Goal: Task Accomplishment & Management: Manage account settings

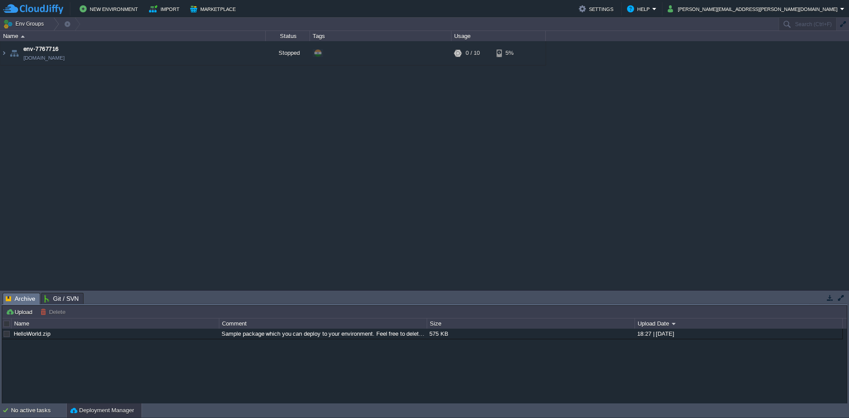
click at [35, 7] on img at bounding box center [33, 9] width 60 height 11
click at [529, 226] on div "env-7767716 env-7767716.cloudjiffy.net Stopped + Add to Env Group RAM 0% CPU 0%…" at bounding box center [424, 165] width 849 height 249
click at [225, 8] on button "Marketplace" at bounding box center [214, 9] width 48 height 11
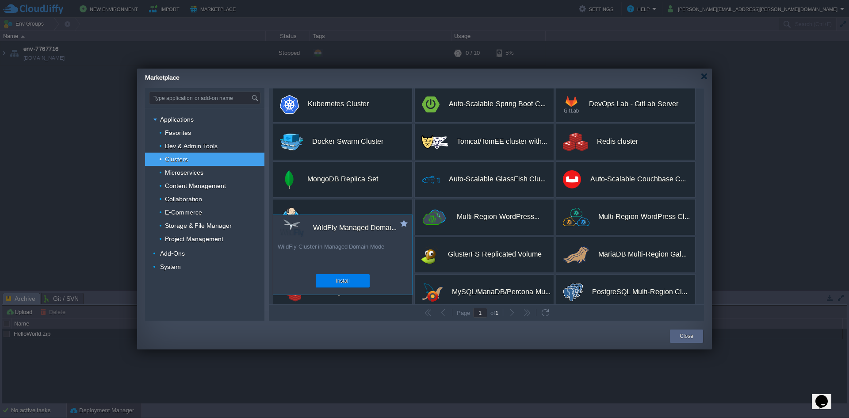
scroll to position [91, 0]
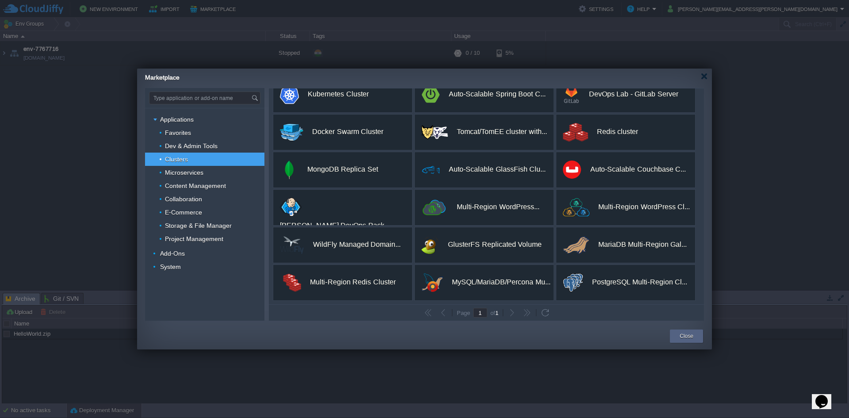
click at [708, 76] on div "Marketplace" at bounding box center [428, 76] width 567 height 15
click at [705, 77] on div at bounding box center [704, 76] width 7 height 7
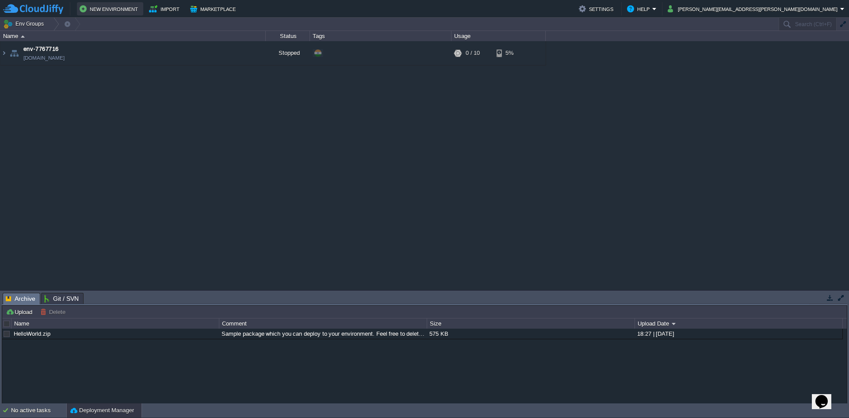
click at [89, 10] on button "New Environment" at bounding box center [110, 9] width 61 height 11
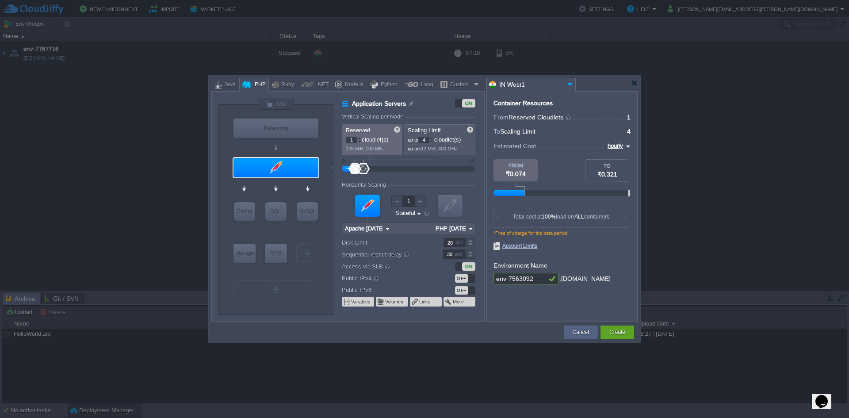
type input "NGINX 1.28.0"
click at [271, 151] on div at bounding box center [275, 148] width 84 height 16
click at [290, 127] on div "Balancing" at bounding box center [275, 127] width 85 height 19
type input "Load Balancer"
type input "NGINX 1.28.0"
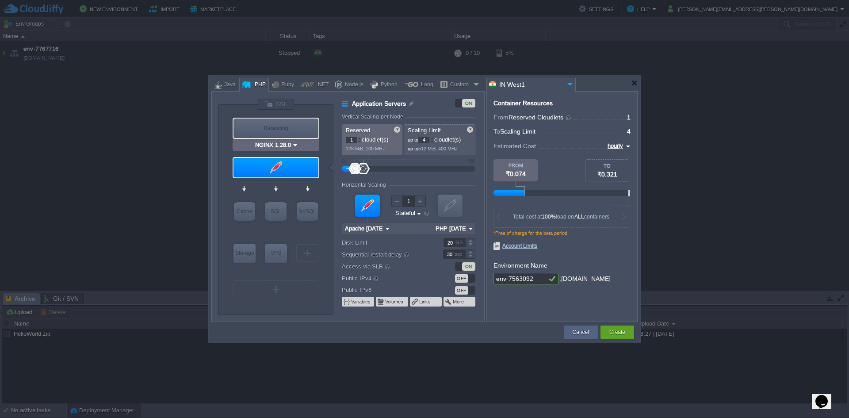
type input "1.28.0-almalinux-9"
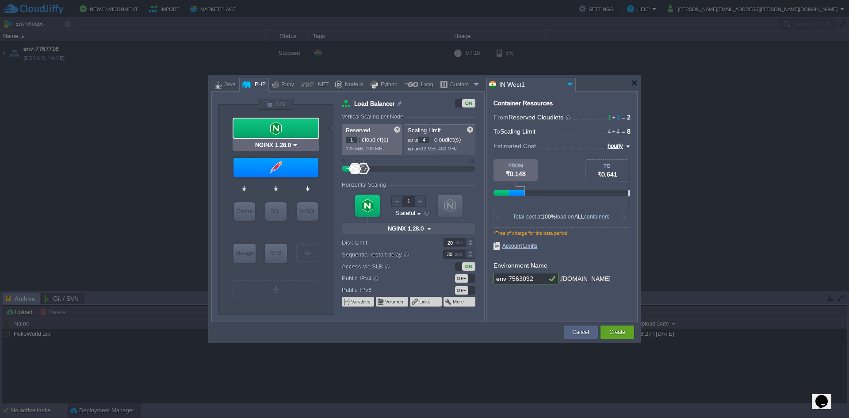
click at [286, 133] on div at bounding box center [275, 127] width 85 height 19
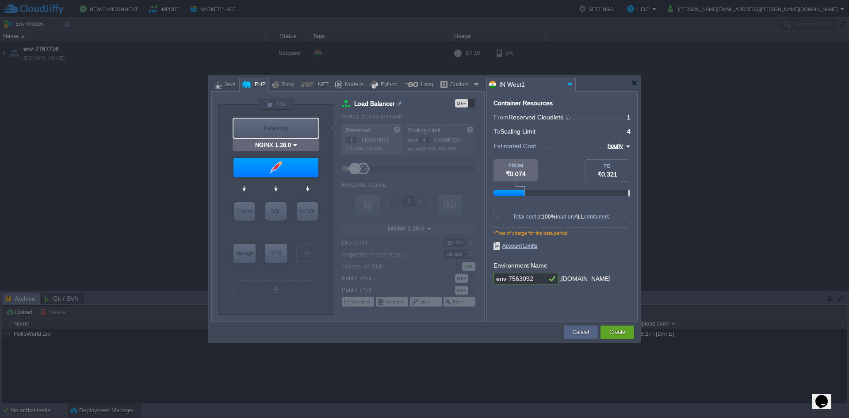
click at [286, 132] on div "Balancing" at bounding box center [275, 127] width 85 height 19
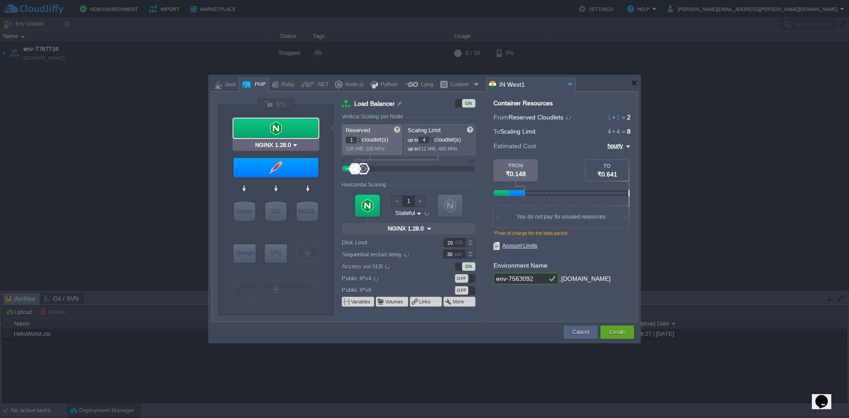
click at [286, 132] on div at bounding box center [275, 127] width 85 height 19
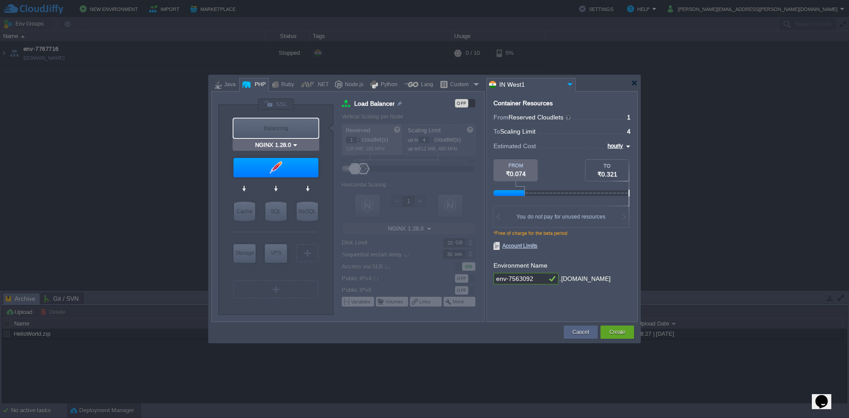
click at [282, 126] on div "Balancing" at bounding box center [275, 127] width 85 height 19
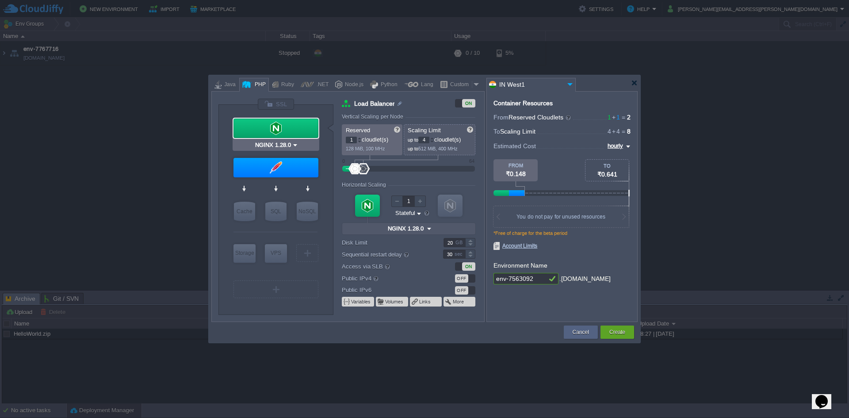
click at [279, 147] on input "NGINX 1.28.0" at bounding box center [272, 145] width 38 height 9
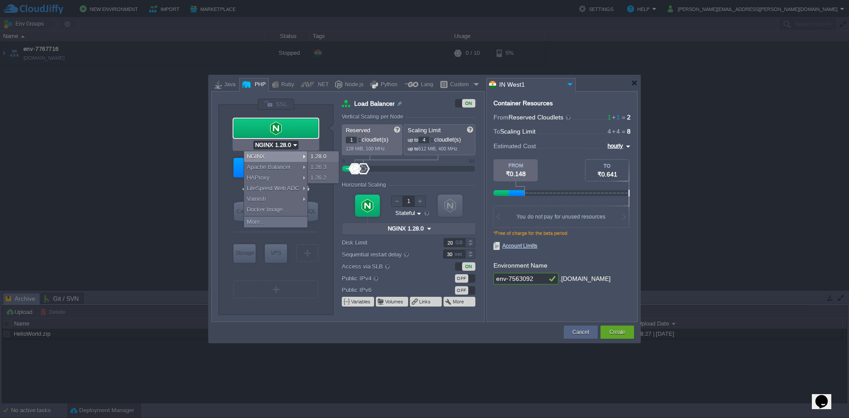
click at [292, 127] on div at bounding box center [275, 127] width 85 height 19
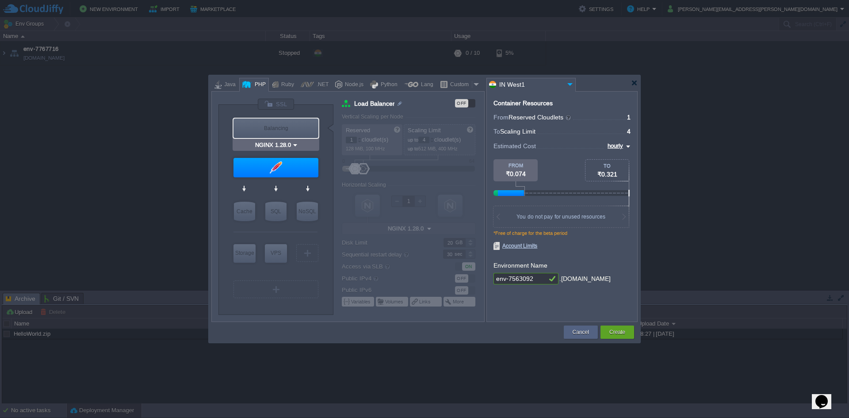
type input "Apache 2.4.65"
click at [263, 168] on div at bounding box center [275, 167] width 85 height 19
type input "Application Servers"
type input "Apache 2.4.65"
type input "PHP 8.4.11"
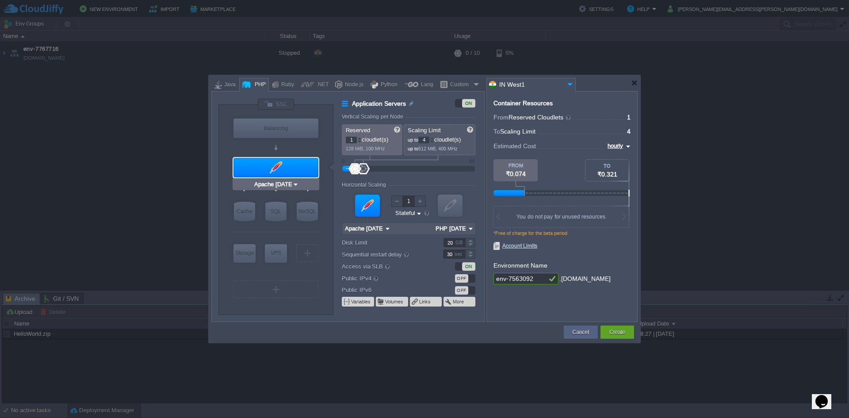
click at [269, 185] on input "Apache 2.4.65" at bounding box center [272, 184] width 40 height 9
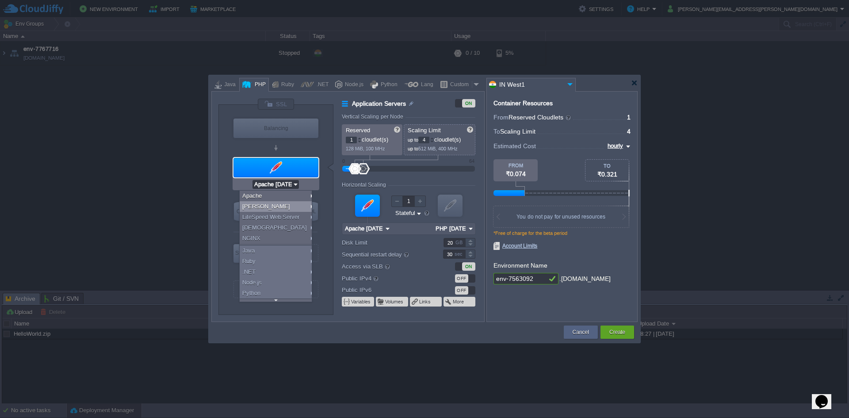
click at [268, 204] on div "LEMP" at bounding box center [277, 206] width 75 height 11
type input "4"
type input "6"
type input "LEMP 1.28.0"
type input "PHP 8.4.11"
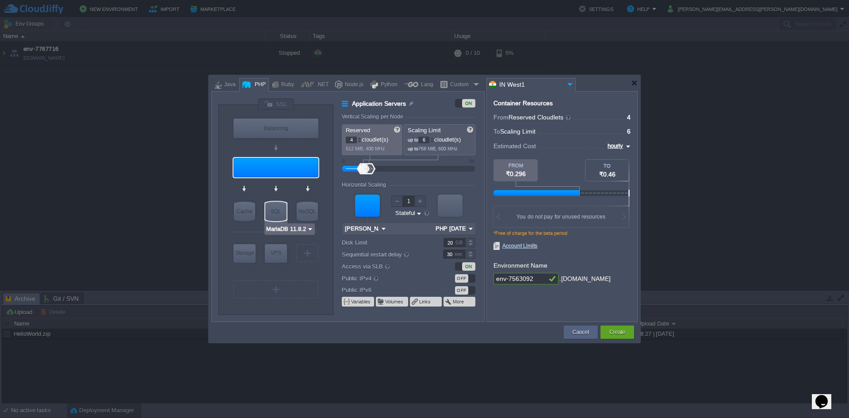
type input "LEMP 1.28.0"
click at [282, 177] on div at bounding box center [276, 167] width 87 height 21
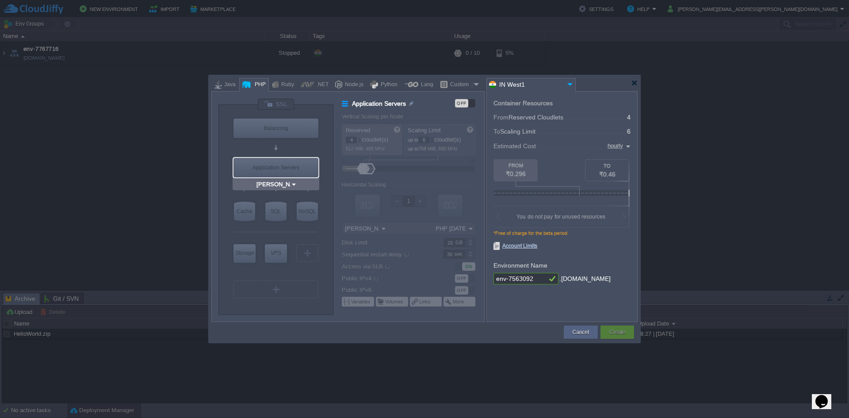
click at [276, 186] on input "LEMP 1.28.0" at bounding box center [273, 184] width 36 height 9
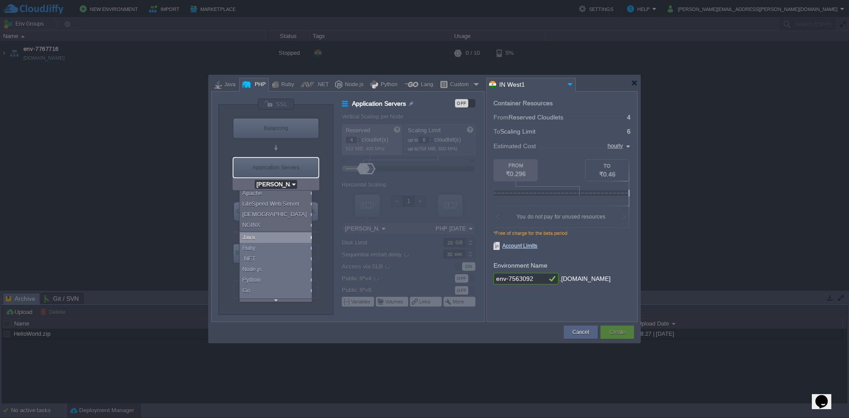
scroll to position [0, 0]
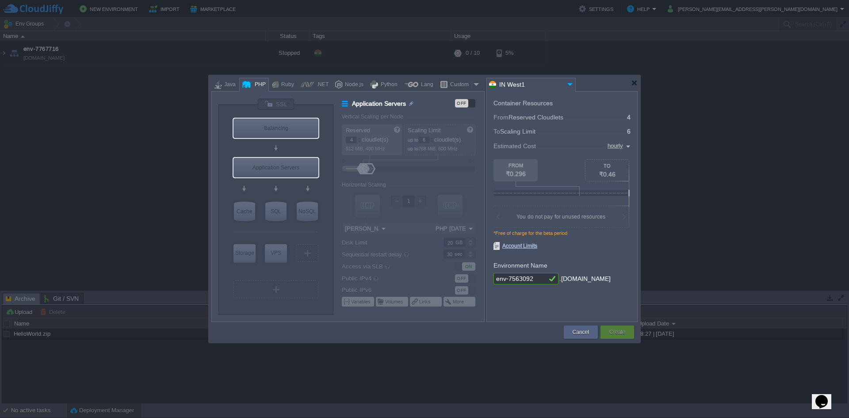
click at [285, 123] on div "Balancing" at bounding box center [275, 127] width 85 height 19
type input "Load Balancer"
type input "1"
type input "4"
type input "NGINX 1.28.0"
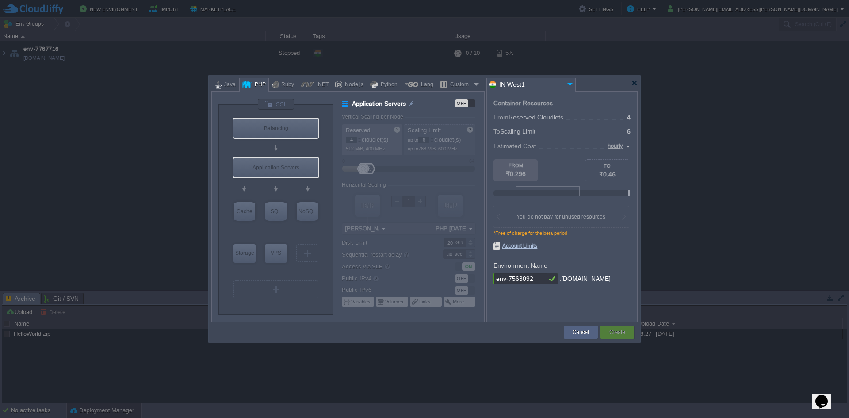
type input "1.28.0-almalinux-9"
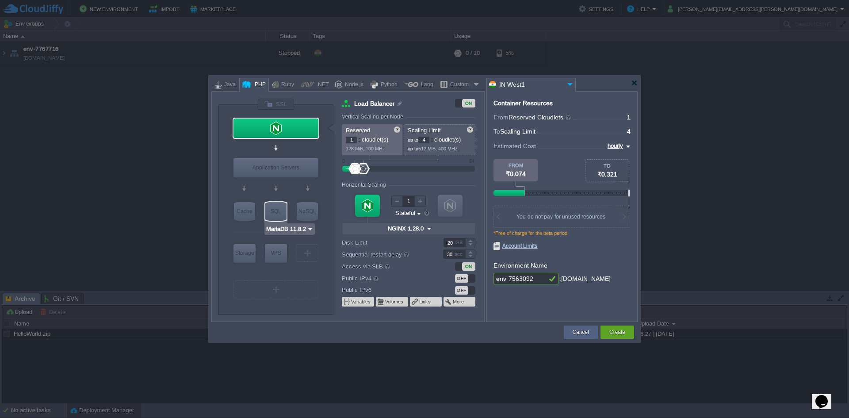
click at [268, 229] on input "MariaDB 11.8.2" at bounding box center [286, 229] width 41 height 9
click at [246, 225] on div at bounding box center [275, 232] width 84 height 19
type input "Memcached 1.6.39"
click at [248, 218] on div "Cache" at bounding box center [244, 211] width 21 height 19
type input "Cache"
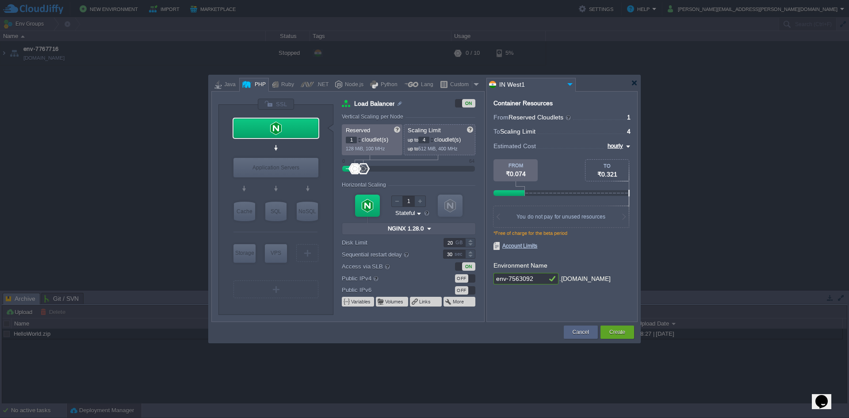
type input "Memcached 1.6.39"
type input "1.6.39-almalinux-9"
type input "Stateless"
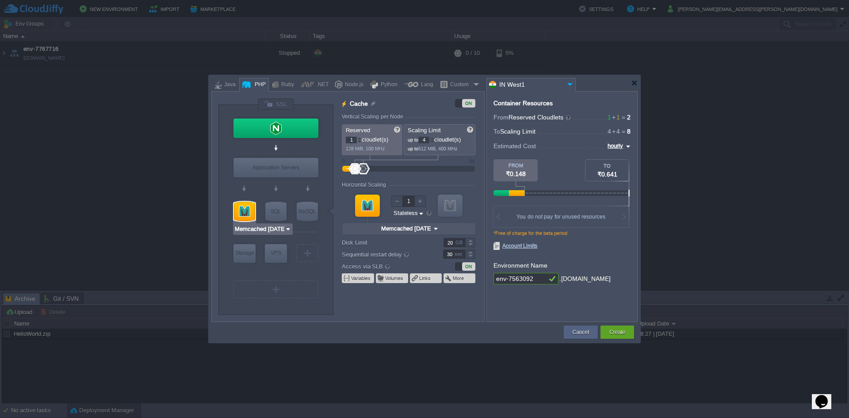
click at [251, 226] on input "Memcached 1.6.39" at bounding box center [259, 229] width 50 height 9
click at [270, 221] on div "VM SQL" at bounding box center [275, 210] width 25 height 23
type input "MariaDB 11.8.2"
click at [276, 214] on div "SQL" at bounding box center [275, 211] width 21 height 19
type input "SQL Databases"
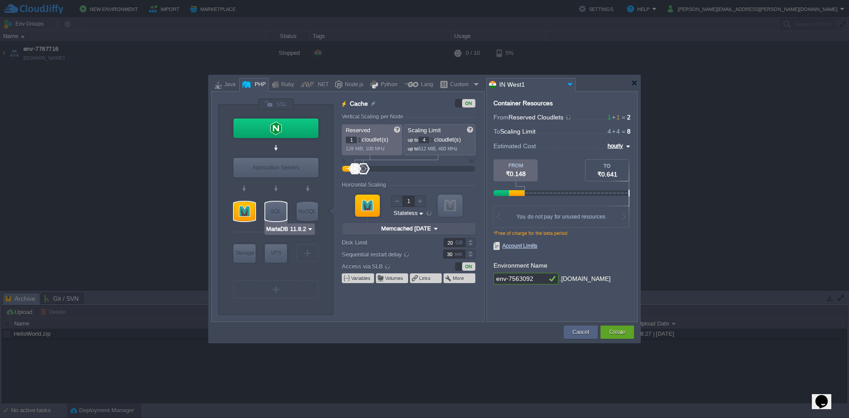
type input "4"
type input "6"
type input "MariaDB 11.8.2"
type input "11.8.2-almalinux-9"
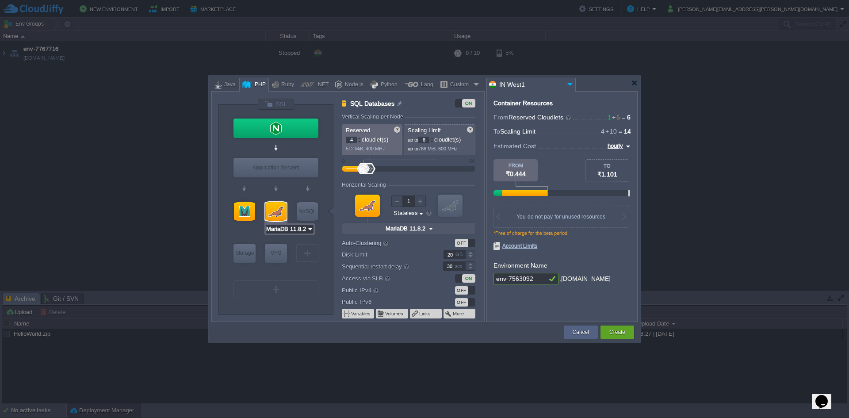
click at [279, 232] on input "MariaDB 11.8.2" at bounding box center [286, 229] width 41 height 9
click at [313, 194] on div at bounding box center [275, 189] width 84 height 20
type input "Redis 7.2.4"
click at [305, 211] on div "NoSQL" at bounding box center [307, 211] width 21 height 19
type input "NoSQL Databases"
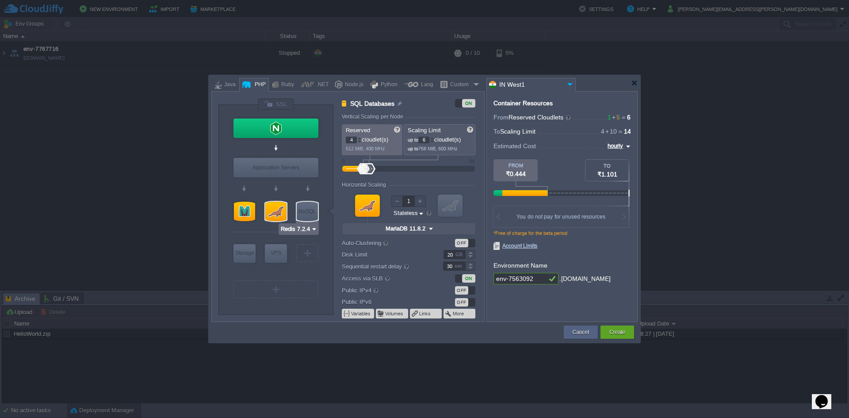
type input "1"
type input "4"
type input "Redis 7.2.4"
type input "7.2.4-almalinux-9"
click at [307, 231] on input "Redis 7.2.4" at bounding box center [295, 229] width 31 height 9
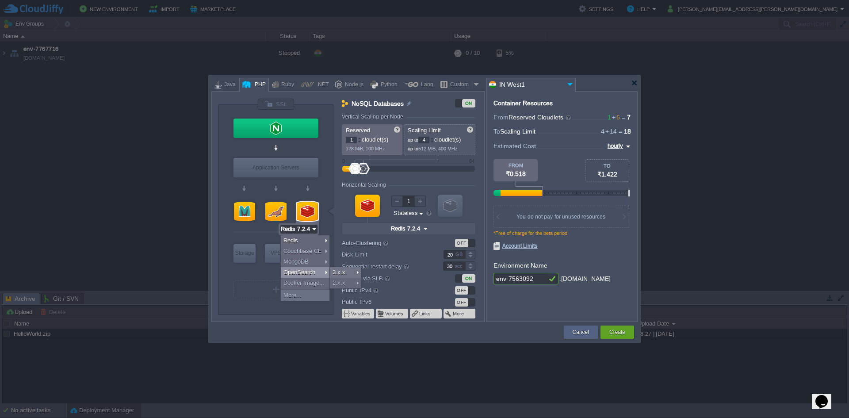
click at [244, 230] on div at bounding box center [275, 232] width 84 height 19
type input "Extra Storage 2.0-10.5"
click at [245, 256] on div "Storage" at bounding box center [244, 253] width 22 height 18
type input "Storage Containers"
type input "6"
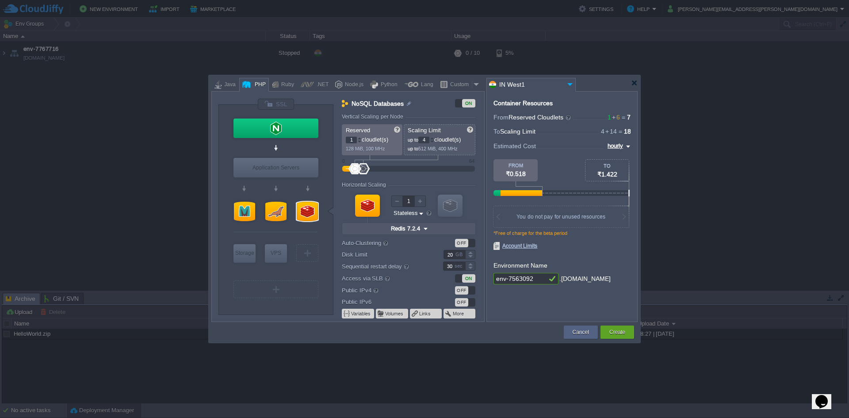
type input "Extra Storage 2.0-10.5"
type input "2.0-10.5-almalinux-9"
type input "10"
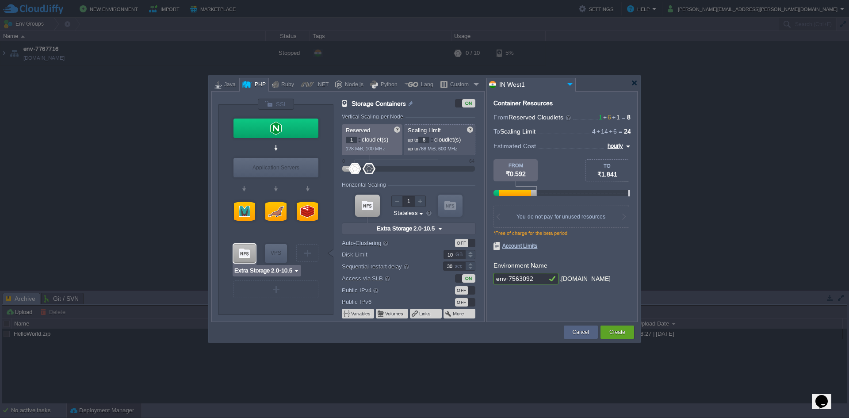
type input "AlmaLinux 9.6"
click at [276, 253] on div "VPS" at bounding box center [276, 253] width 22 height 18
type input "Elastic VPS"
type input "4"
type input "AlmaLinux 9.6"
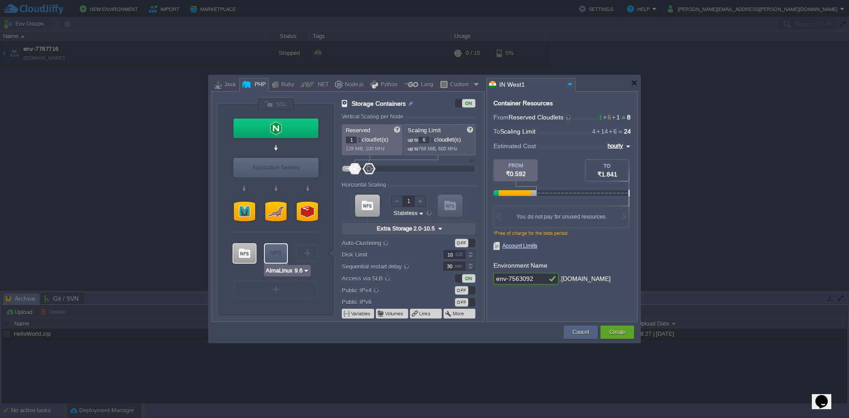
type input "9.6"
type input "Stateful"
type input "20"
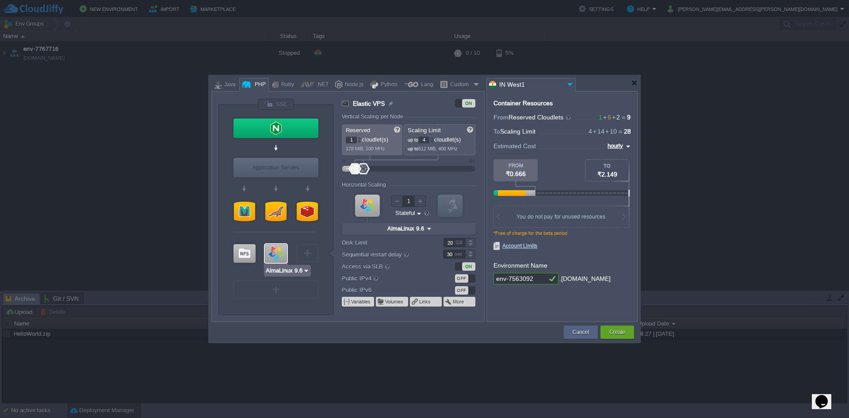
type input "Extra Storage 2.0-10.5"
click at [248, 253] on div at bounding box center [244, 253] width 22 height 19
type input "Storage Containers"
type input "6"
type input "Extra Storage 2.0-10.5"
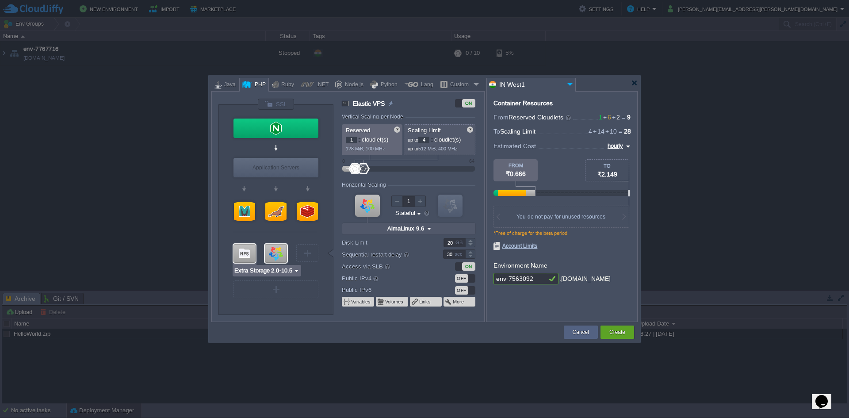
type input "2.0-10.5-almalinux-9"
type input "Stateless"
type input "10"
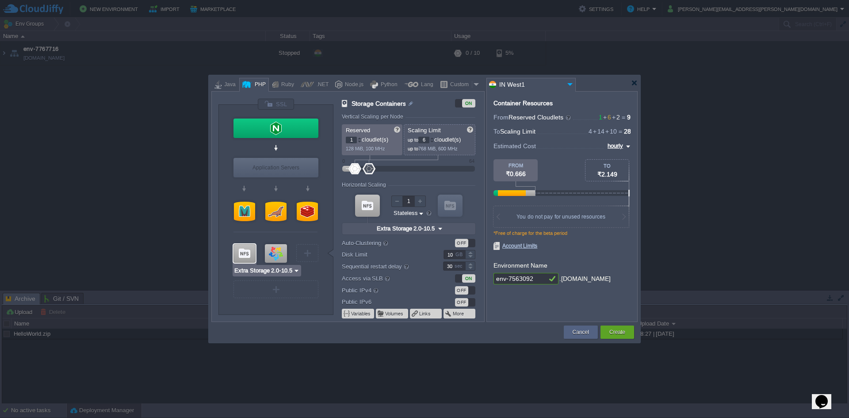
type input "AlmaLinux 9.6"
click at [269, 253] on div at bounding box center [276, 253] width 22 height 19
type input "Elastic VPS"
type input "4"
type input "AlmaLinux 9.6"
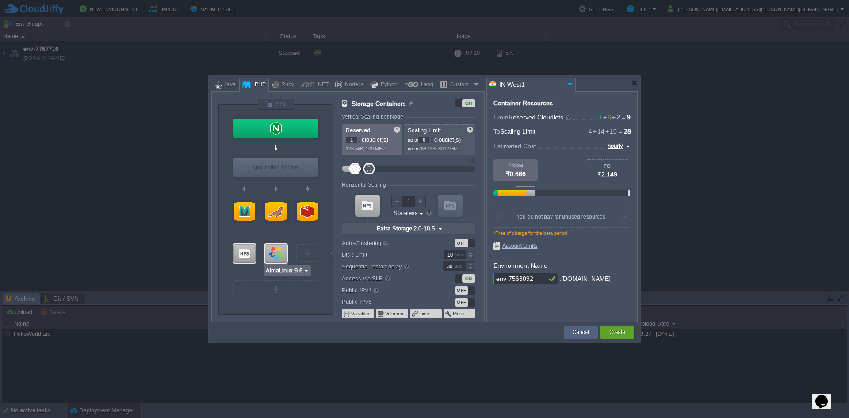
type input "9.6"
type input "Stateful"
type input "20"
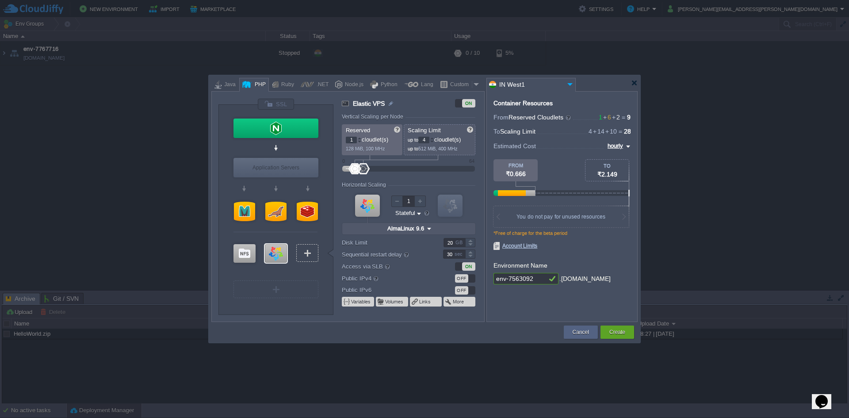
click at [307, 252] on div at bounding box center [307, 253] width 1 height 7
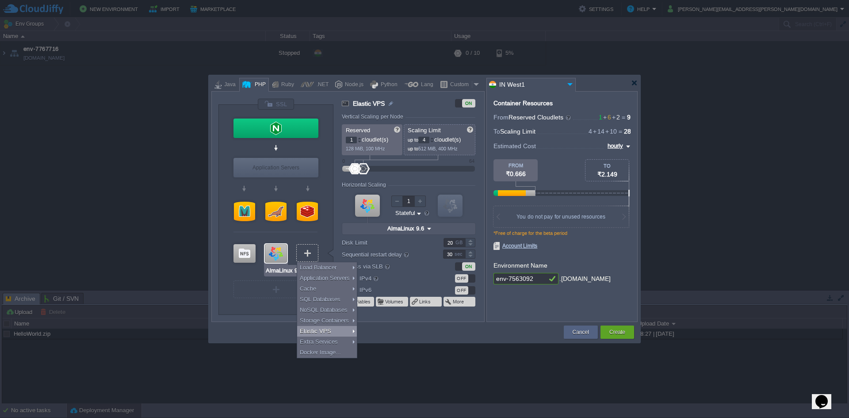
type input "Redis 7.2.4"
type input "Select Image"
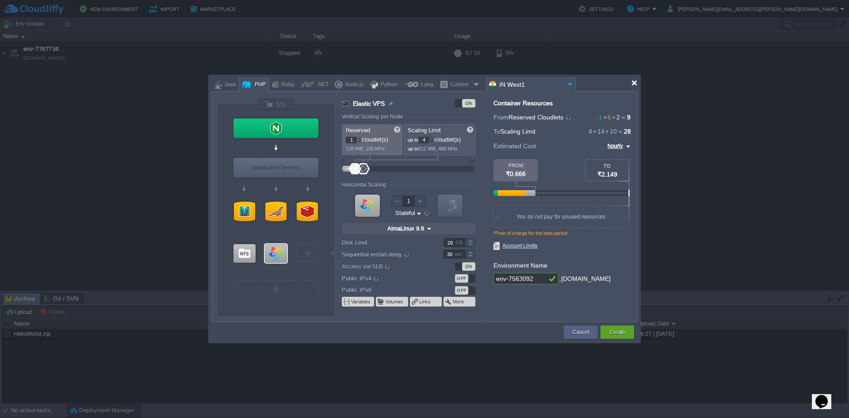
click at [635, 82] on div at bounding box center [634, 83] width 7 height 7
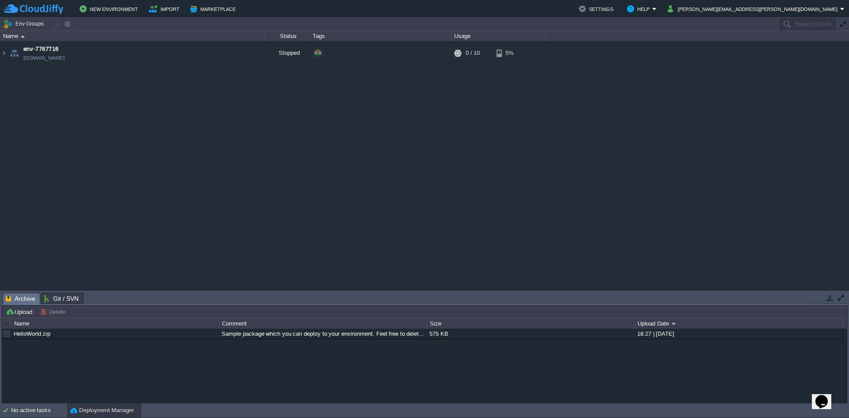
click at [163, 130] on div "env-7767716 env-7767716.cloudjiffy.net Stopped + Add to Env Group RAM 0% CPU 0%…" at bounding box center [424, 165] width 849 height 249
click at [212, 11] on button "Marketplace" at bounding box center [214, 9] width 48 height 11
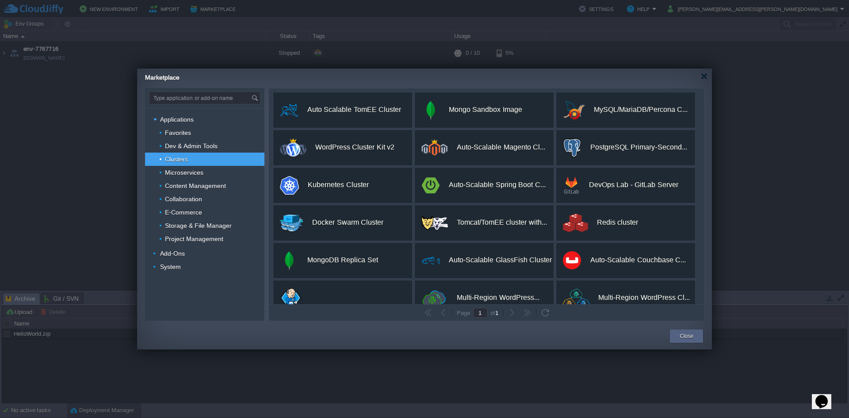
click at [192, 160] on div "Clusters" at bounding box center [204, 159] width 119 height 13
click at [183, 135] on span "Favorites" at bounding box center [178, 133] width 28 height 8
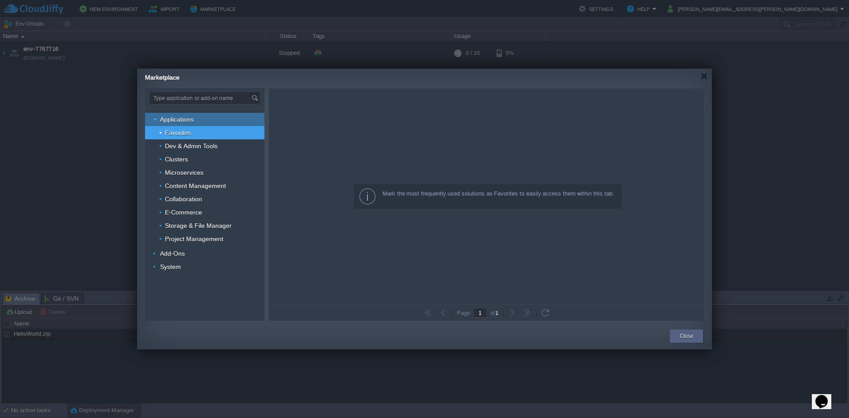
click at [184, 118] on span "Applications" at bounding box center [177, 119] width 36 height 8
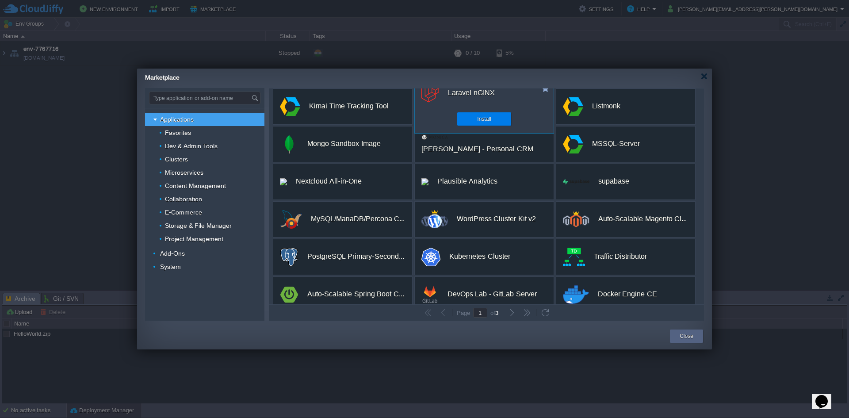
scroll to position [166, 0]
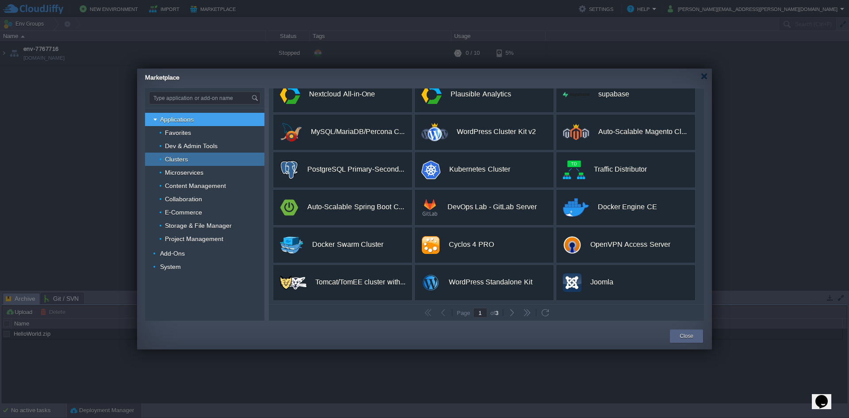
click at [178, 164] on div "Clusters" at bounding box center [204, 159] width 119 height 13
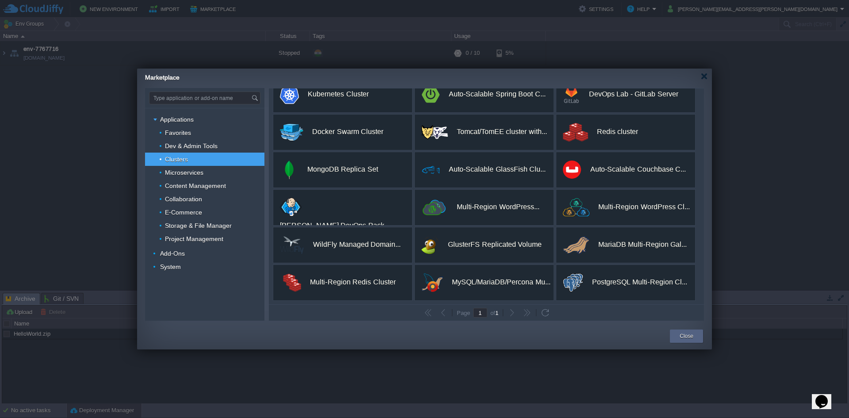
scroll to position [0, 0]
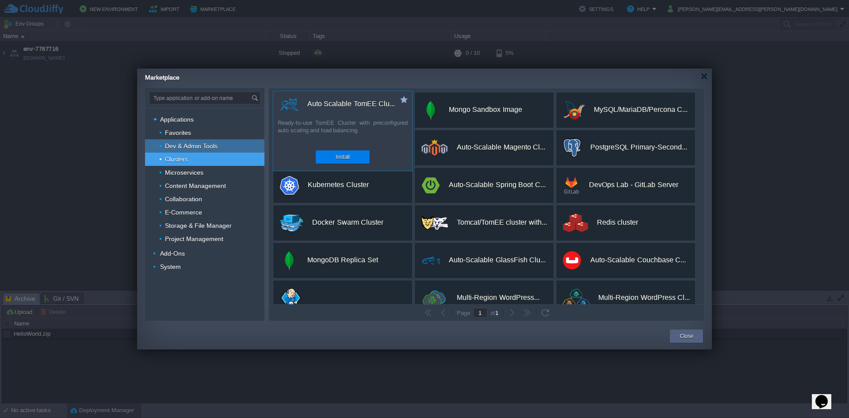
click at [188, 151] on div "Dev & Admin Tools" at bounding box center [204, 145] width 119 height 13
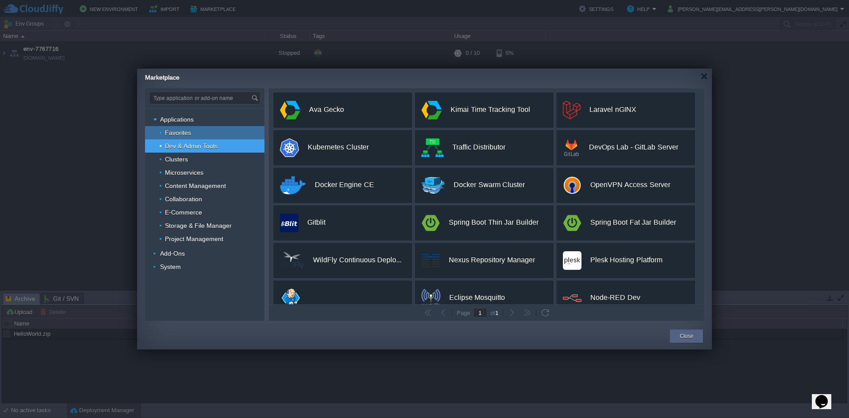
click at [182, 133] on span "Favorites" at bounding box center [178, 133] width 28 height 8
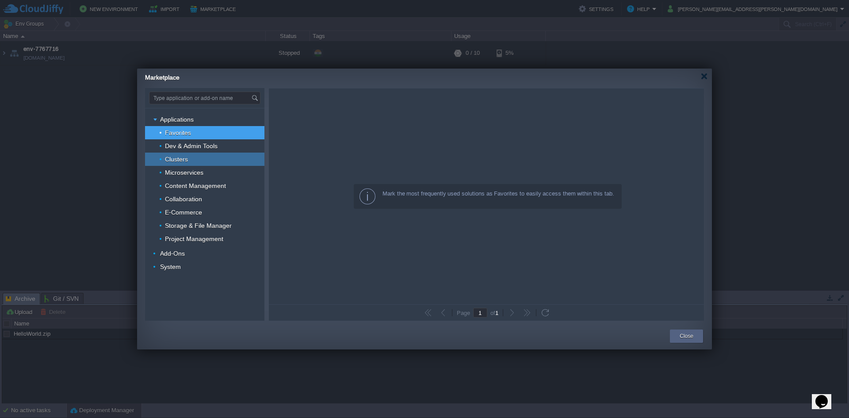
click at [177, 154] on div "Clusters" at bounding box center [204, 159] width 119 height 13
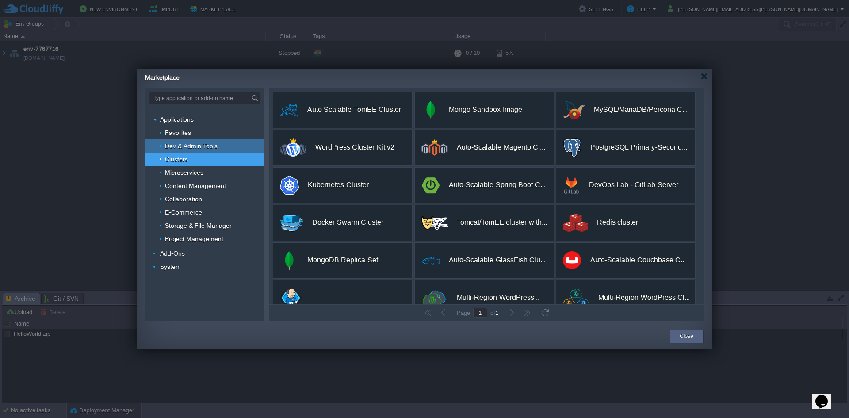
click at [186, 145] on span "Dev & Admin Tools" at bounding box center [191, 146] width 55 height 8
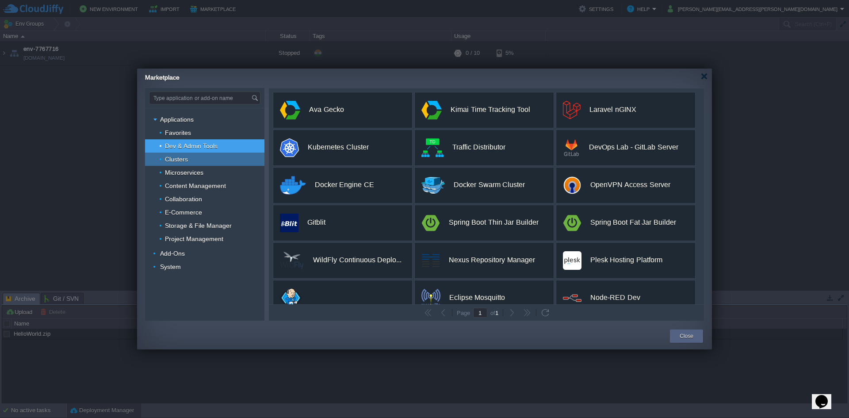
click at [210, 164] on div "Clusters" at bounding box center [204, 159] width 119 height 13
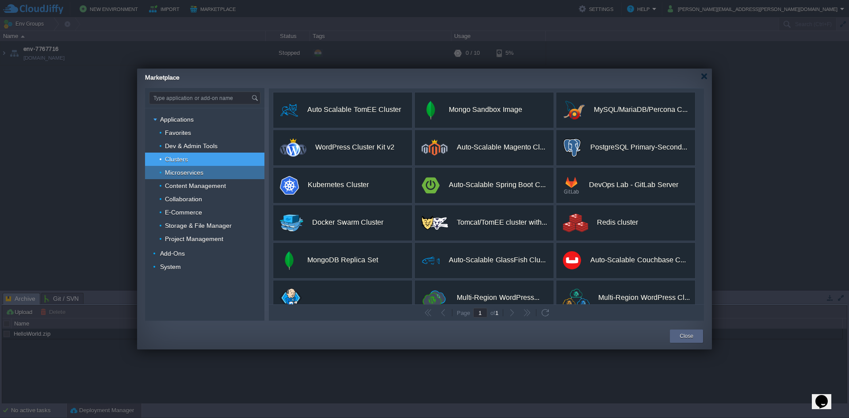
click at [209, 174] on div "Microservices" at bounding box center [204, 172] width 119 height 13
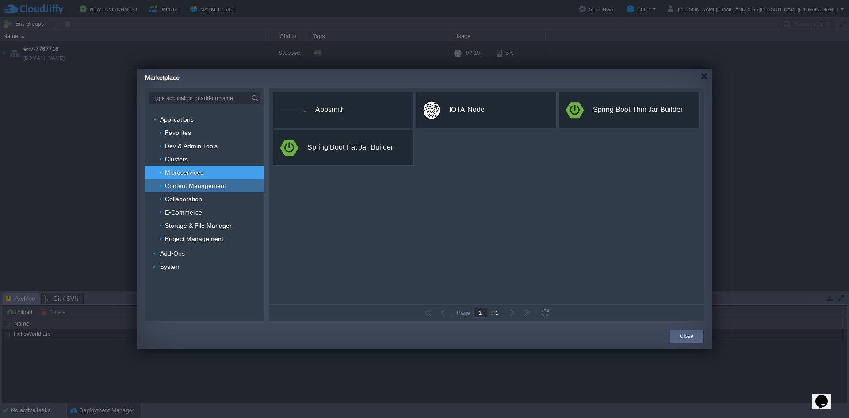
click at [201, 184] on span "Content Management" at bounding box center [195, 186] width 63 height 8
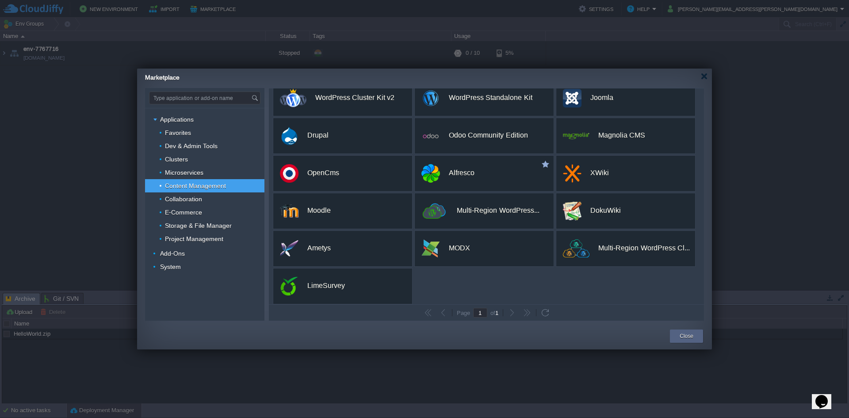
scroll to position [15, 0]
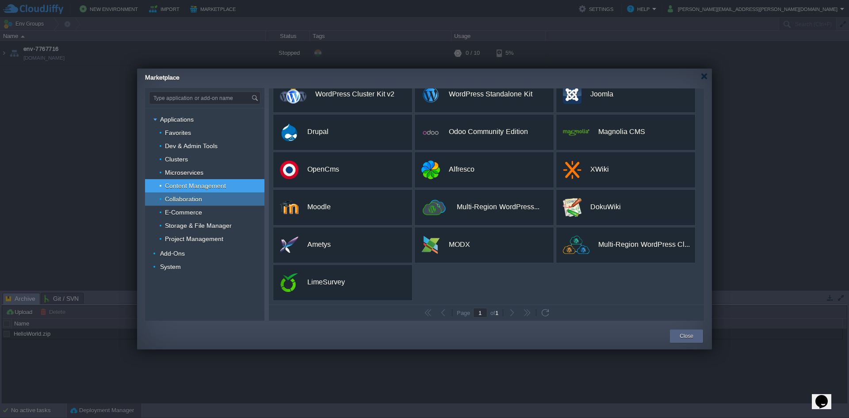
click at [188, 197] on span "Collaboration" at bounding box center [183, 199] width 39 height 8
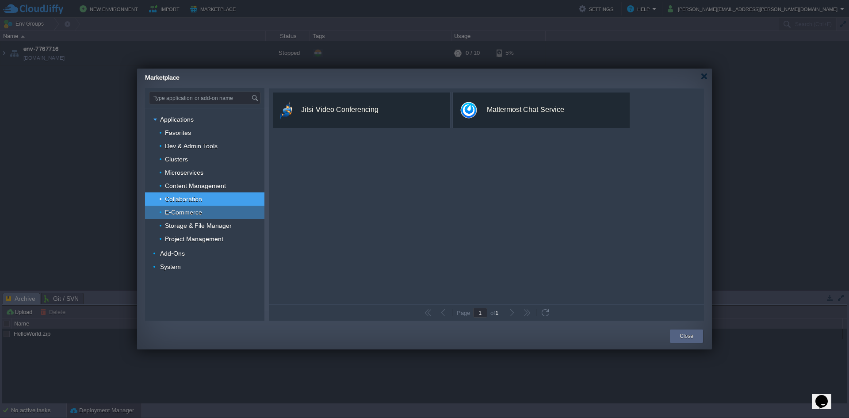
click at [179, 215] on span "E-Commerce" at bounding box center [183, 212] width 39 height 8
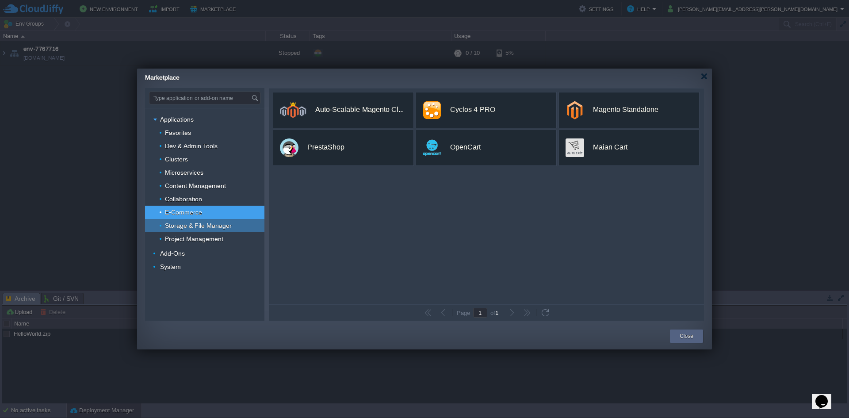
click at [183, 231] on div "Storage & File Manager" at bounding box center [204, 225] width 119 height 13
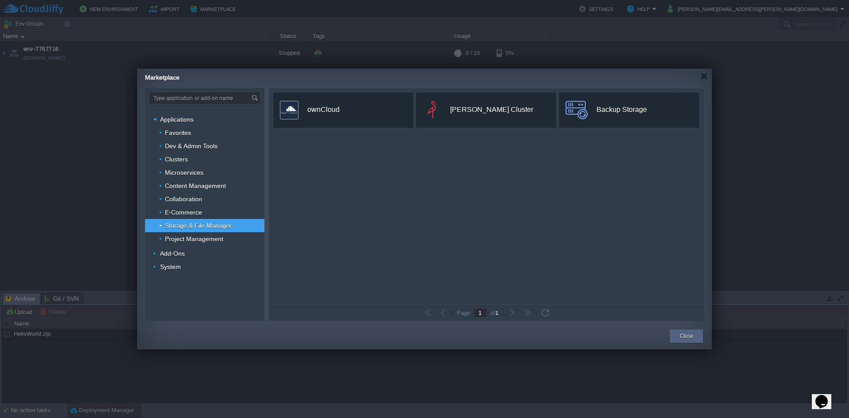
click at [184, 222] on span "Storage & File Manager" at bounding box center [198, 225] width 69 height 8
click at [188, 215] on span "E-Commerce" at bounding box center [183, 212] width 39 height 8
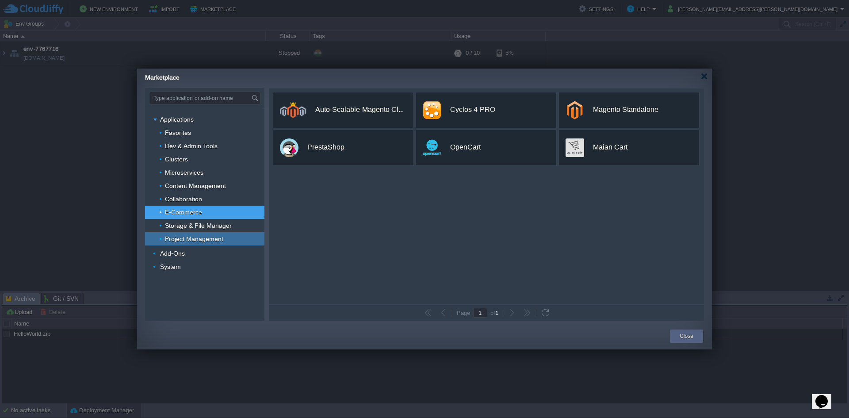
click at [182, 240] on span "Project Management" at bounding box center [194, 239] width 61 height 8
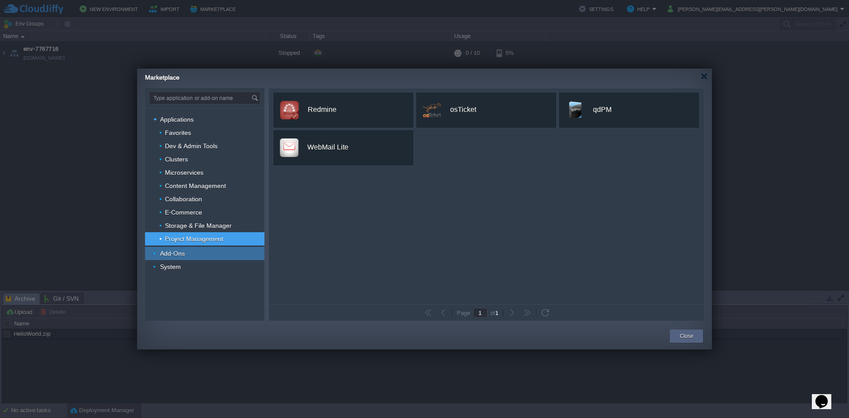
click at [178, 251] on span "Add-Ons" at bounding box center [172, 253] width 27 height 8
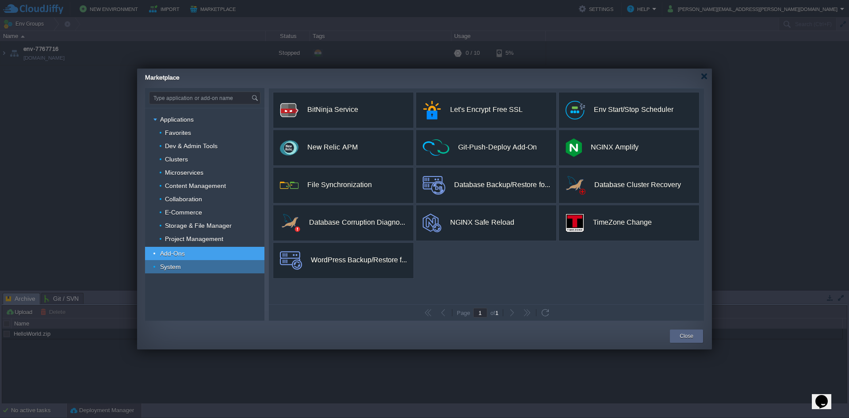
click at [175, 265] on span "System" at bounding box center [170, 267] width 23 height 8
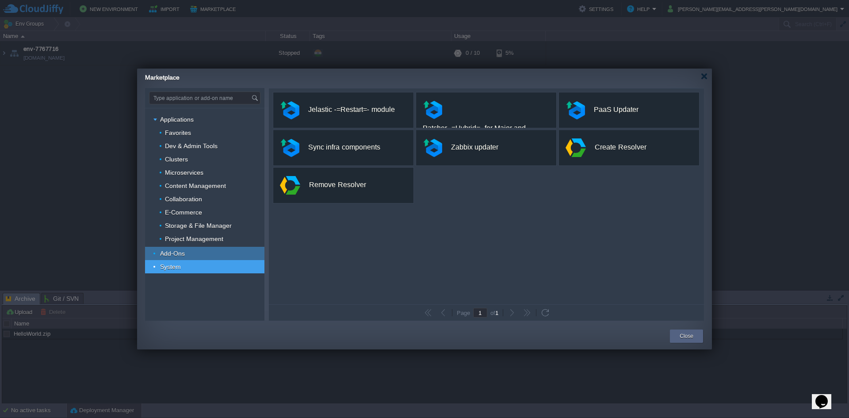
click at [172, 253] on span "Add-Ons" at bounding box center [172, 253] width 27 height 8
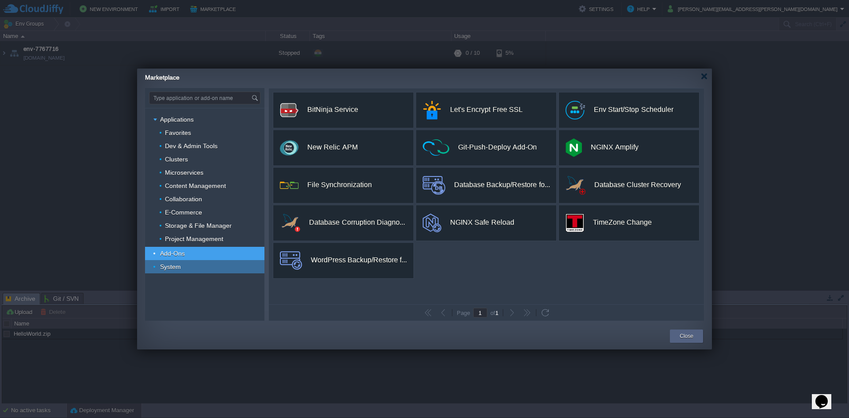
click at [167, 265] on span "System" at bounding box center [170, 267] width 23 height 8
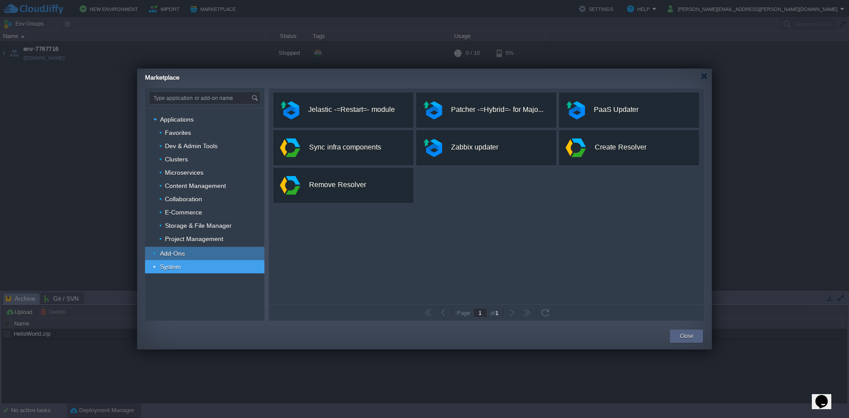
click at [168, 256] on span "Add-Ons" at bounding box center [172, 253] width 27 height 8
type input "Type application or add-on name"
click at [168, 256] on span "Add-Ons" at bounding box center [172, 253] width 27 height 8
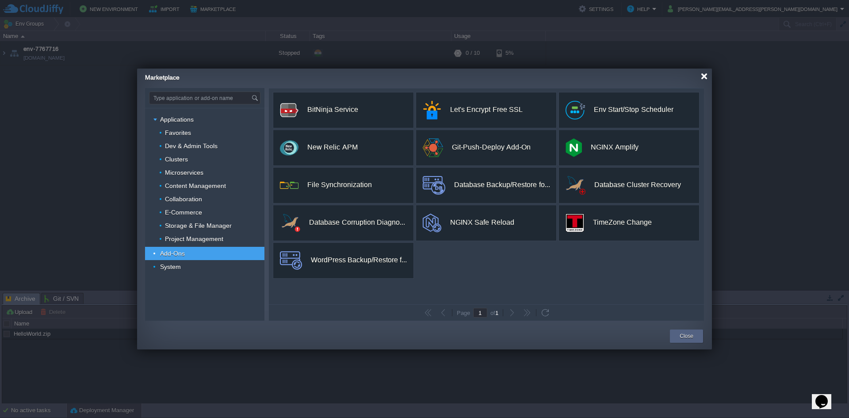
click at [701, 77] on div at bounding box center [704, 76] width 7 height 7
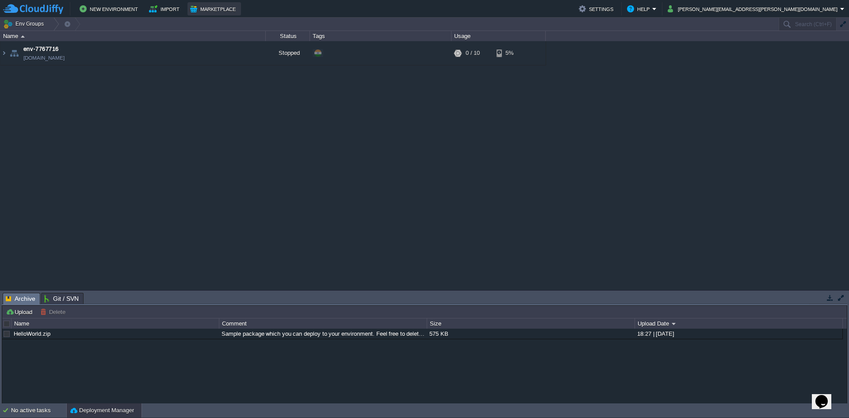
click at [200, 13] on button "Marketplace" at bounding box center [214, 9] width 48 height 11
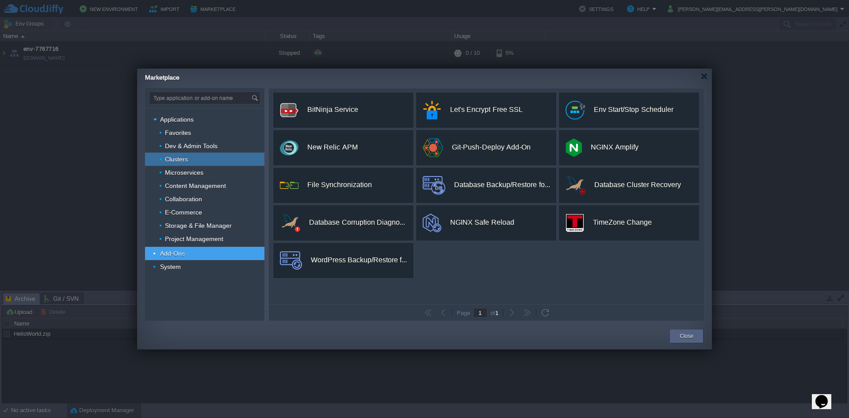
click at [186, 163] on div "Clusters" at bounding box center [204, 159] width 119 height 13
type input "Type application or add-on name"
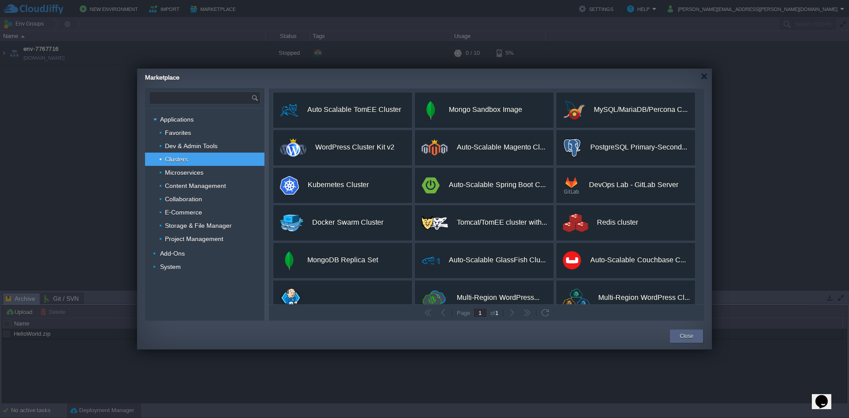
click at [179, 96] on input "text" at bounding box center [200, 98] width 102 height 12
paste input "[PERSON_NAME]"
click at [203, 112] on div "[PERSON_NAME] Cluster" at bounding box center [204, 110] width 111 height 11
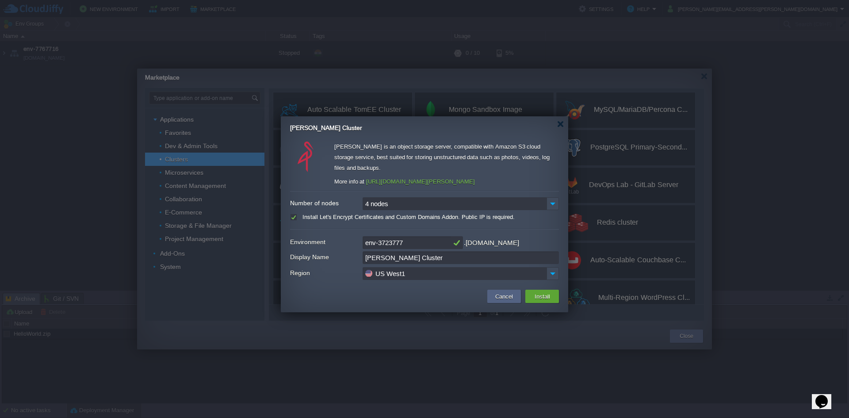
type input "Type application or add-on name"
drag, startPoint x: 384, startPoint y: 249, endPoint x: 406, endPoint y: 252, distance: 22.3
click at [406, 252] on input "[PERSON_NAME] Cluster" at bounding box center [461, 257] width 196 height 13
click at [373, 191] on div at bounding box center [424, 191] width 269 height 1
click at [368, 197] on input "Number of nodes" at bounding box center [455, 203] width 184 height 13
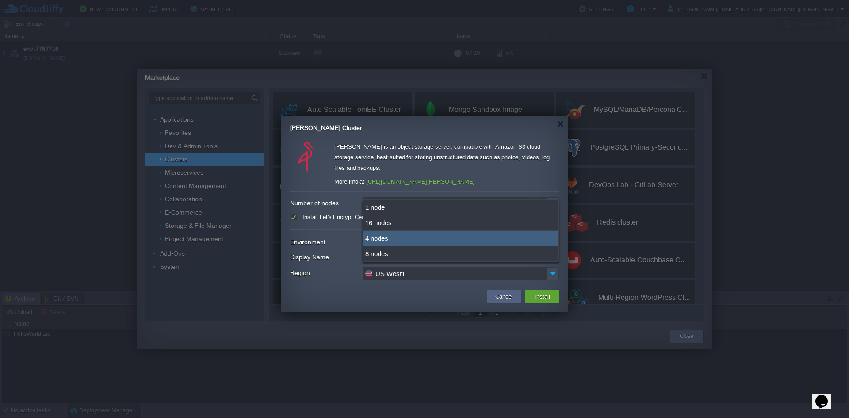
click at [368, 197] on input "Number of nodes" at bounding box center [455, 203] width 184 height 13
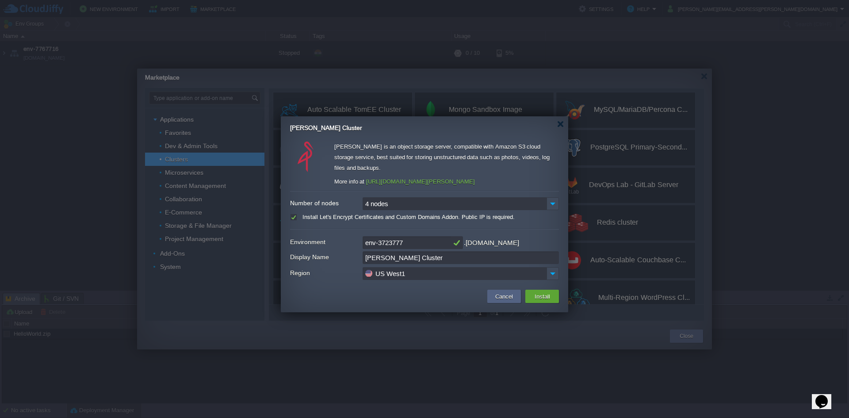
click at [406, 267] on input "US West1" at bounding box center [455, 273] width 184 height 13
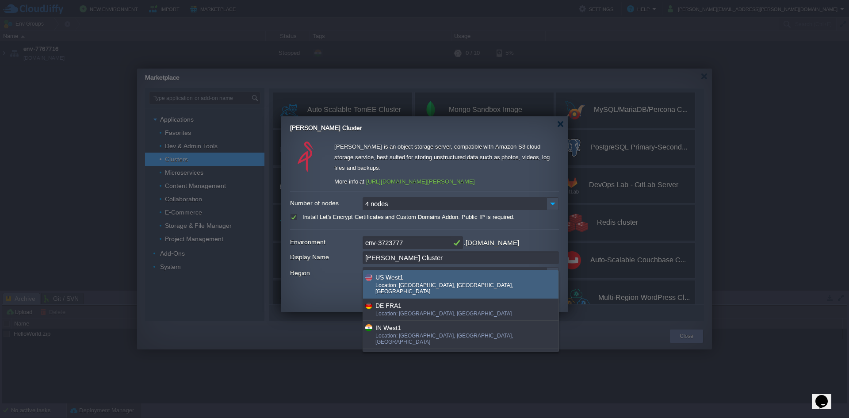
click at [406, 267] on input "US West1" at bounding box center [455, 273] width 184 height 13
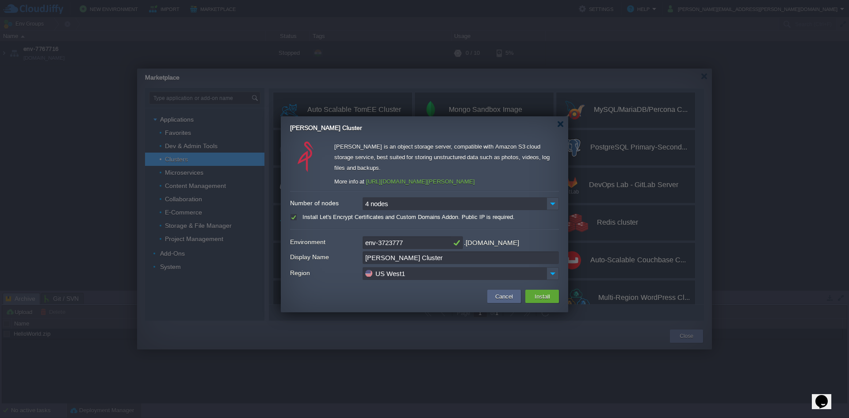
click at [406, 267] on input "US West1" at bounding box center [455, 273] width 184 height 13
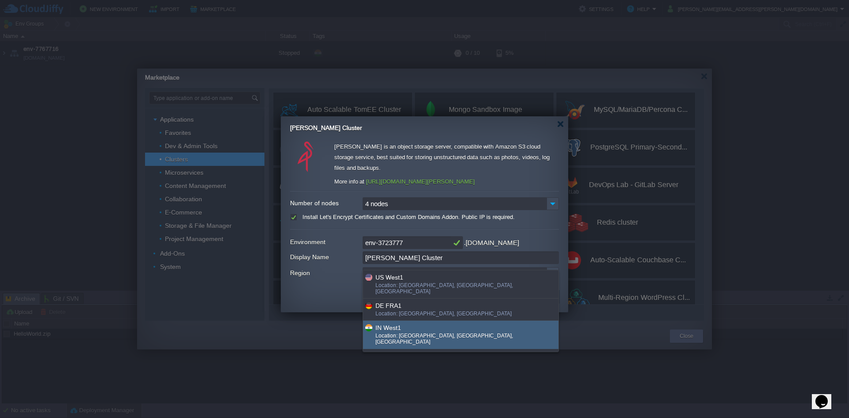
click at [399, 321] on div "IN West1 Location: Pune, MH, India" at bounding box center [460, 335] width 195 height 28
type input "IN West1"
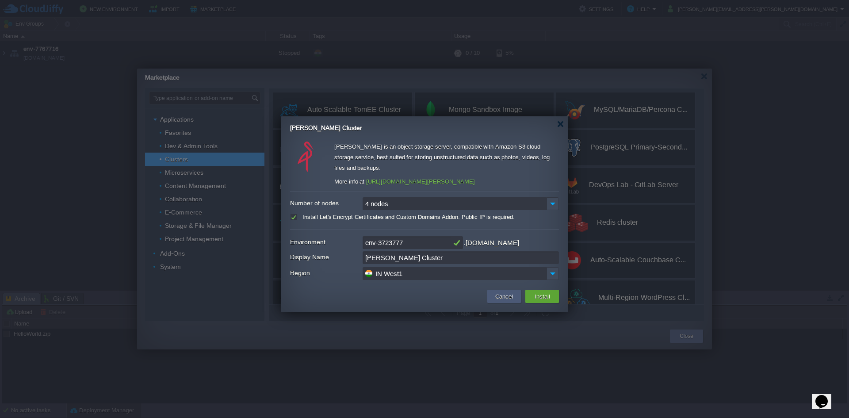
click at [508, 291] on button "Cancel" at bounding box center [504, 296] width 23 height 11
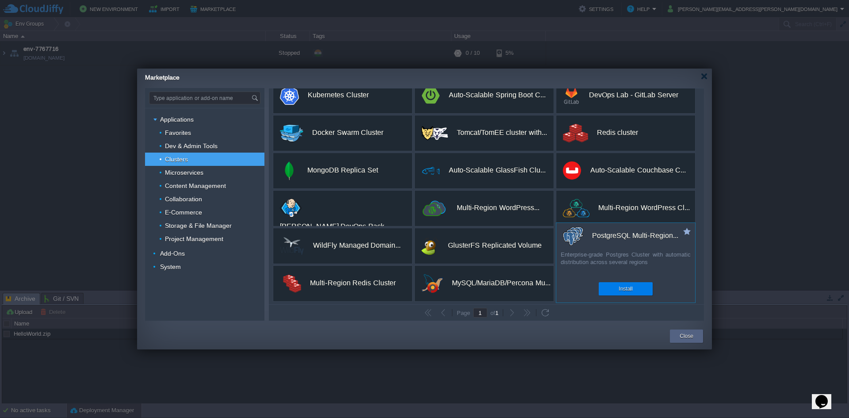
scroll to position [91, 0]
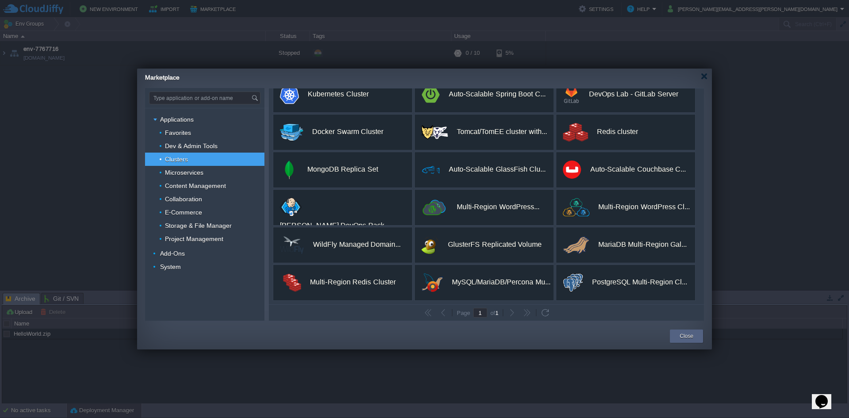
click at [511, 313] on button "button" at bounding box center [512, 313] width 8 height 8
click at [513, 315] on button "button" at bounding box center [512, 313] width 8 height 8
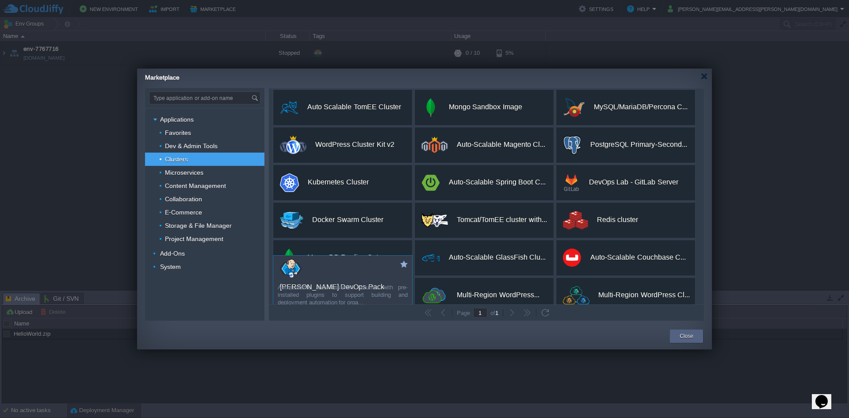
scroll to position [0, 0]
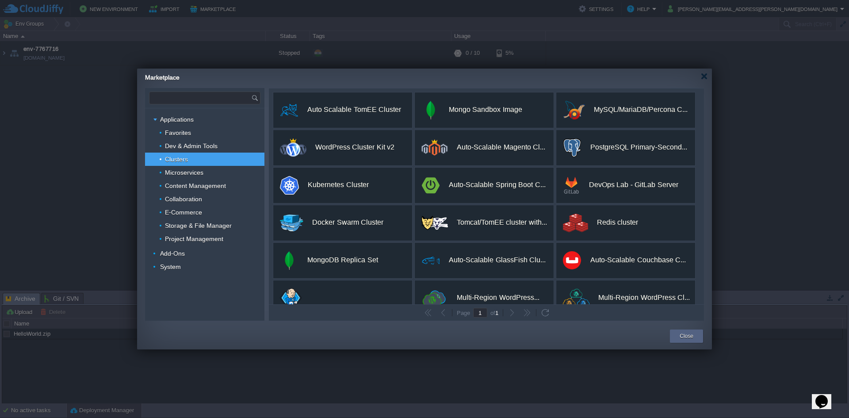
click at [174, 99] on input "text" at bounding box center [200, 98] width 102 height 12
paste input "[PERSON_NAME]"
click at [192, 115] on span "[PERSON_NAME] Cluster" at bounding box center [195, 110] width 62 height 11
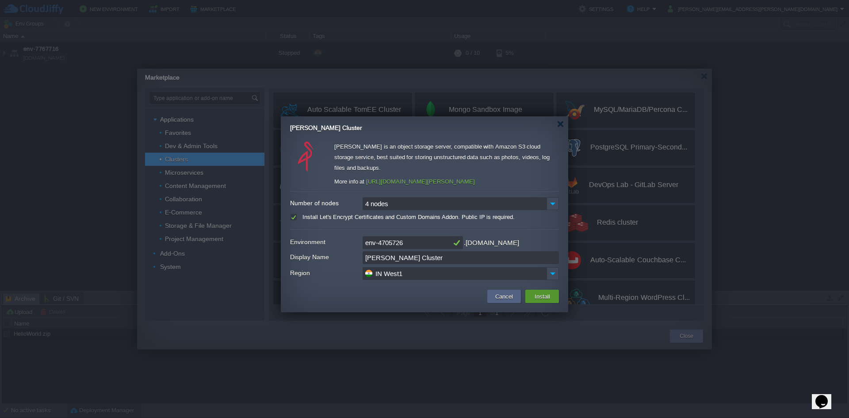
type input "Type application or add-on name"
click at [538, 291] on button "Install" at bounding box center [542, 296] width 21 height 11
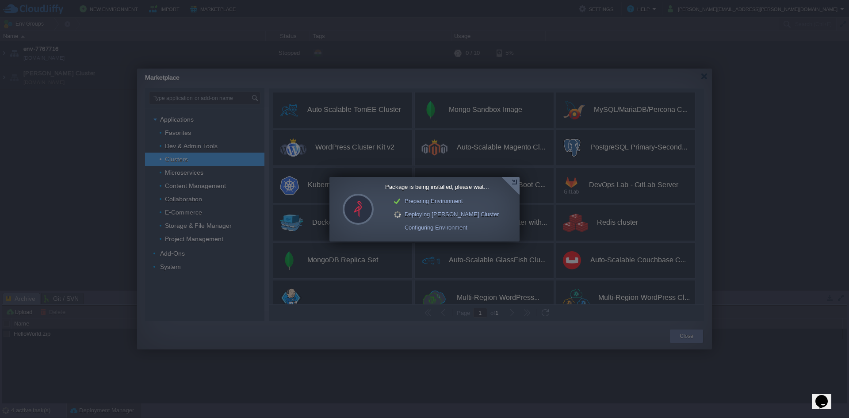
click at [822, 398] on icon "$i18n('chat', 'chat_widget')" at bounding box center [821, 401] width 12 height 13
click at [754, 417] on p "New Conversation" at bounding box center [763, 421] width 148 height 8
click at [824, 398] on icon "Close Chat This icon closes the chat window." at bounding box center [819, 403] width 11 height 11
drag, startPoint x: 447, startPoint y: 294, endPoint x: 443, endPoint y: 290, distance: 5.3
click at [446, 293] on div at bounding box center [424, 209] width 849 height 418
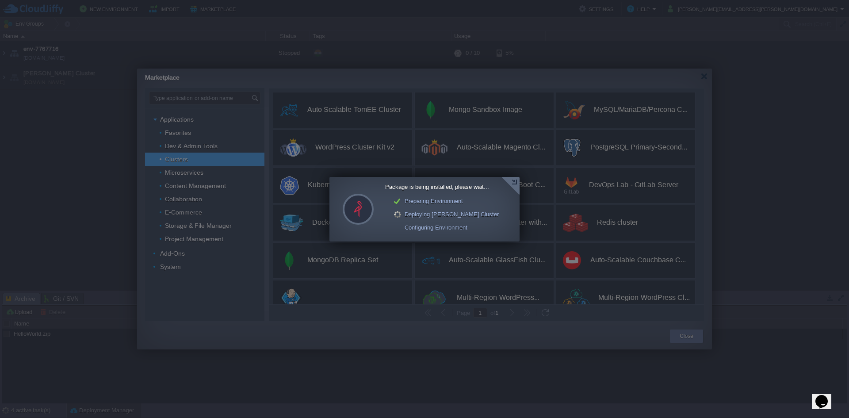
click at [433, 239] on div "Package is being installed, please wait... Preparing Environment Deploying MinI…" at bounding box center [424, 209] width 190 height 65
click at [441, 231] on div "Configuring Environment" at bounding box center [446, 227] width 105 height 13
drag, startPoint x: 431, startPoint y: 214, endPoint x: 399, endPoint y: 215, distance: 32.3
click at [431, 213] on div "Deploying MinIO Cluster" at bounding box center [446, 214] width 105 height 13
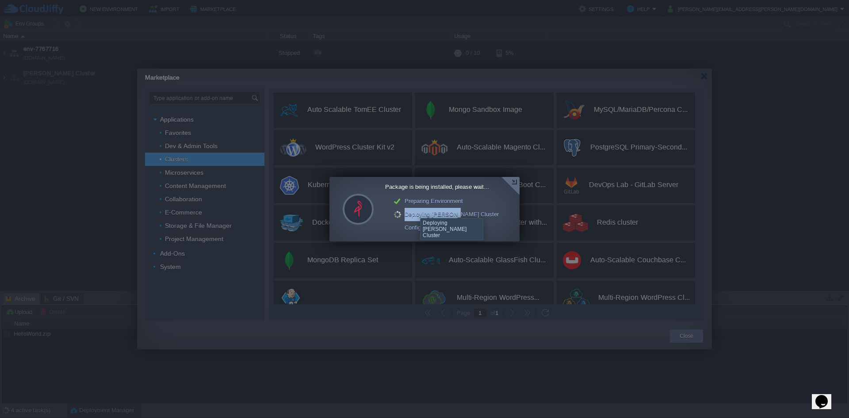
drag, startPoint x: 399, startPoint y: 215, endPoint x: 453, endPoint y: 210, distance: 54.2
click at [453, 210] on div "Deploying MinIO Cluster" at bounding box center [446, 214] width 105 height 13
click at [410, 233] on div "Configuring Environment" at bounding box center [446, 227] width 105 height 13
drag, startPoint x: 439, startPoint y: 223, endPoint x: 485, endPoint y: 221, distance: 45.6
click at [485, 221] on div "Configuring Environment" at bounding box center [446, 227] width 105 height 13
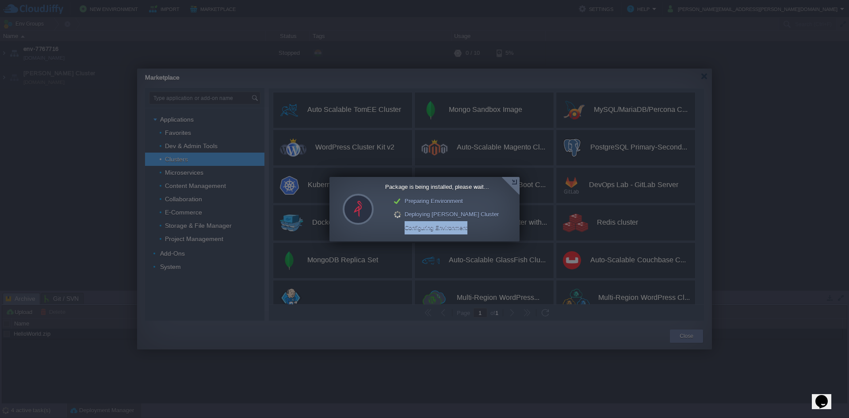
click at [397, 223] on div "Configuring Environment" at bounding box center [446, 227] width 105 height 13
drag, startPoint x: 400, startPoint y: 216, endPoint x: 445, endPoint y: 206, distance: 46.3
click at [445, 206] on div "Package is being installed, please wait... Preparing Environment Deploying MinI…" at bounding box center [442, 208] width 114 height 51
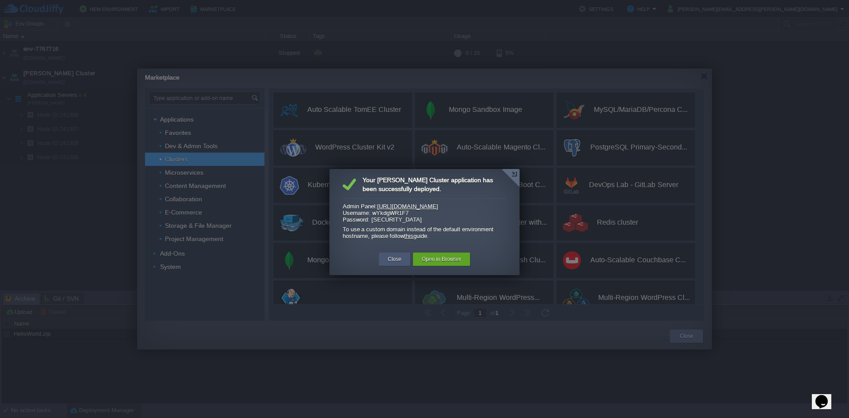
click at [397, 259] on button "Close" at bounding box center [395, 259] width 14 height 9
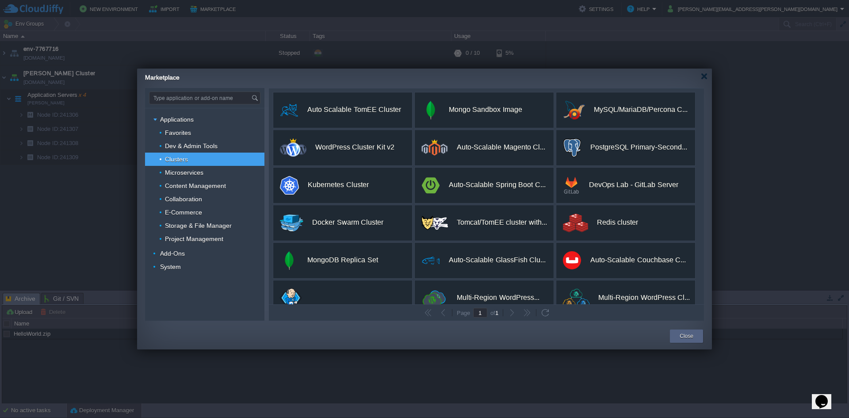
click at [704, 71] on div "Marketplace" at bounding box center [428, 76] width 567 height 15
click at [705, 75] on div at bounding box center [704, 76] width 7 height 7
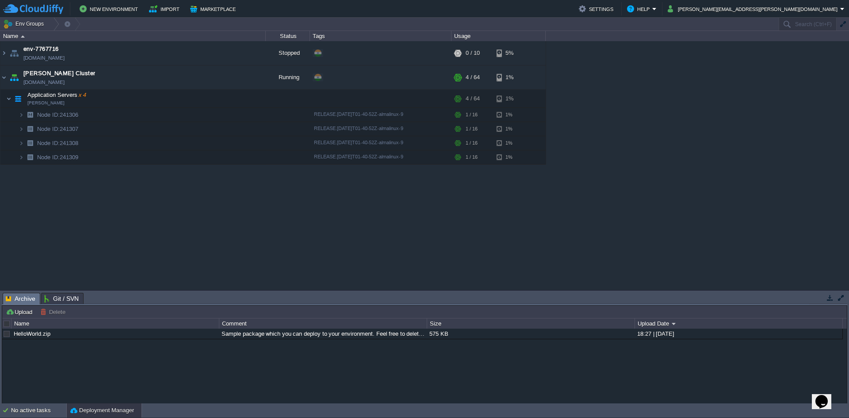
click at [59, 190] on div "env-7767716 env-7767716.cloudjiffy.net Stopped + Add to Env Group RAM 0% CPU 0%…" at bounding box center [424, 165] width 849 height 249
click at [0, 82] on table "env-7767716 env-7767716.cloudjiffy.net Stopped + Add to Env Group RAM 0% CPU 0%…" at bounding box center [273, 102] width 546 height 123
click at [4, 80] on img at bounding box center [3, 77] width 7 height 24
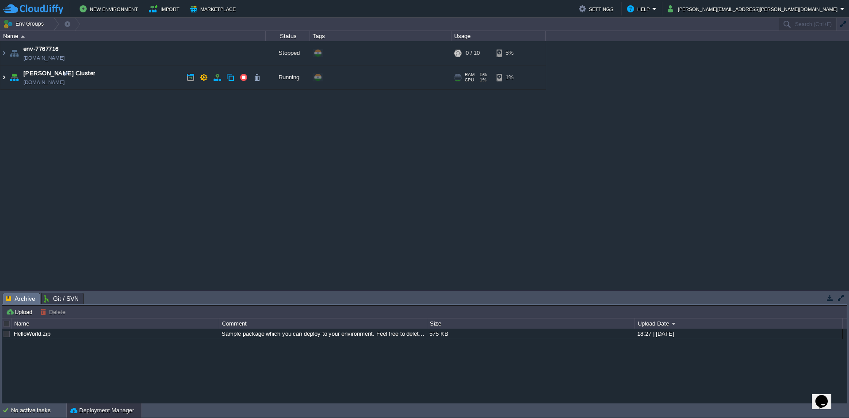
click at [4, 80] on img at bounding box center [3, 77] width 7 height 24
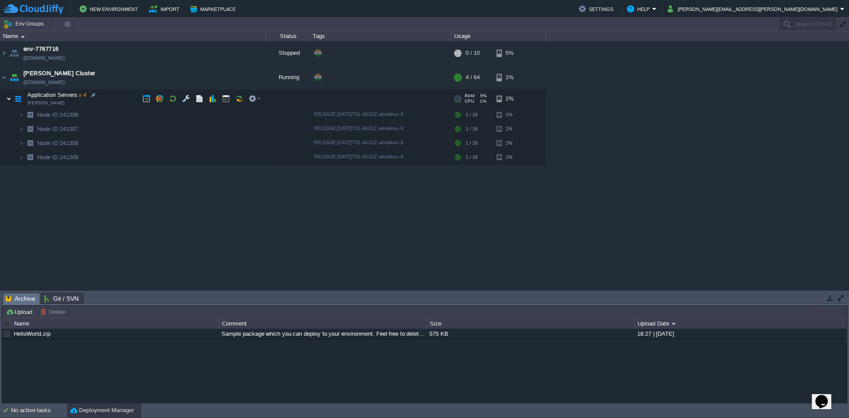
click at [7, 99] on img at bounding box center [8, 99] width 5 height 18
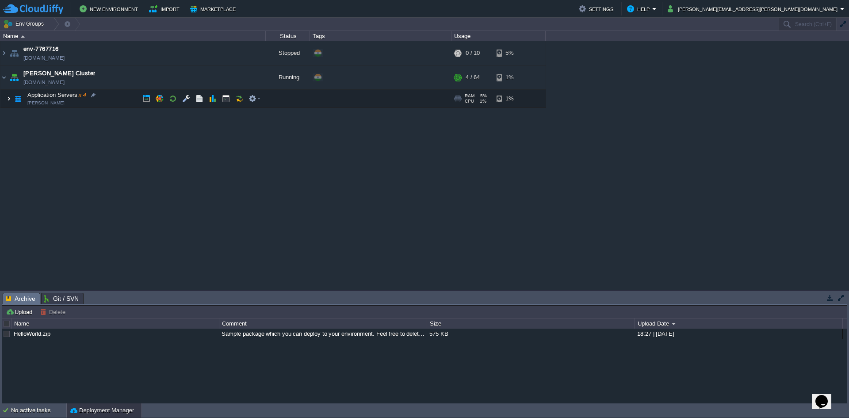
click at [6, 99] on img at bounding box center [8, 99] width 5 height 18
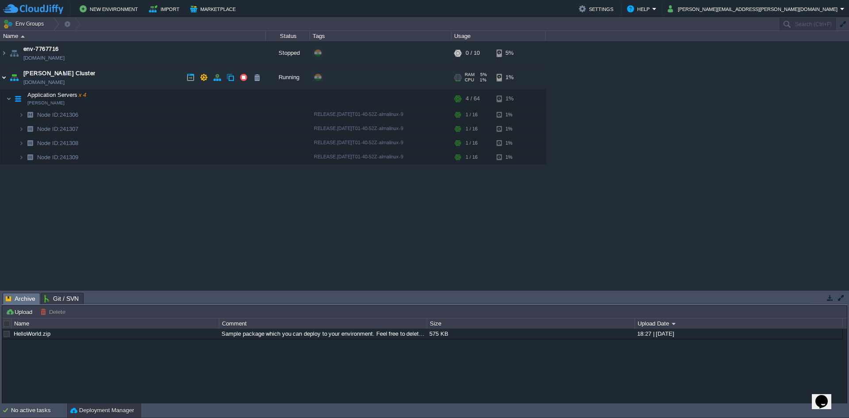
click at [4, 80] on img at bounding box center [3, 77] width 7 height 24
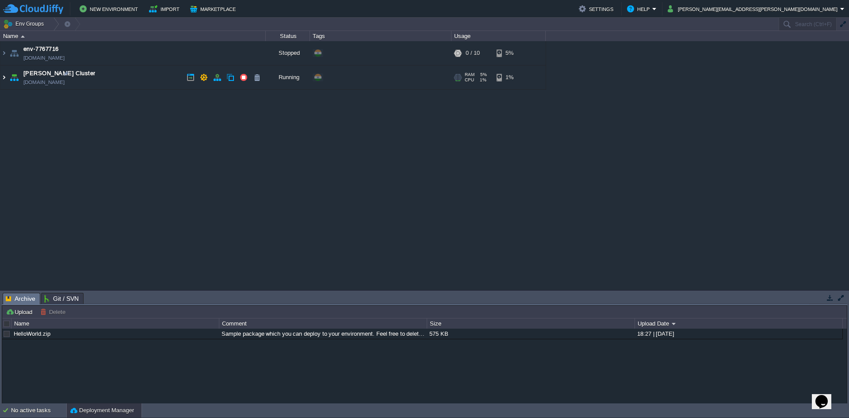
click at [4, 80] on img at bounding box center [3, 77] width 7 height 24
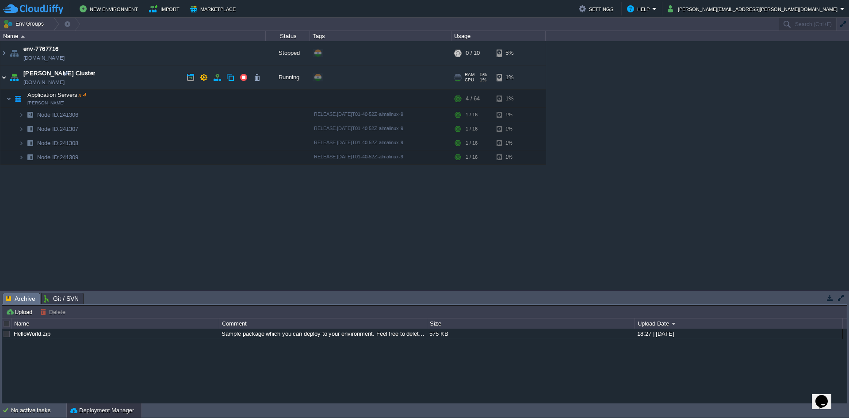
click at [7, 74] on img at bounding box center [3, 77] width 7 height 24
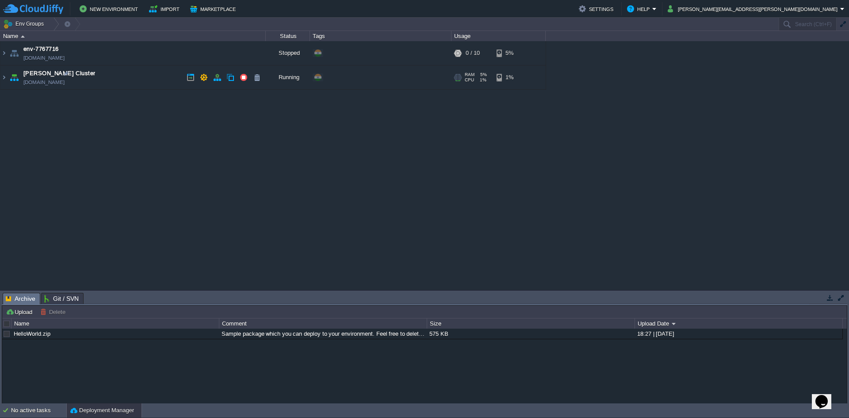
click at [53, 84] on link "[DOMAIN_NAME]" at bounding box center [43, 82] width 41 height 9
click at [42, 76] on span "[PERSON_NAME] Cluster" at bounding box center [59, 73] width 72 height 9
click at [0, 76] on table "env-7767716 env-7767716.cloudjiffy.net Stopped + Add to Env Group RAM 0% CPU 0%…" at bounding box center [273, 65] width 546 height 49
click at [1, 80] on img at bounding box center [3, 77] width 7 height 24
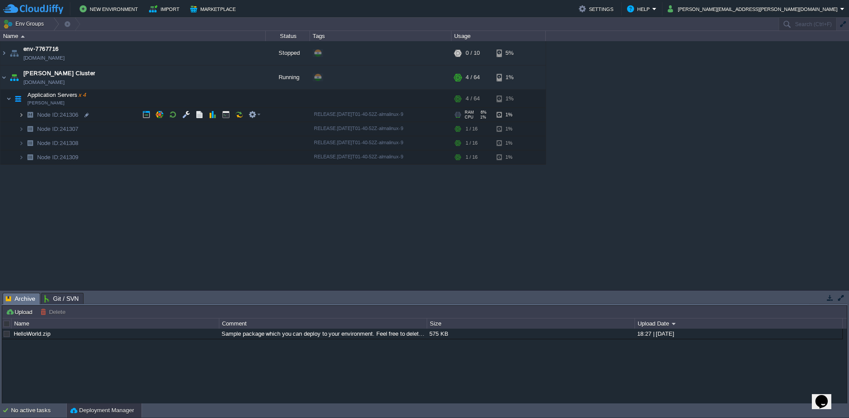
click at [23, 115] on img at bounding box center [21, 115] width 5 height 14
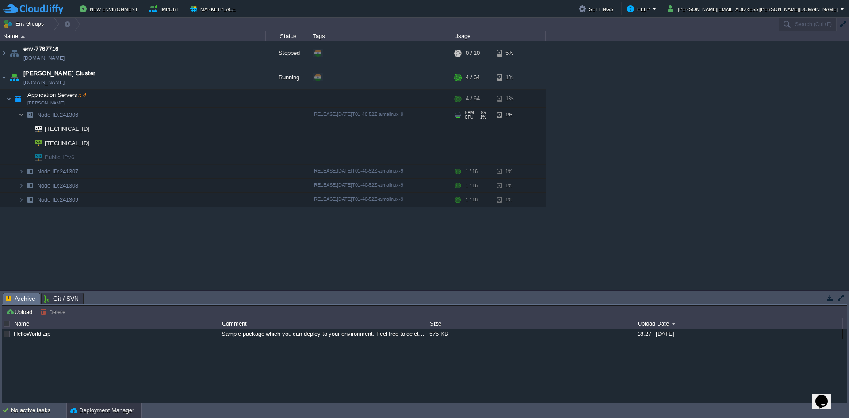
click at [23, 115] on img at bounding box center [21, 115] width 5 height 14
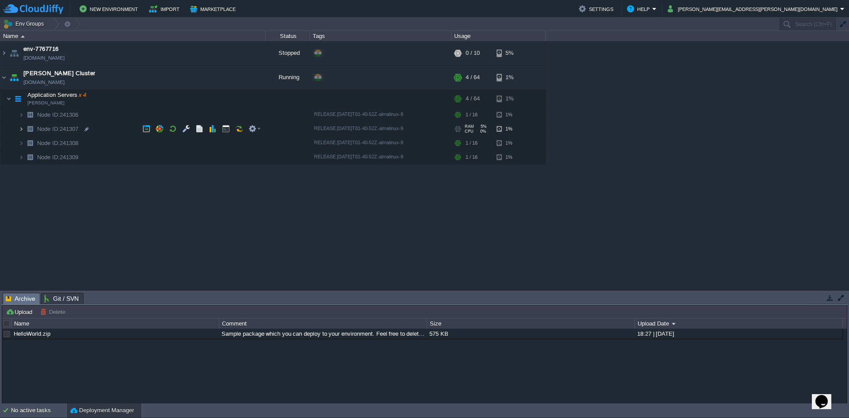
click at [22, 130] on img at bounding box center [21, 129] width 5 height 14
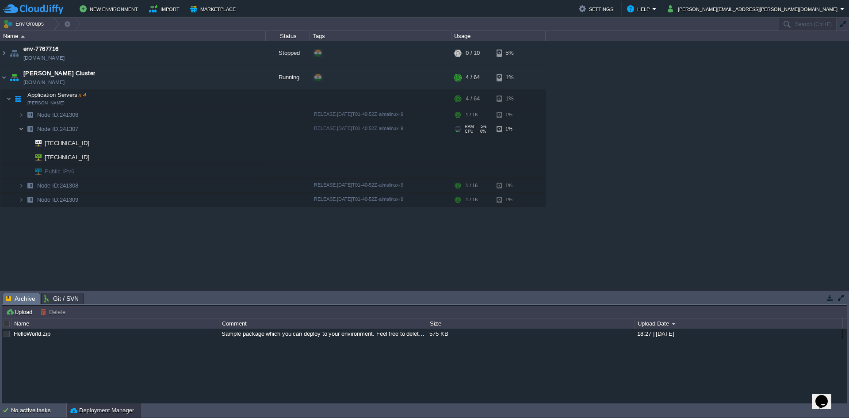
click at [22, 130] on img at bounding box center [21, 129] width 5 height 14
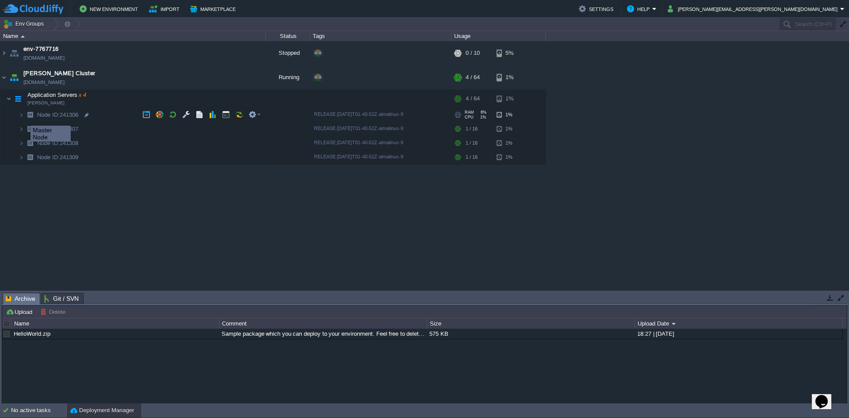
click at [24, 118] on img at bounding box center [30, 115] width 12 height 14
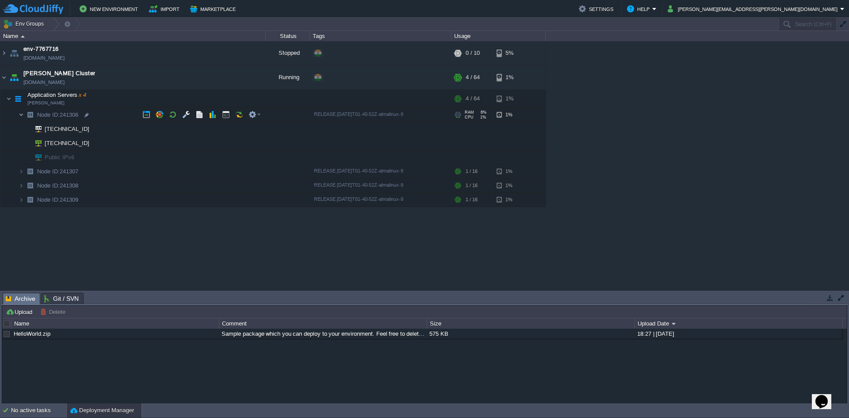
click at [23, 118] on img at bounding box center [21, 115] width 5 height 14
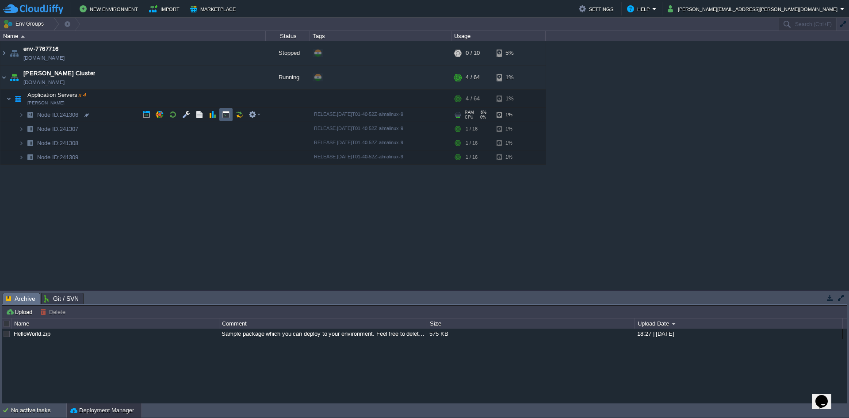
click at [225, 118] on td at bounding box center [225, 114] width 13 height 13
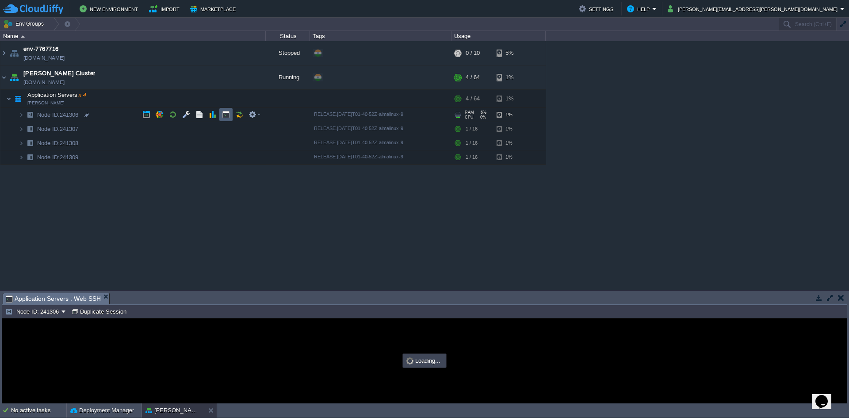
type input "#000000"
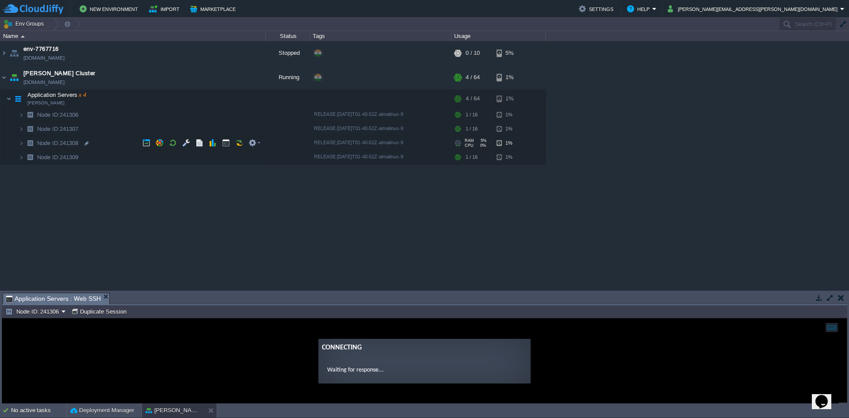
click at [828, 301] on button "button" at bounding box center [830, 298] width 8 height 8
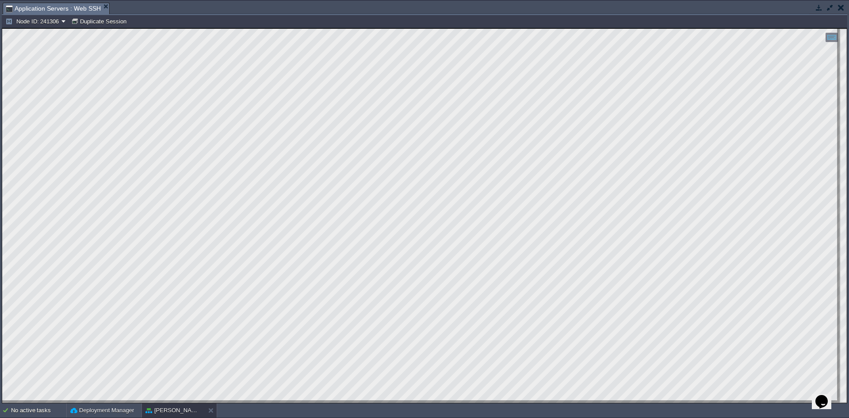
click at [841, 6] on button "button" at bounding box center [841, 8] width 6 height 8
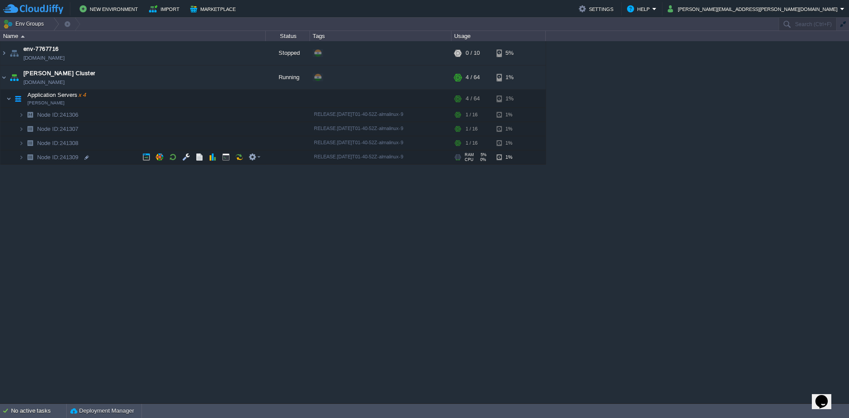
click at [91, 217] on div "env-7767716 env-7767716.cloudjiffy.net Stopped + Add to Env Group RAM 0% CPU 0%…" at bounding box center [424, 222] width 849 height 362
click at [65, 101] on td "Application Servers x 4 [PERSON_NAME]" at bounding box center [132, 99] width 265 height 18
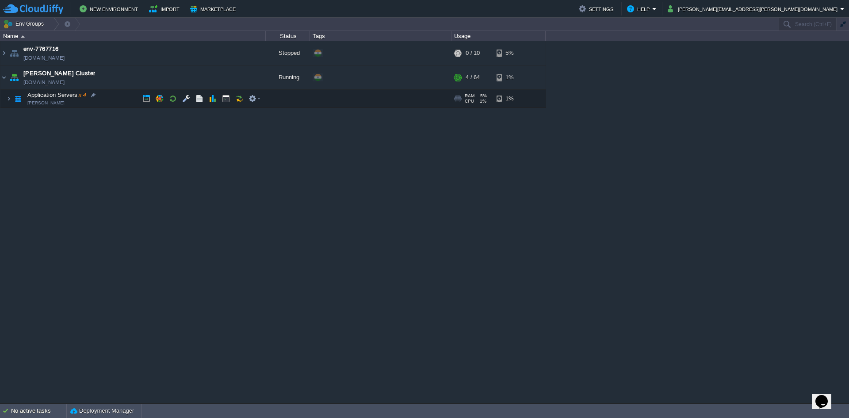
click at [41, 100] on td "Application Servers x 4 [PERSON_NAME]" at bounding box center [132, 99] width 265 height 18
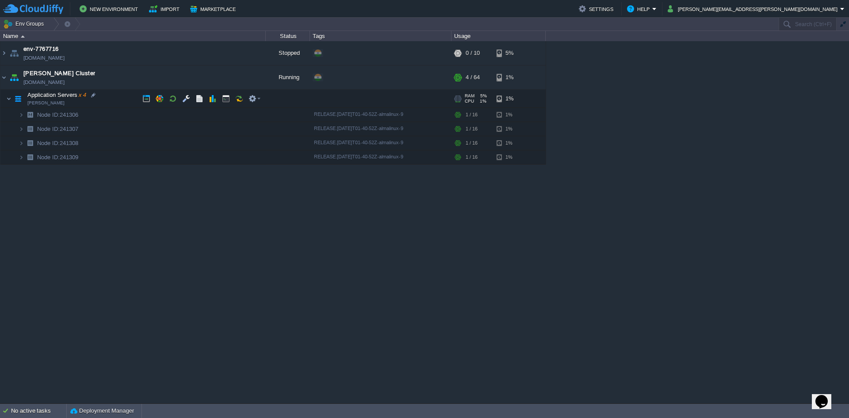
click at [50, 99] on td "Application Servers x 4 [PERSON_NAME]" at bounding box center [132, 99] width 265 height 18
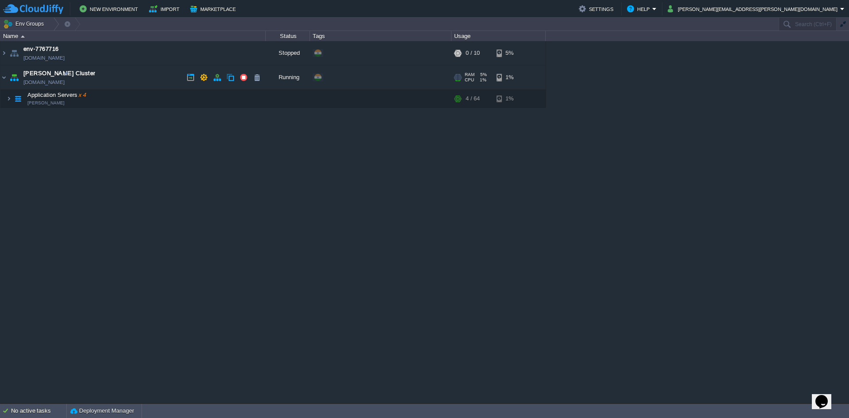
click at [86, 78] on td "[PERSON_NAME] Cluster [DOMAIN_NAME]" at bounding box center [132, 77] width 265 height 24
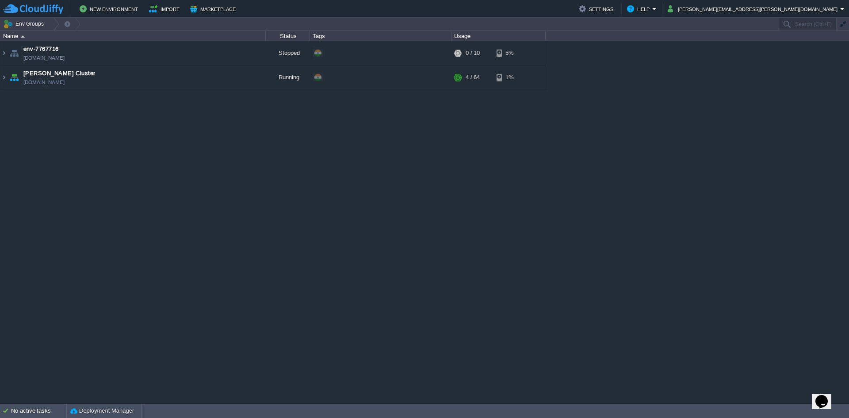
click at [0, 196] on div "env-7767716 env-7767716.cloudjiffy.net Stopped + Add to Env Group RAM 0% CPU 0%…" at bounding box center [424, 222] width 849 height 362
click at [7, 80] on img at bounding box center [3, 77] width 7 height 24
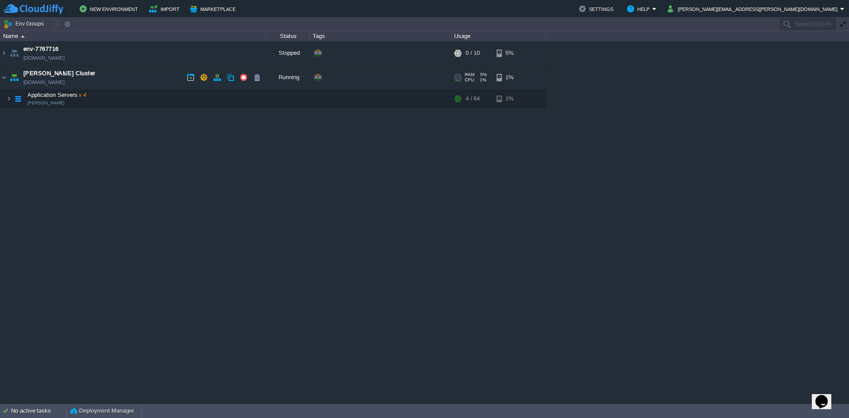
click at [9, 79] on img at bounding box center [14, 77] width 12 height 24
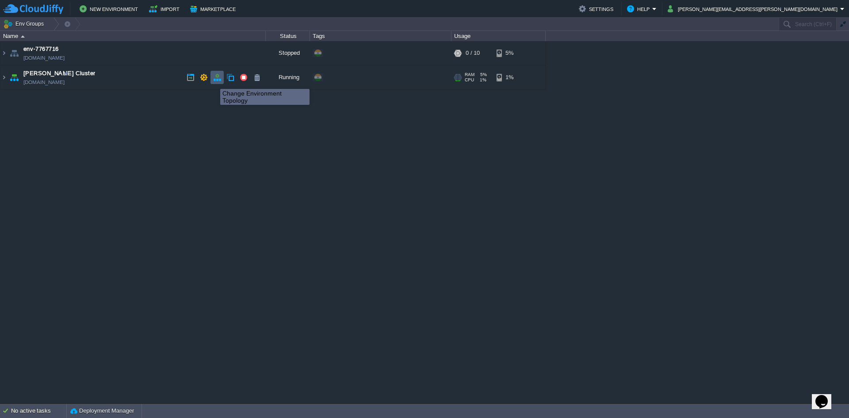
click at [218, 77] on button "button" at bounding box center [217, 77] width 8 height 8
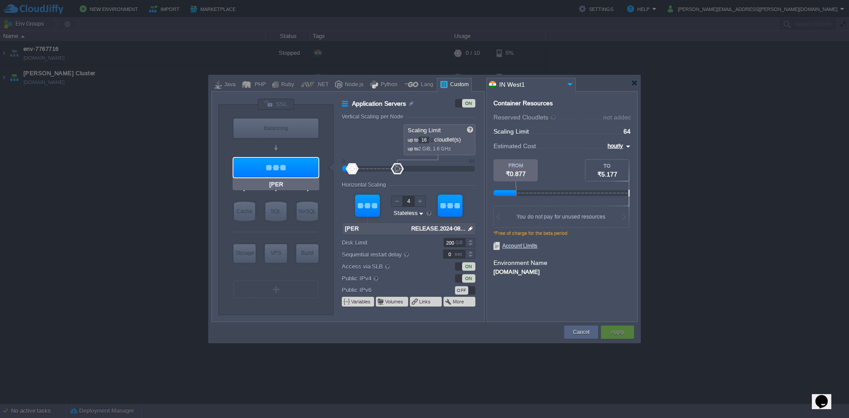
click at [281, 174] on div at bounding box center [275, 167] width 85 height 19
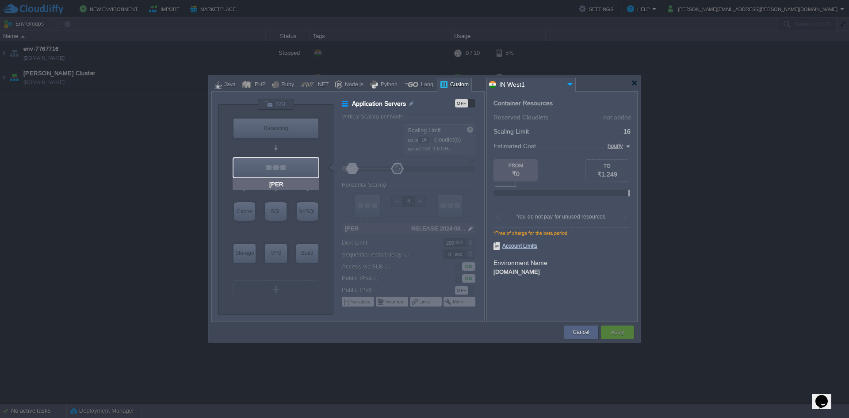
click at [281, 174] on div at bounding box center [275, 167] width 85 height 19
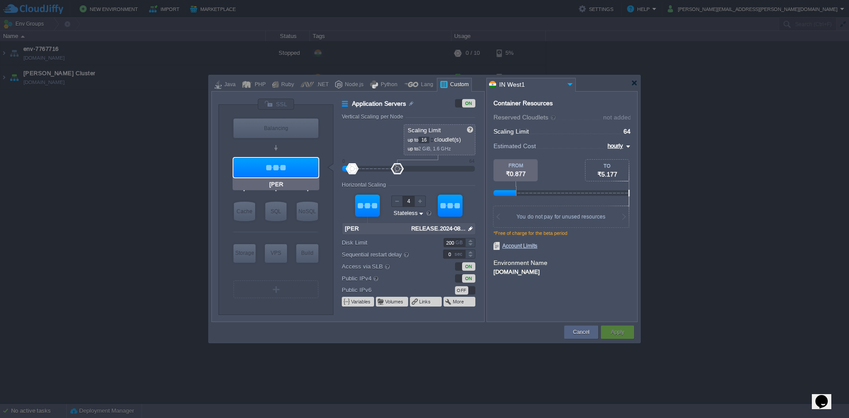
click at [281, 174] on div at bounding box center [275, 167] width 85 height 19
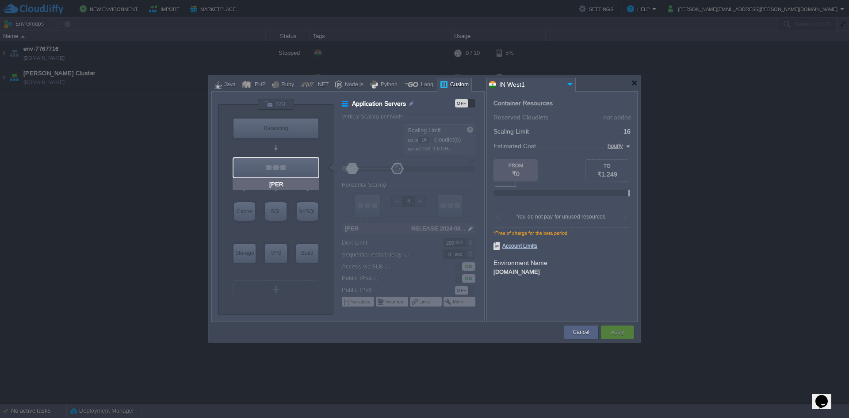
click at [275, 167] on div at bounding box center [275, 167] width 85 height 19
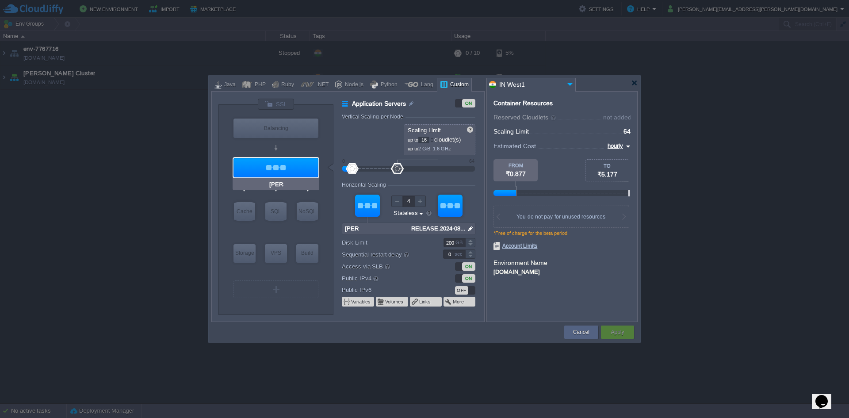
type input "Docker Image"
click at [273, 123] on div "Balancing" at bounding box center [275, 127] width 85 height 19
type input "Load Balancer"
type input "1"
type input "4"
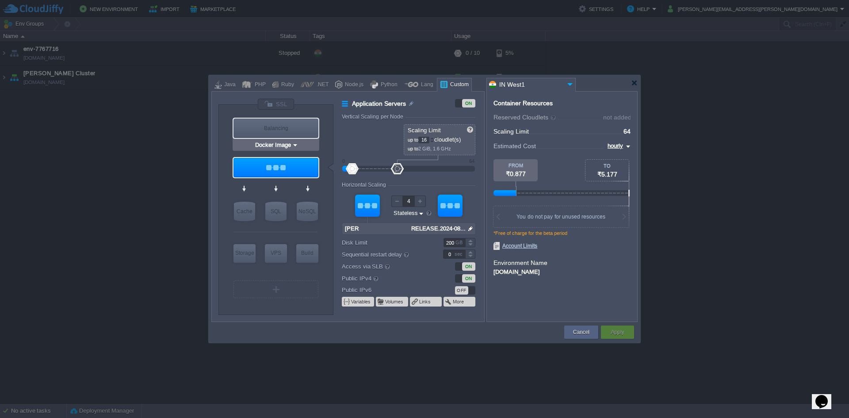
type input "1"
type input "Docker Image"
type input "RELEASE.2024-08..."
type input "Stateful"
type input "20"
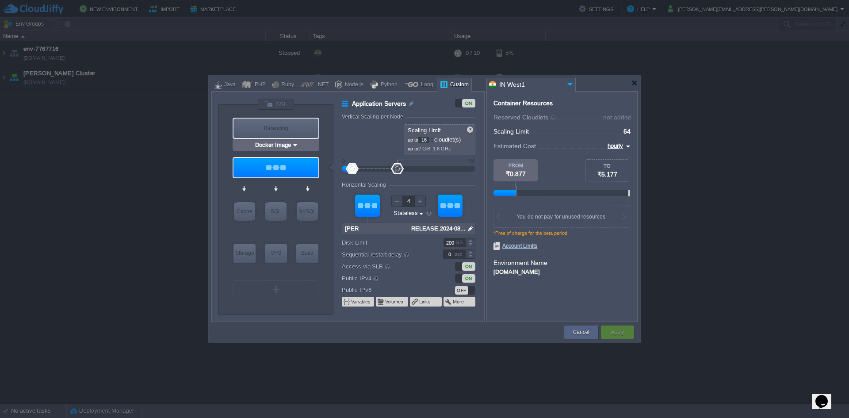
type input "30"
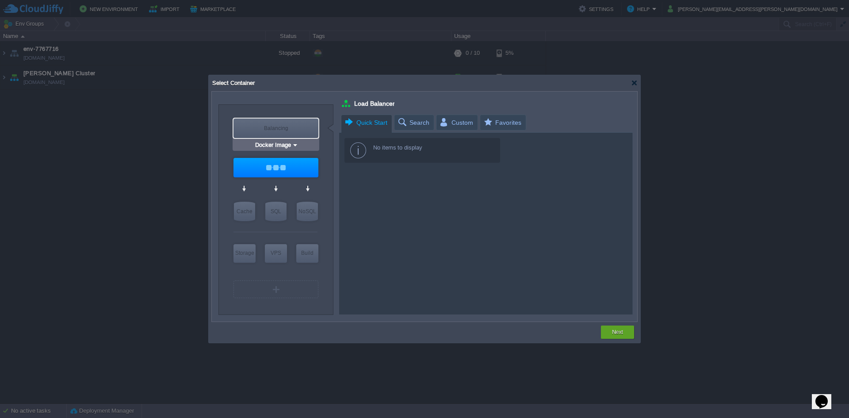
type input "[PERSON_NAME]"
click at [269, 178] on div at bounding box center [276, 167] width 87 height 21
type input "Application Servers"
type input "0"
type input "16"
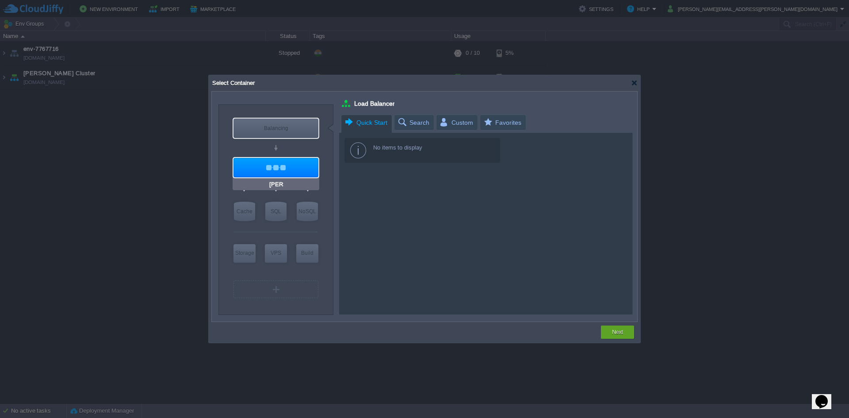
type input "4"
type input "[PERSON_NAME]"
type input "null"
type input "RELEASE.2024-08..."
type input "Stateless"
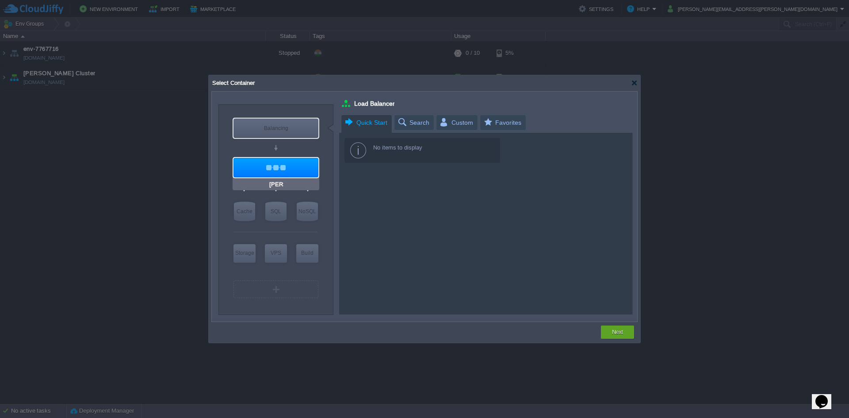
type input "200"
type input "0"
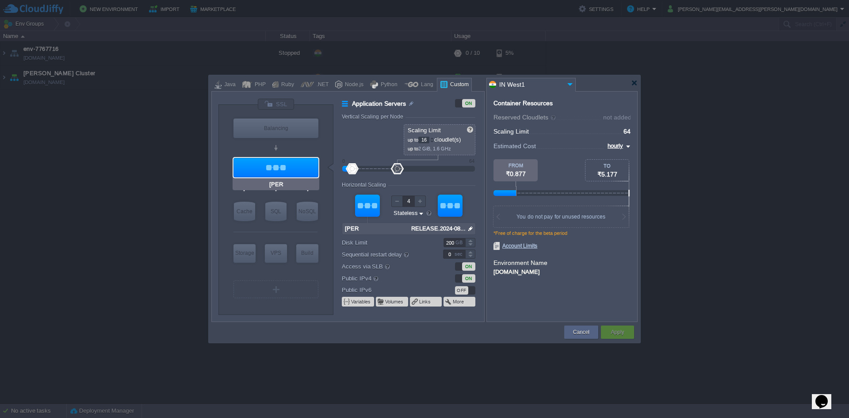
click at [264, 187] on div "[PERSON_NAME]" at bounding box center [276, 184] width 87 height 11
type input "[PERSON_NAME]"
click at [634, 87] on div at bounding box center [424, 83] width 426 height 16
click at [634, 82] on div at bounding box center [634, 83] width 7 height 7
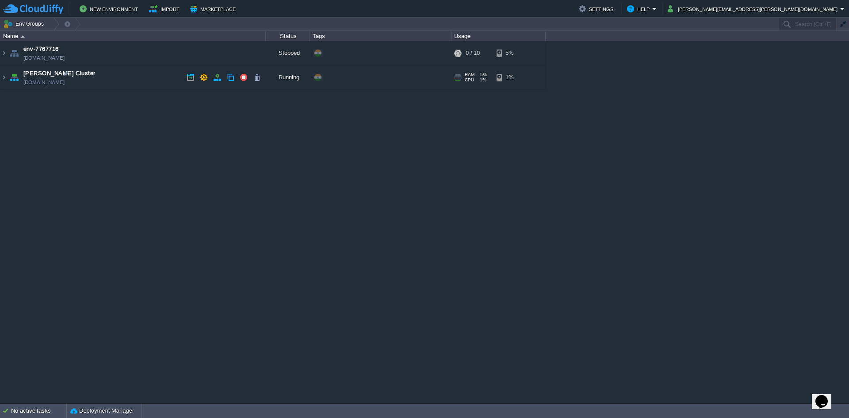
click at [87, 82] on td "[PERSON_NAME] Cluster [DOMAIN_NAME]" at bounding box center [132, 77] width 265 height 24
click at [35, 76] on span "[PERSON_NAME] Cluster" at bounding box center [59, 73] width 72 height 9
click at [39, 76] on span "[PERSON_NAME] Cluster" at bounding box center [59, 73] width 72 height 9
click at [3, 83] on img at bounding box center [3, 77] width 7 height 24
click at [51, 76] on span "[PERSON_NAME] Cluster" at bounding box center [59, 73] width 72 height 9
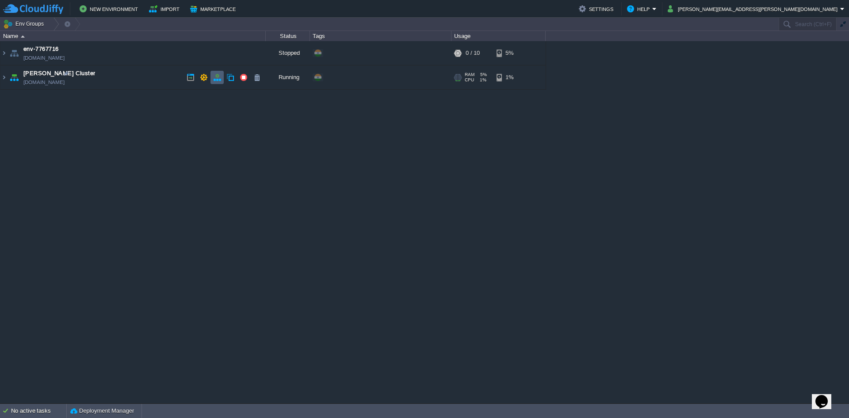
click at [217, 83] on td at bounding box center [216, 77] width 13 height 13
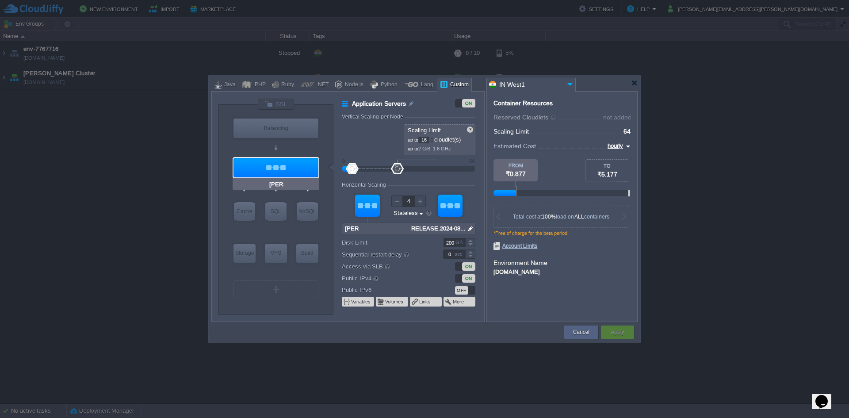
type input "Docker Image"
click at [277, 133] on div "Balancing" at bounding box center [275, 127] width 85 height 19
type input "Load Balancer"
type input "1"
type input "4"
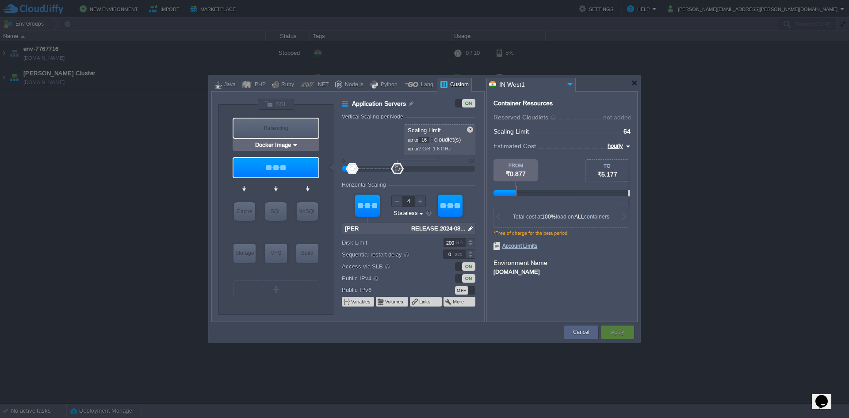
type input "1"
type input "Docker Image"
type input "RELEASE.2024-08..."
type input "Stateful"
type input "20"
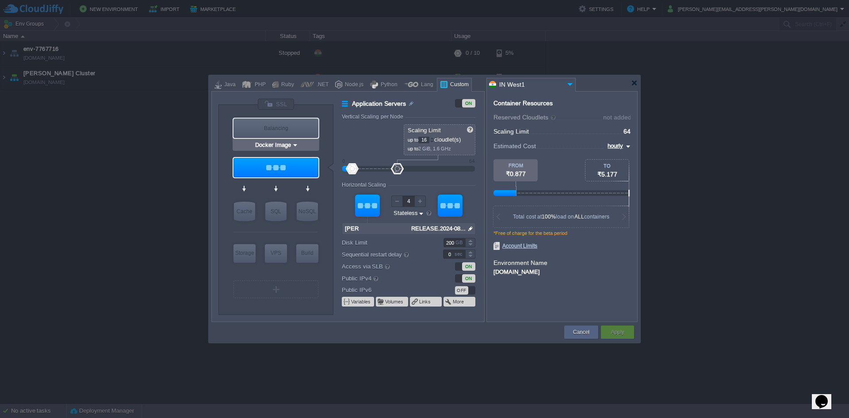
type input "30"
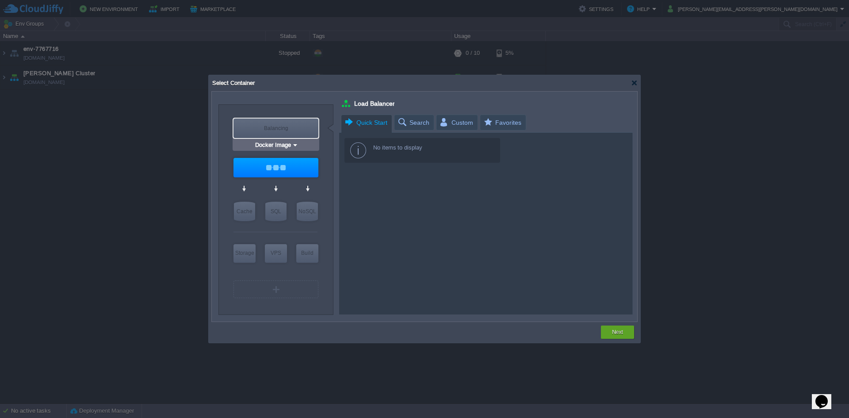
click at [277, 133] on div "Balancing" at bounding box center [275, 127] width 85 height 19
click at [276, 145] on input "Docker Image" at bounding box center [272, 145] width 38 height 9
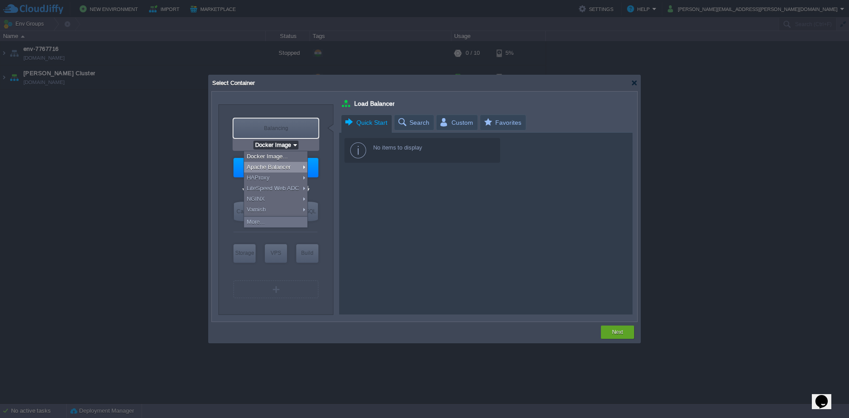
click at [281, 166] on div "Apache Balancer" at bounding box center [275, 167] width 63 height 11
type input "2"
type input "Apache Balancer [DATE]"
type input "[DATE]-almalinux-9"
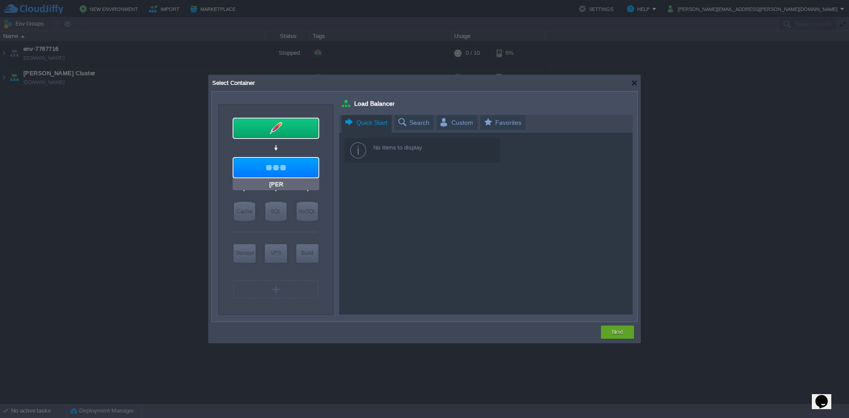
type input "Apache Balancer [DATE]"
click at [608, 334] on div "Next" at bounding box center [617, 331] width 20 height 13
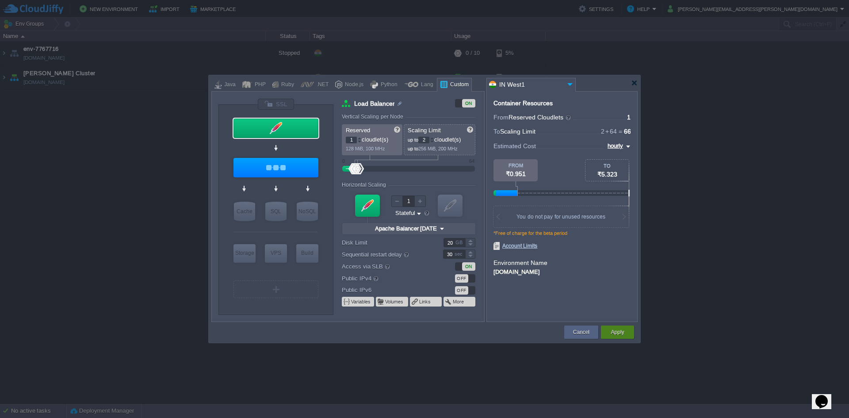
click at [613, 339] on td "Apply" at bounding box center [617, 332] width 36 height 16
click at [615, 335] on button "Apply" at bounding box center [617, 332] width 13 height 9
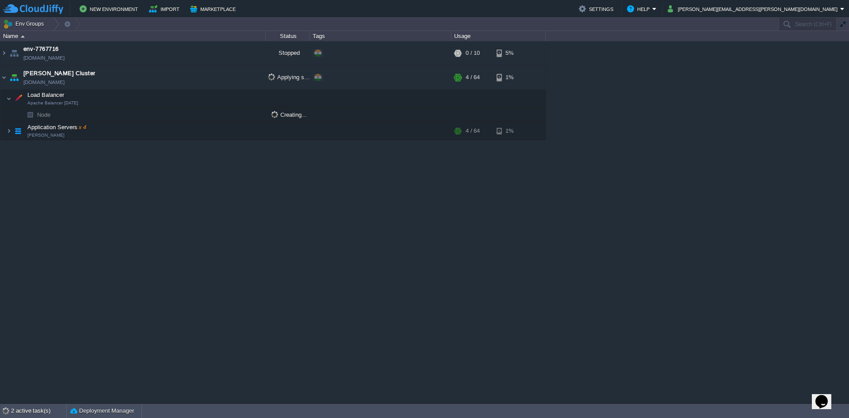
click at [0, 75] on table "env-7767716 env-7767716.cloudjiffy.net Stopped + Add to Env Group RAM 0% CPU 0%…" at bounding box center [273, 90] width 546 height 99
click at [8, 132] on img at bounding box center [8, 131] width 5 height 18
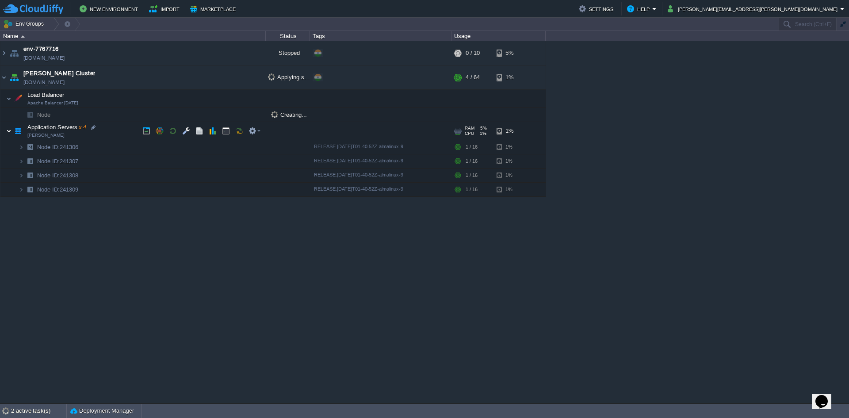
click at [9, 132] on img at bounding box center [8, 131] width 5 height 18
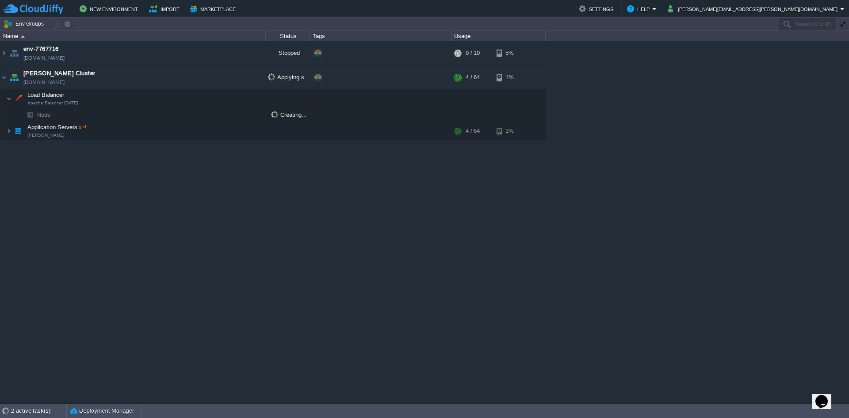
click at [4, 96] on img at bounding box center [3, 94] width 6 height 8
click at [8, 101] on img at bounding box center [8, 99] width 5 height 18
click at [4, 76] on img at bounding box center [3, 77] width 7 height 24
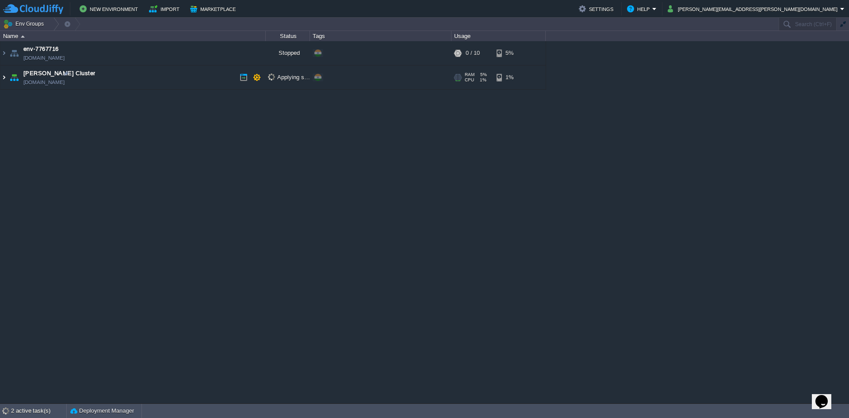
click at [4, 77] on img at bounding box center [3, 77] width 7 height 24
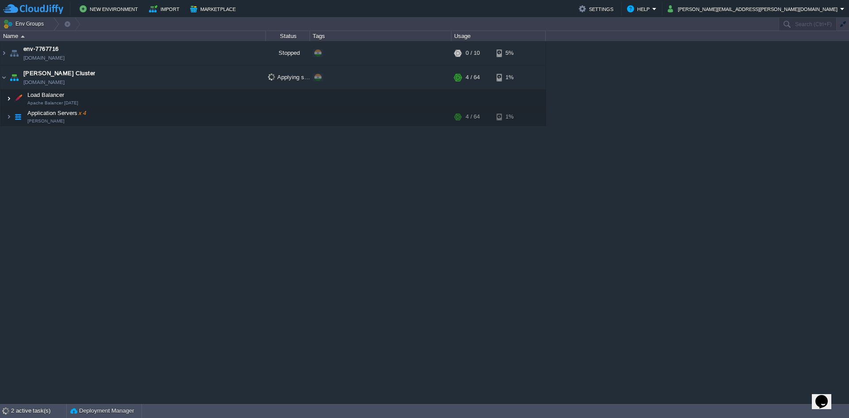
click at [7, 104] on img at bounding box center [8, 99] width 5 height 18
click at [256, 132] on button "button" at bounding box center [252, 131] width 8 height 8
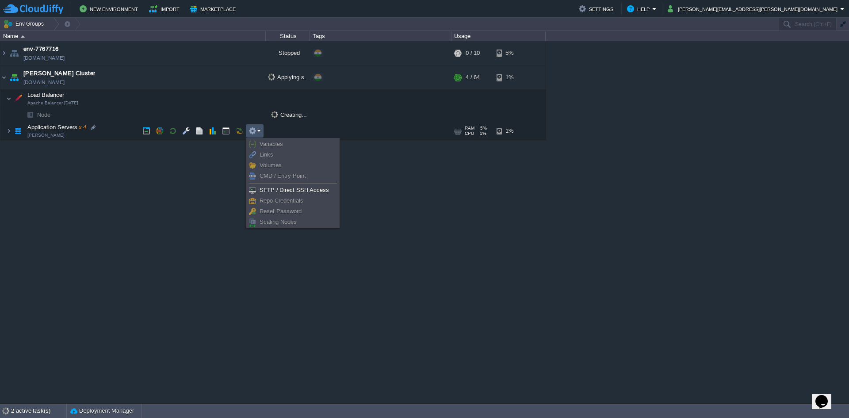
click at [259, 131] on em at bounding box center [254, 131] width 12 height 8
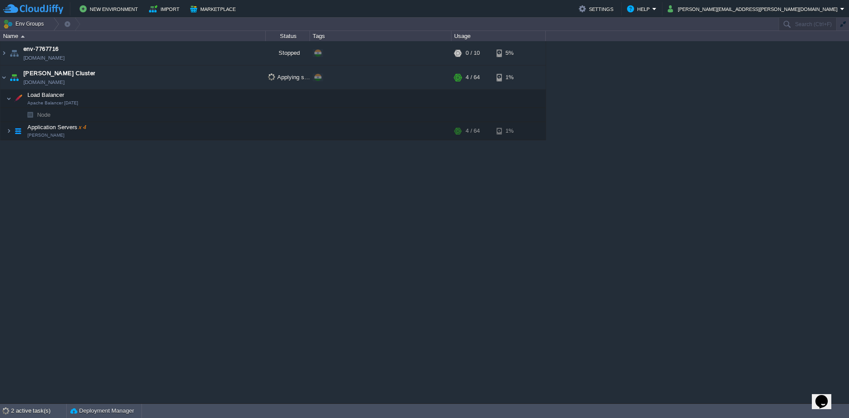
click at [57, 103] on span "Apache Balancer [DATE]" at bounding box center [52, 102] width 51 height 5
click at [41, 115] on span "Node" at bounding box center [43, 115] width 15 height 8
click at [45, 102] on span "Apache Balancer [DATE]" at bounding box center [52, 102] width 51 height 5
click at [12, 99] on img at bounding box center [18, 99] width 12 height 18
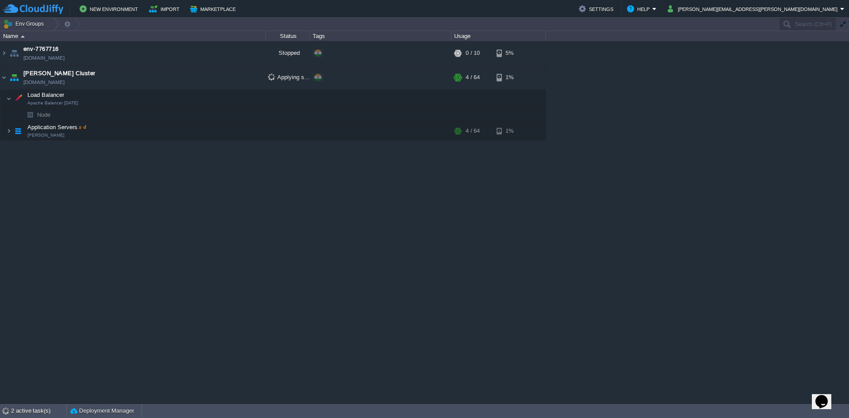
click at [12, 99] on img at bounding box center [18, 99] width 12 height 18
click at [18, 185] on div "env-7767716 env-7767716.cloudjiffy.net Stopped + Add to Env Group RAM 0% CPU 0%…" at bounding box center [424, 222] width 849 height 362
click at [86, 71] on td "[PERSON_NAME] Cluster [DOMAIN_NAME]" at bounding box center [132, 77] width 265 height 24
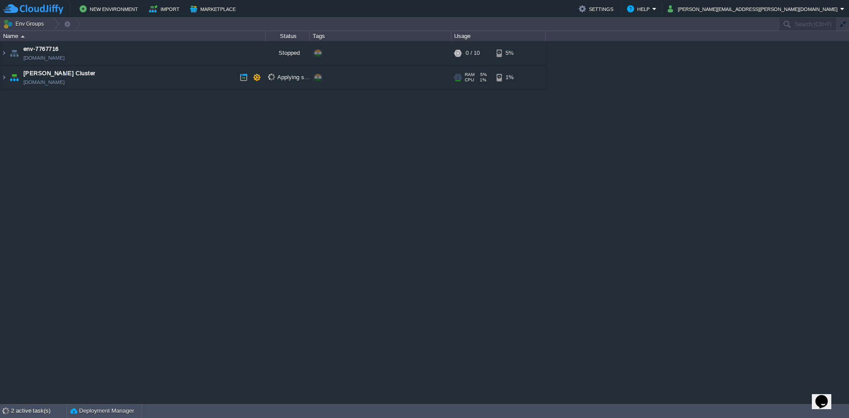
click at [269, 80] on div "Applying settings..." at bounding box center [288, 77] width 44 height 24
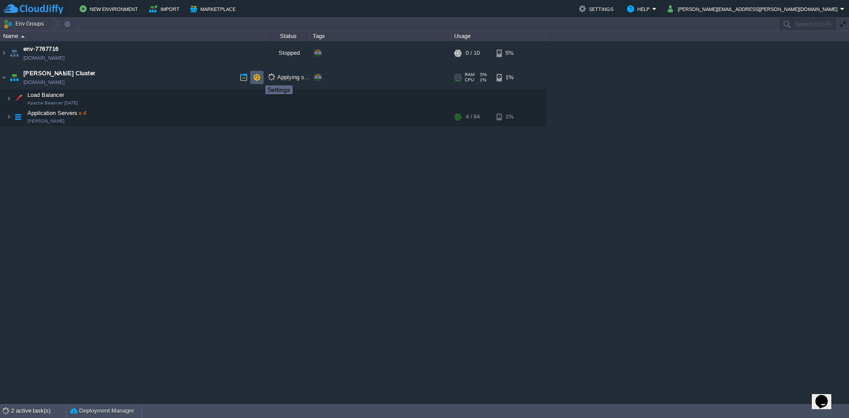
click at [259, 77] on button "button" at bounding box center [257, 77] width 8 height 8
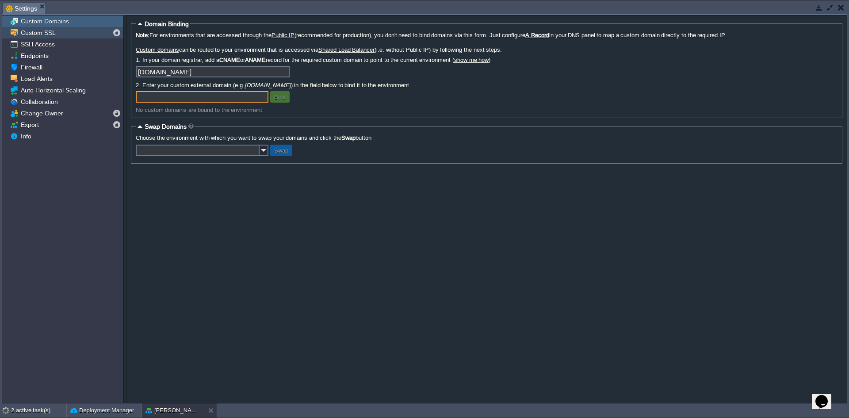
click at [58, 32] on div "Custom SSL" at bounding box center [62, 32] width 121 height 11
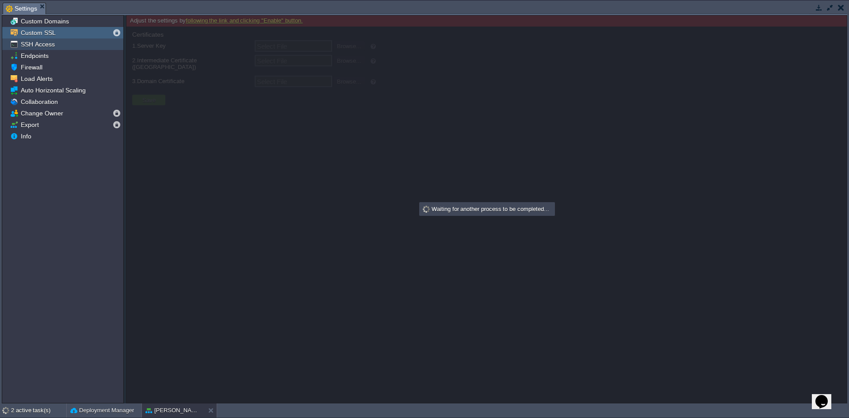
click at [44, 48] on div "SSH Access" at bounding box center [62, 43] width 121 height 11
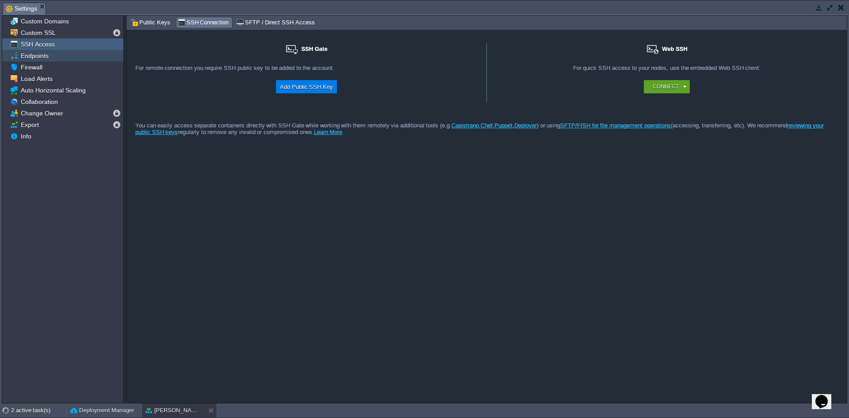
click at [42, 57] on span "Endpoints" at bounding box center [34, 56] width 31 height 8
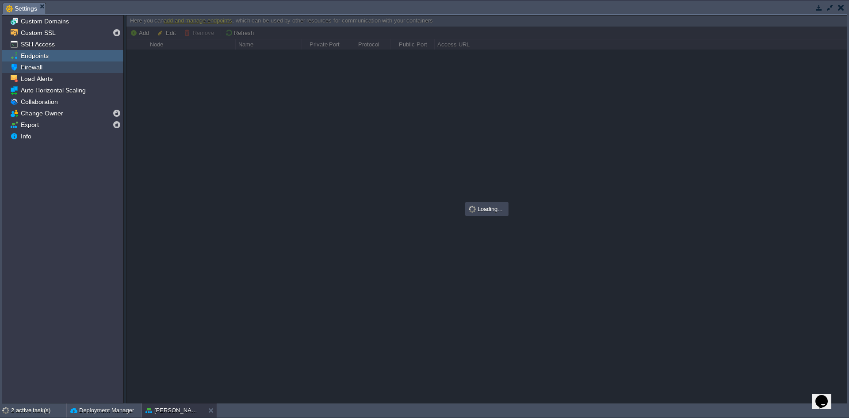
click at [40, 66] on span "Firewall" at bounding box center [31, 67] width 25 height 8
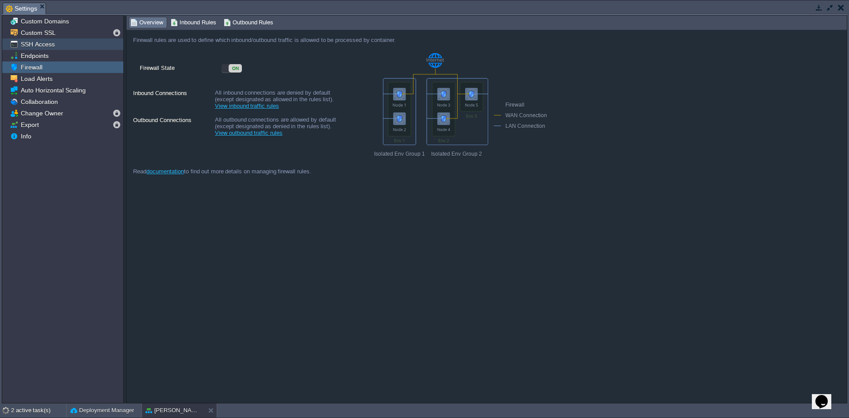
click at [54, 43] on span "SSH Access" at bounding box center [37, 44] width 37 height 8
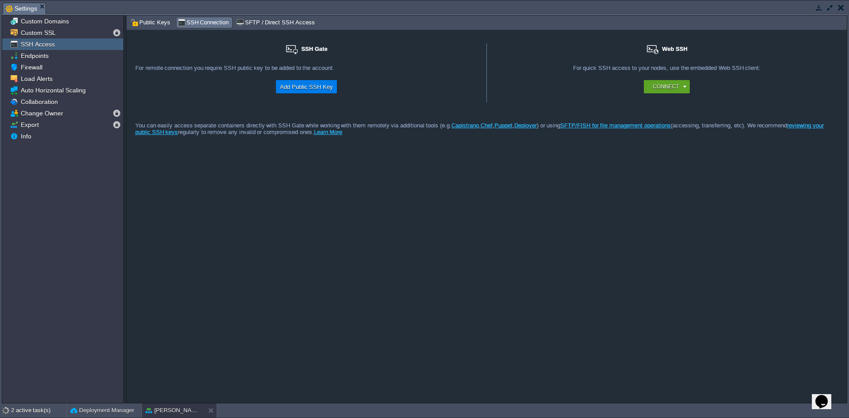
click at [40, 9] on em "Settings" at bounding box center [26, 8] width 40 height 11
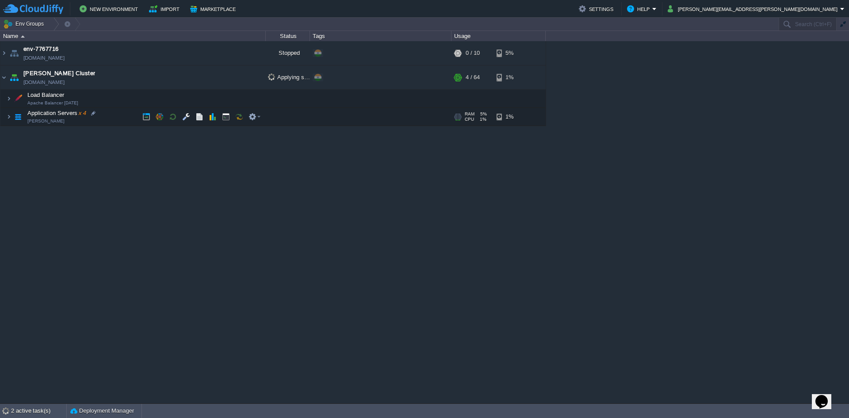
click at [138, 167] on div "env-7767716 env-7767716.cloudjiffy.net Stopped + Add to Env Group RAM 0% CPU 0%…" at bounding box center [424, 222] width 849 height 362
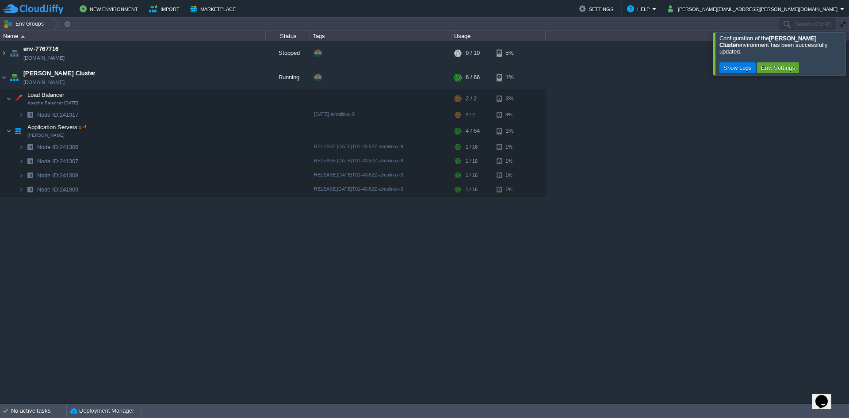
click at [134, 237] on div "env-7767716 env-7767716.cloudjiffy.net Stopped + Add to Env Group RAM 0% CPU 0%…" at bounding box center [424, 222] width 849 height 362
click at [8, 82] on img at bounding box center [14, 77] width 12 height 24
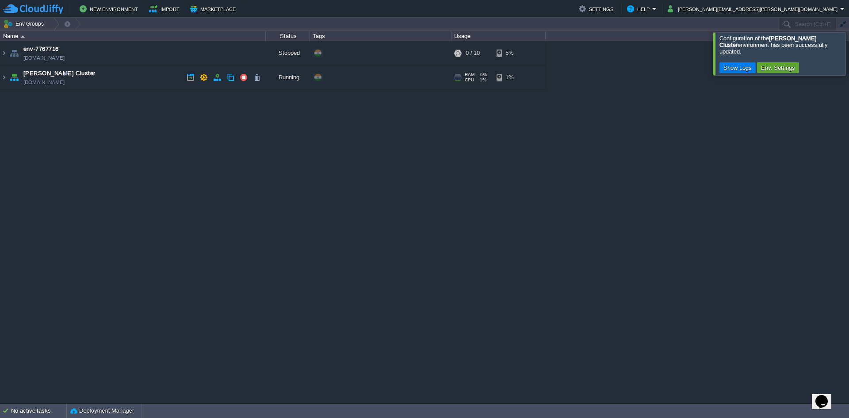
click at [42, 83] on link "[DOMAIN_NAME]" at bounding box center [43, 82] width 41 height 9
click at [52, 82] on link "[DOMAIN_NAME]" at bounding box center [43, 82] width 41 height 9
click at [848, 56] on div at bounding box center [859, 53] width 0 height 42
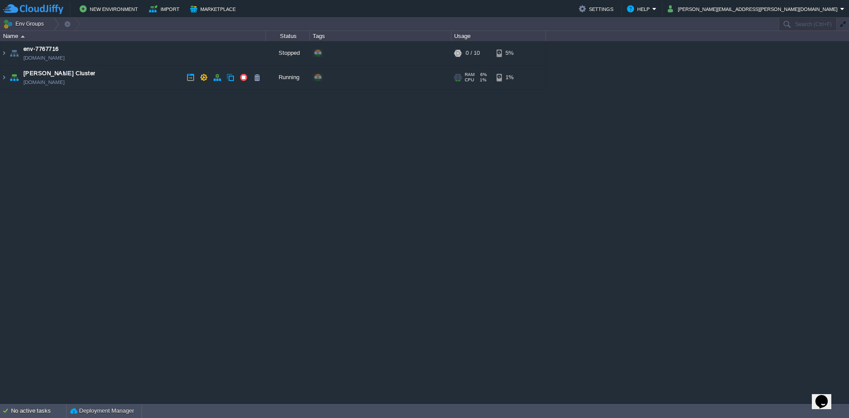
click at [65, 86] on link "[DOMAIN_NAME]" at bounding box center [43, 82] width 41 height 9
click at [46, 82] on link "[DOMAIN_NAME]" at bounding box center [43, 82] width 41 height 9
click at [0, 76] on table "env-7767716 [DOMAIN_NAME] Stopped + Add to Env Group RAM 0% CPU 0% 0 / 10 5% [P…" at bounding box center [273, 65] width 546 height 49
click at [4, 80] on img at bounding box center [3, 77] width 7 height 24
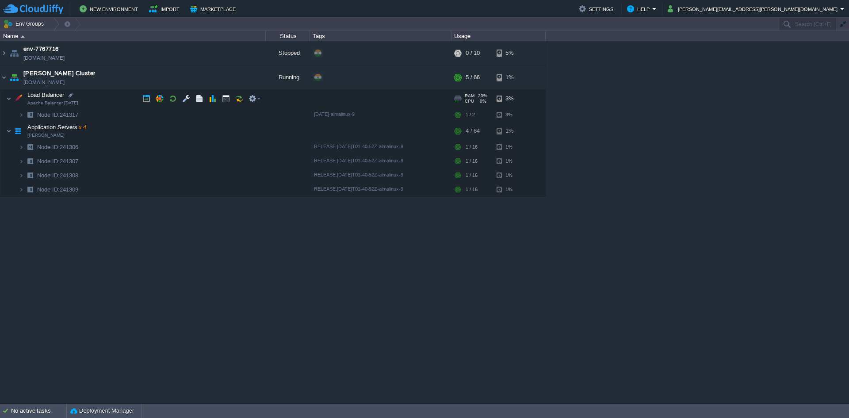
click at [42, 101] on span "Apache Balancer [DATE]" at bounding box center [52, 102] width 51 height 5
click at [10, 103] on img at bounding box center [8, 99] width 5 height 18
click at [49, 103] on span "Apache Balancer [DATE]" at bounding box center [52, 102] width 51 height 5
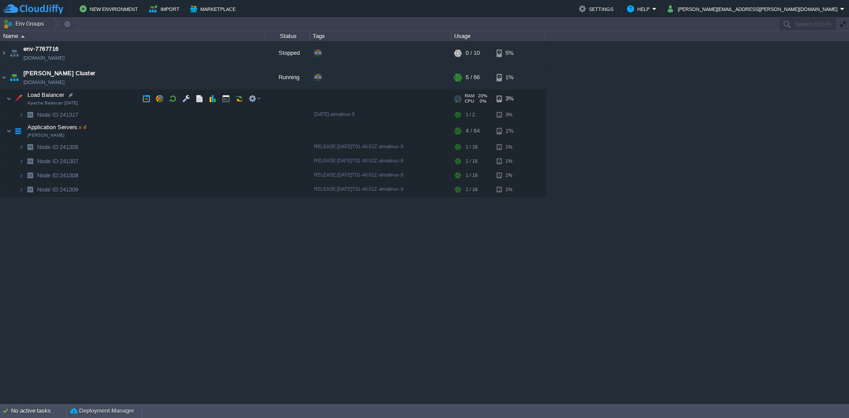
click at [55, 98] on span "Load Balancer" at bounding box center [46, 95] width 39 height 8
click at [11, 102] on img at bounding box center [8, 99] width 5 height 18
click at [34, 98] on span "Load Balancer" at bounding box center [46, 95] width 39 height 8
click at [13, 102] on img at bounding box center [18, 99] width 12 height 18
click at [3, 80] on img at bounding box center [3, 77] width 7 height 24
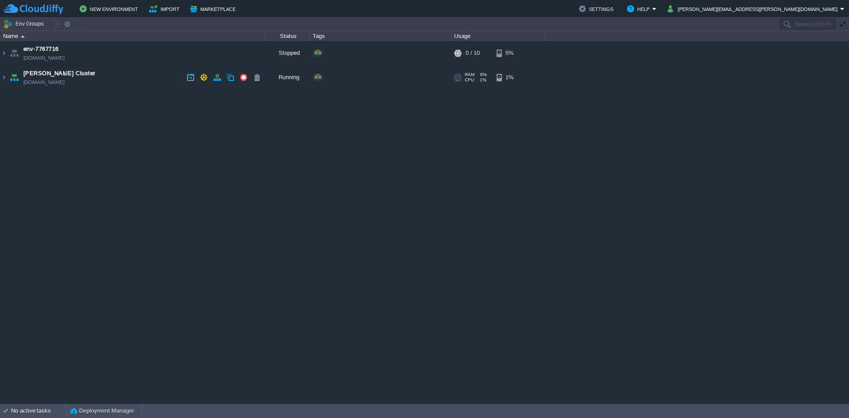
click at [59, 84] on link "[DOMAIN_NAME]" at bounding box center [43, 82] width 41 height 9
click at [199, 80] on td at bounding box center [203, 77] width 13 height 13
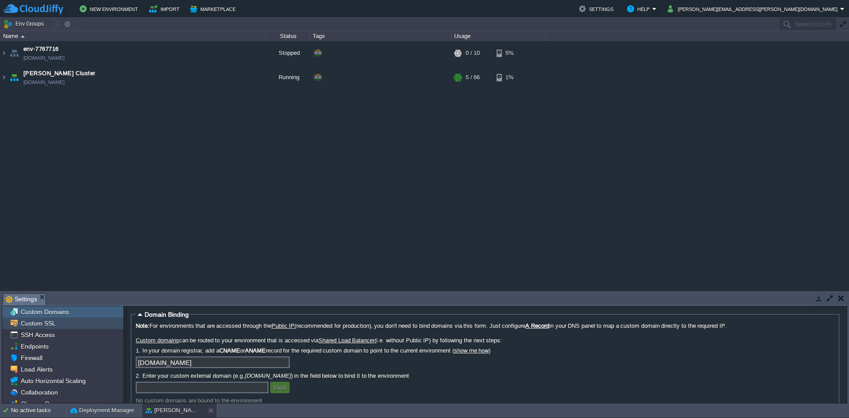
click at [67, 325] on div "Custom SSL" at bounding box center [62, 322] width 121 height 11
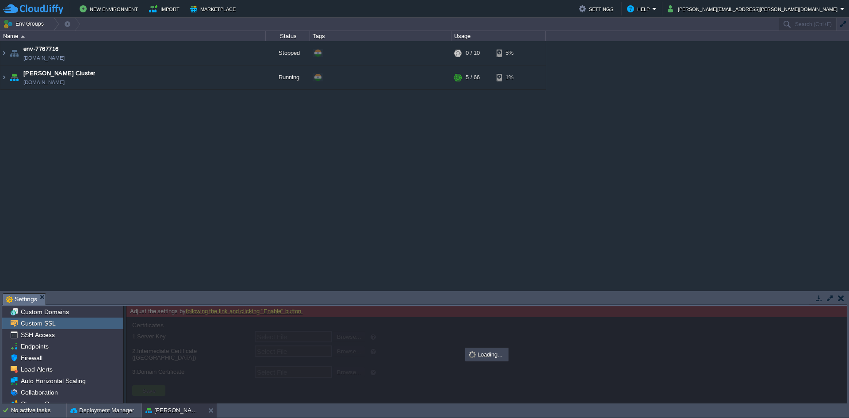
type input "Select File"
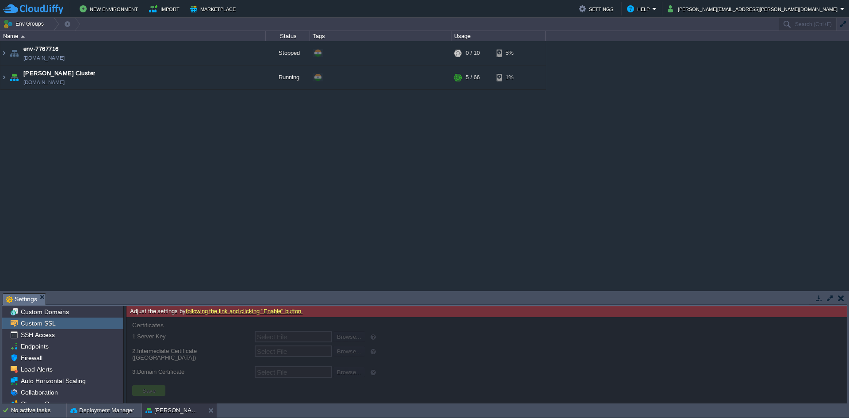
click at [296, 352] on div at bounding box center [486, 360] width 720 height 86
click at [51, 334] on span "SSH Access" at bounding box center [37, 335] width 37 height 8
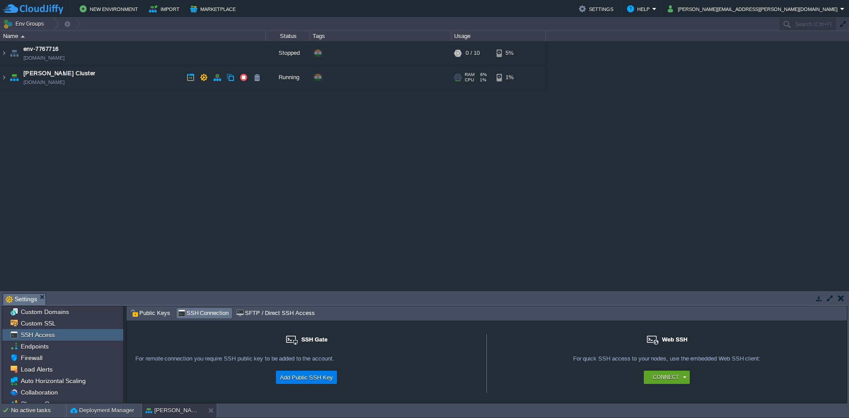
click at [116, 79] on td "[PERSON_NAME] Cluster [DOMAIN_NAME]" at bounding box center [132, 77] width 265 height 24
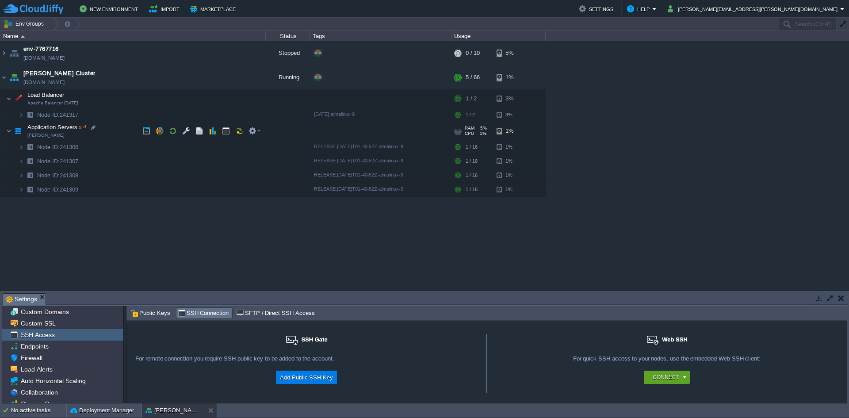
click at [50, 131] on td "Application Servers x 4 [PERSON_NAME]" at bounding box center [132, 131] width 265 height 18
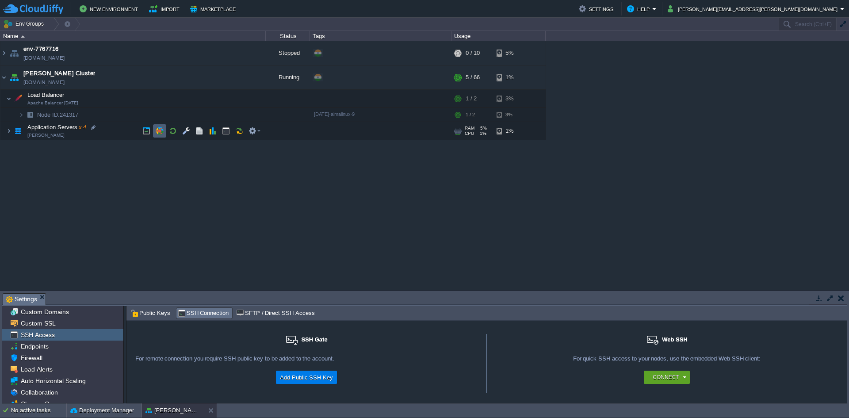
click at [155, 132] on td at bounding box center [159, 130] width 13 height 13
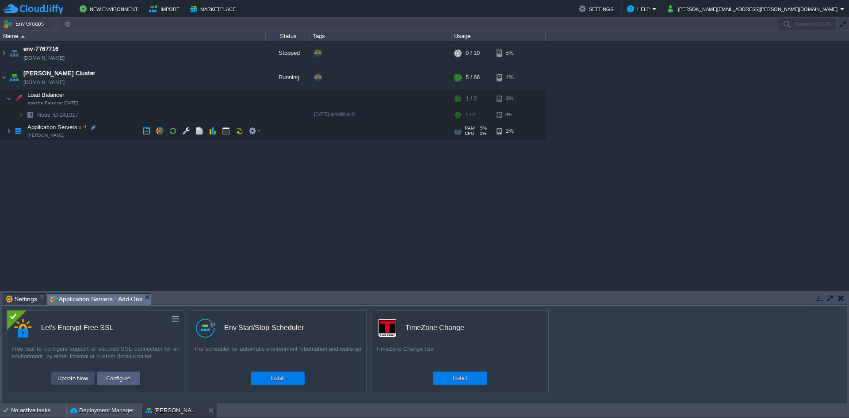
click at [67, 380] on button "Update Now" at bounding box center [73, 378] width 36 height 11
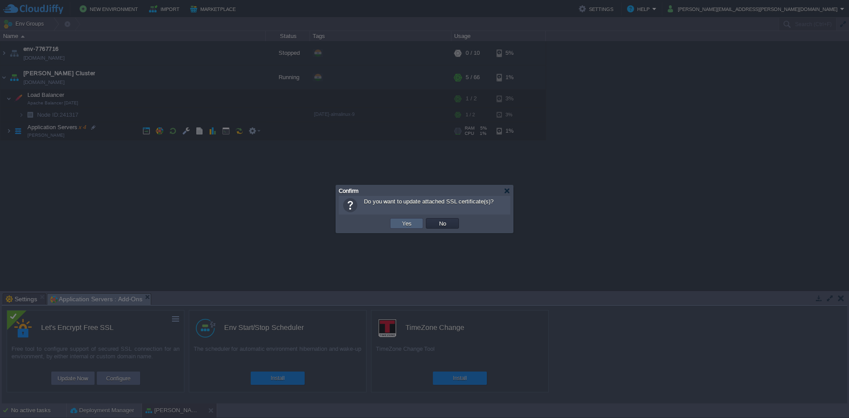
click at [415, 222] on td "Yes" at bounding box center [406, 223] width 33 height 11
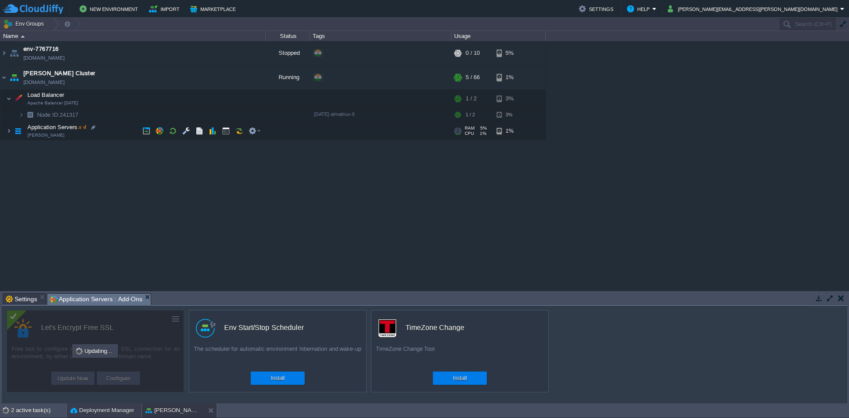
click at [109, 414] on button "Deployment Manager" at bounding box center [102, 410] width 64 height 9
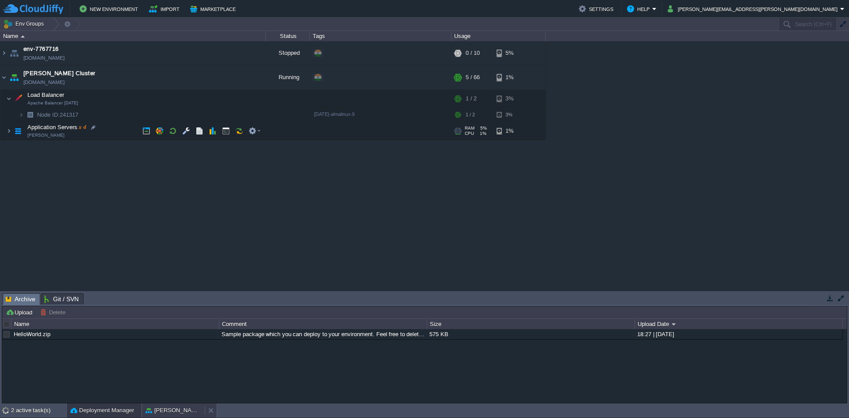
click at [160, 411] on button "[PERSON_NAME] Cluster" at bounding box center [173, 410] width 56 height 9
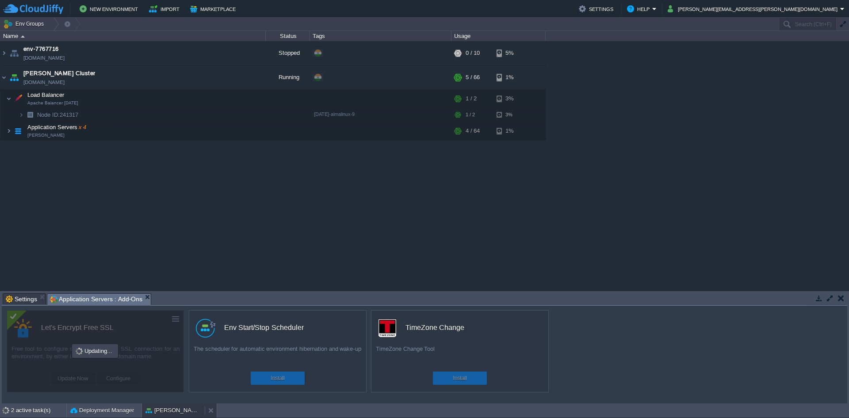
click at [153, 410] on button "[PERSON_NAME] Cluster" at bounding box center [173, 410] width 56 height 9
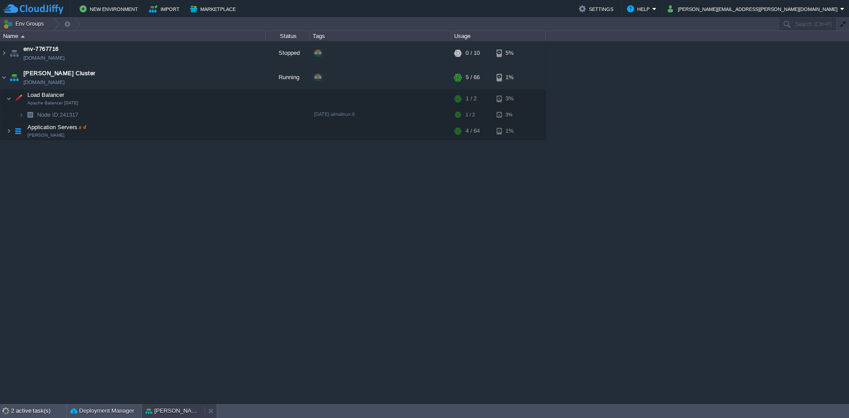
click at [154, 410] on button "[PERSON_NAME] Cluster" at bounding box center [173, 410] width 56 height 9
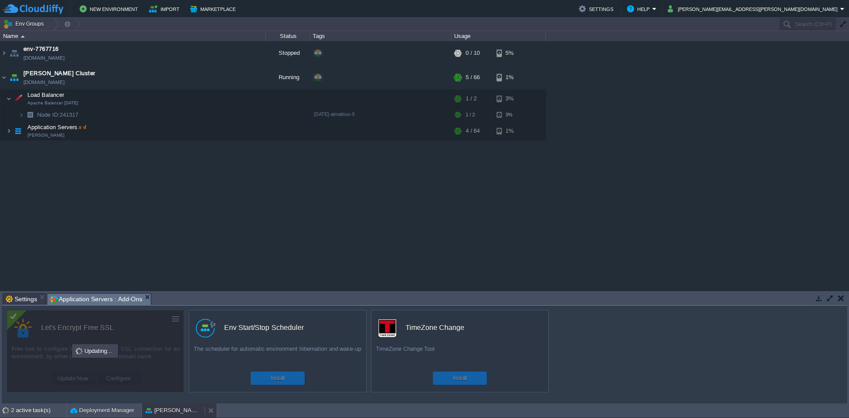
click at [154, 410] on button "[PERSON_NAME] Cluster" at bounding box center [173, 410] width 56 height 9
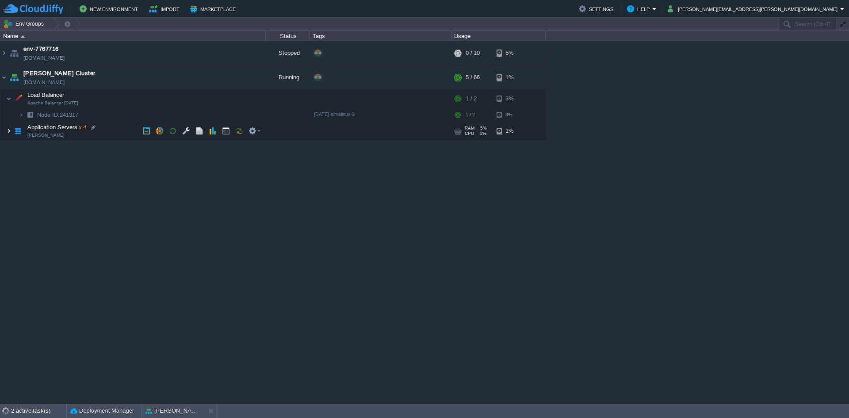
click at [11, 128] on img at bounding box center [8, 131] width 5 height 18
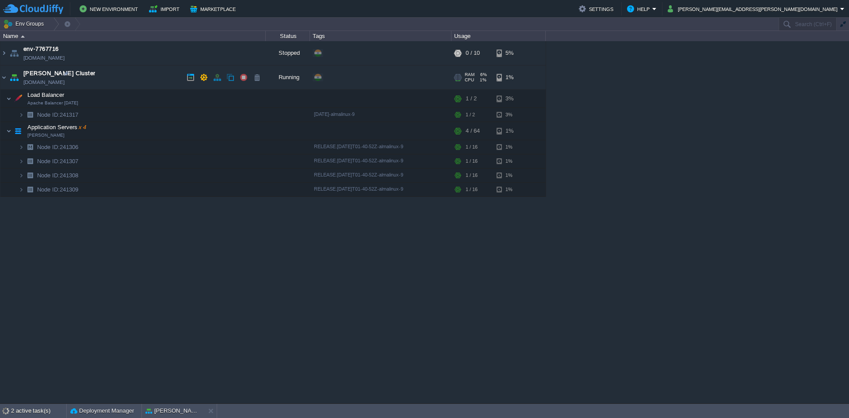
click at [42, 80] on link "[DOMAIN_NAME]" at bounding box center [43, 82] width 41 height 9
click at [154, 412] on button "[PERSON_NAME] Cluster" at bounding box center [173, 410] width 56 height 9
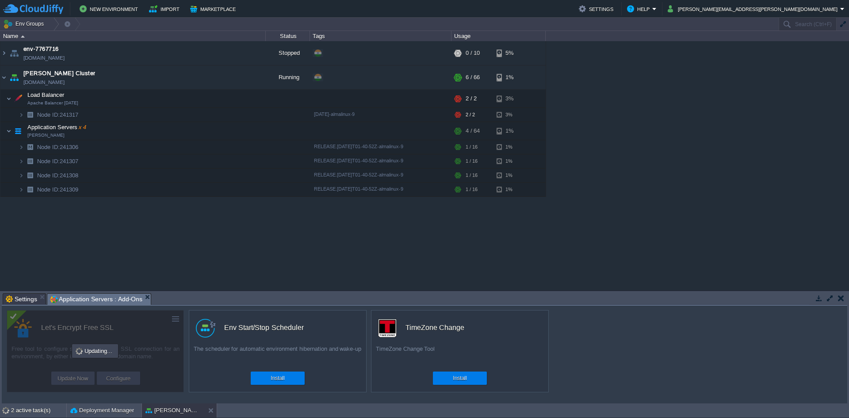
click at [80, 379] on div at bounding box center [95, 351] width 177 height 82
click at [88, 299] on span "Application Servers : Add-Ons" at bounding box center [96, 299] width 92 height 11
click at [216, 80] on button "button" at bounding box center [217, 77] width 8 height 8
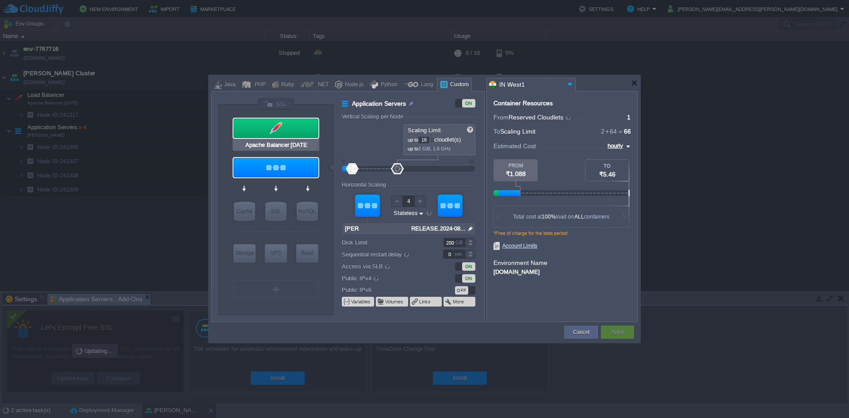
click at [298, 135] on div at bounding box center [275, 127] width 85 height 19
type input "Load Balancer"
type input "1"
type input "2"
type input "1"
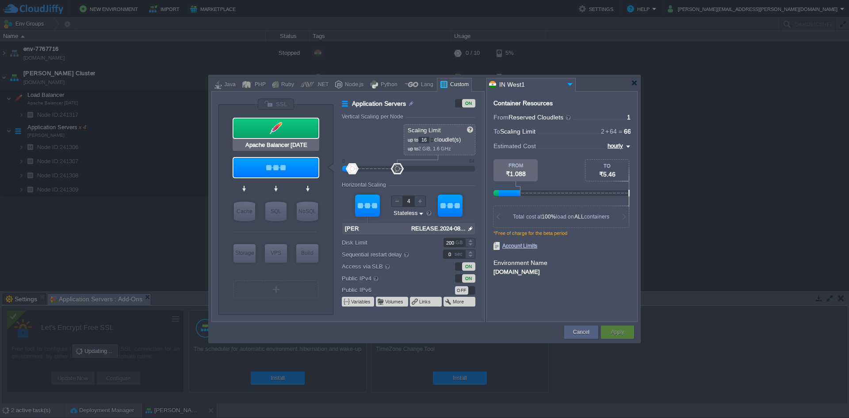
type input "Apache Balancer [DATE]"
type input "null"
type input "[DATE]-almalinux-9"
type input "Stateful"
type input "20"
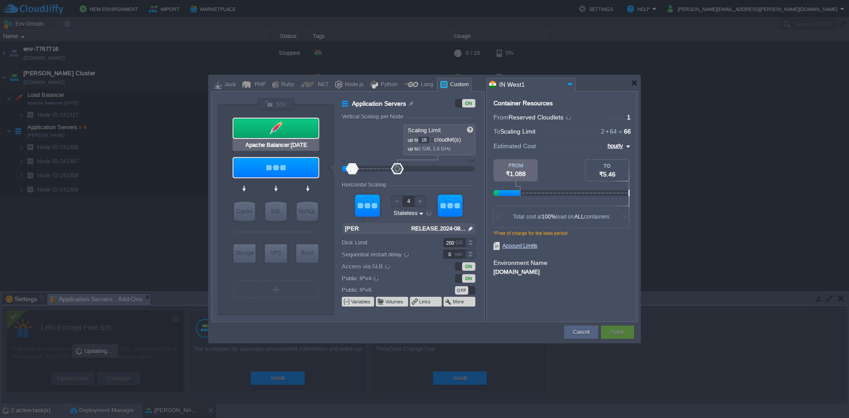
type input "30"
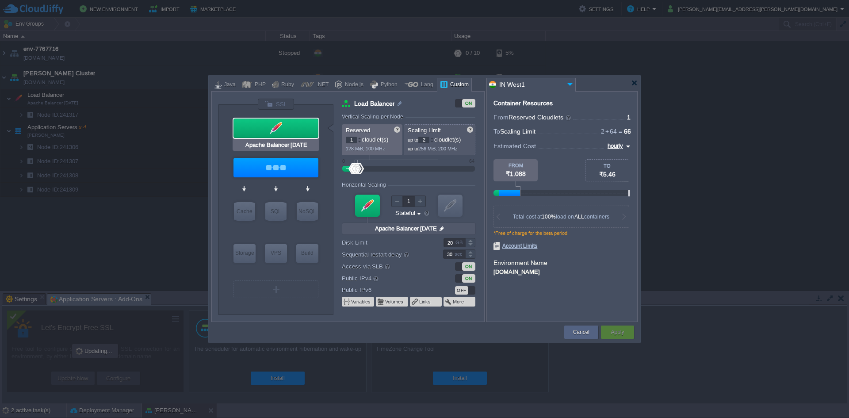
click at [298, 135] on div at bounding box center [275, 127] width 85 height 19
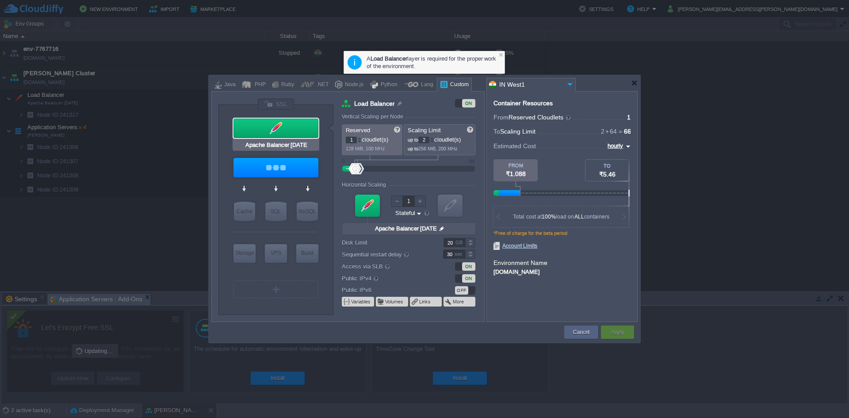
click at [289, 133] on div at bounding box center [275, 127] width 85 height 19
click at [587, 328] on button "Cancel" at bounding box center [581, 332] width 16 height 9
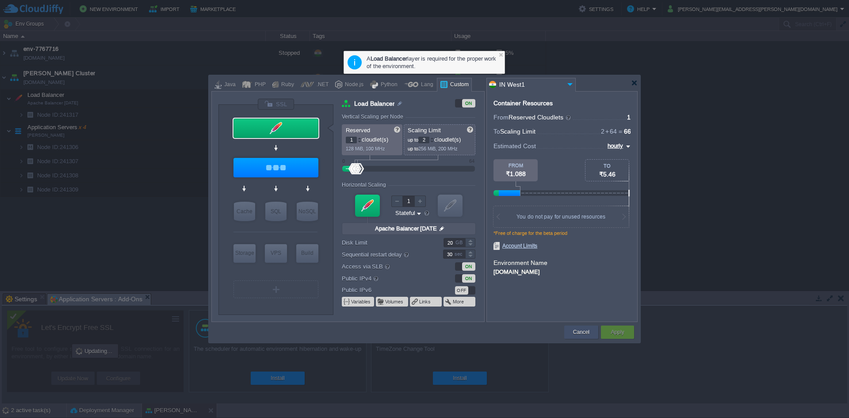
click at [587, 328] on div "custom Let's Encrypt Free SSL Free tool to configure support of secured SSL con…" at bounding box center [424, 354] width 845 height 98
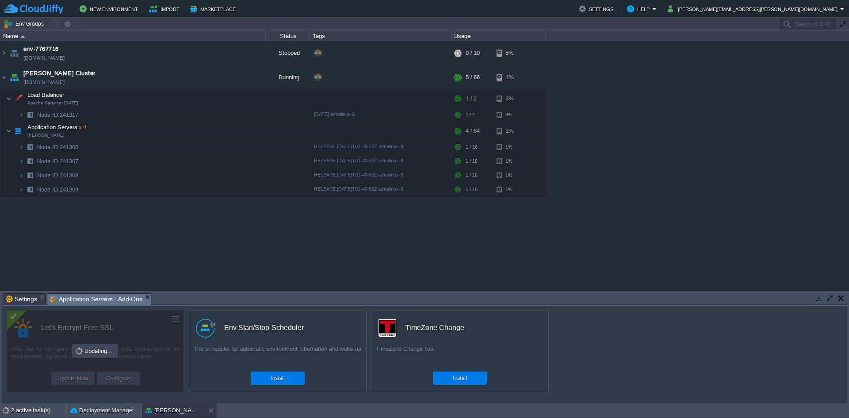
click at [587, 328] on div "custom Let's Encrypt Free SSL Free tool to configure support of secured SSL con…" at bounding box center [424, 354] width 845 height 98
click at [248, 102] on button "button" at bounding box center [252, 99] width 8 height 8
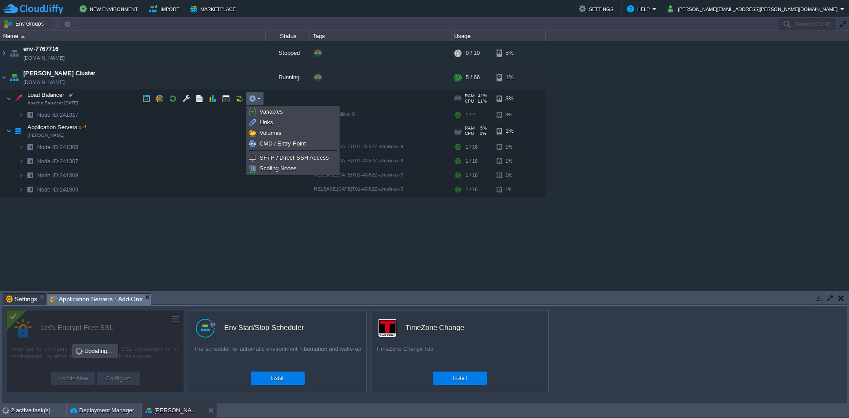
click at [110, 131] on td "Application Servers x 4 [PERSON_NAME]" at bounding box center [132, 131] width 265 height 18
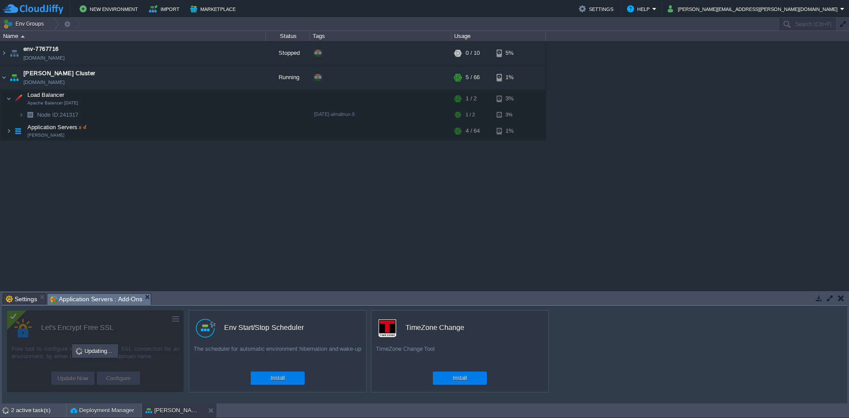
click at [80, 132] on td "Application Servers x 4 [PERSON_NAME]" at bounding box center [132, 131] width 265 height 18
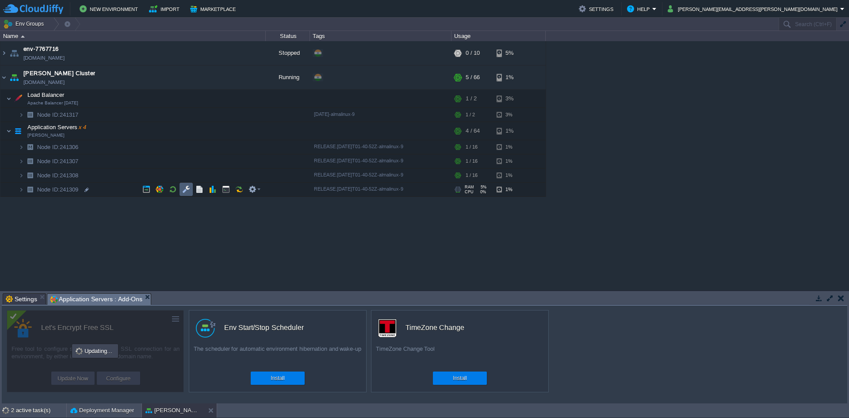
click at [183, 195] on td at bounding box center [185, 189] width 13 height 13
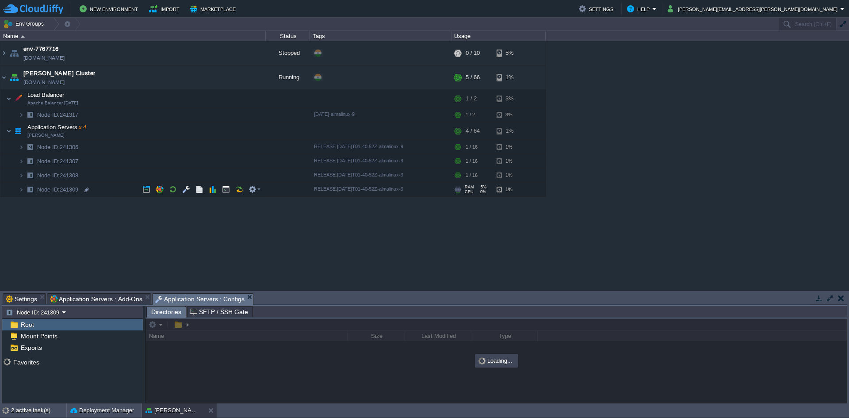
click at [118, 188] on td "Node ID: 241309" at bounding box center [132, 190] width 265 height 14
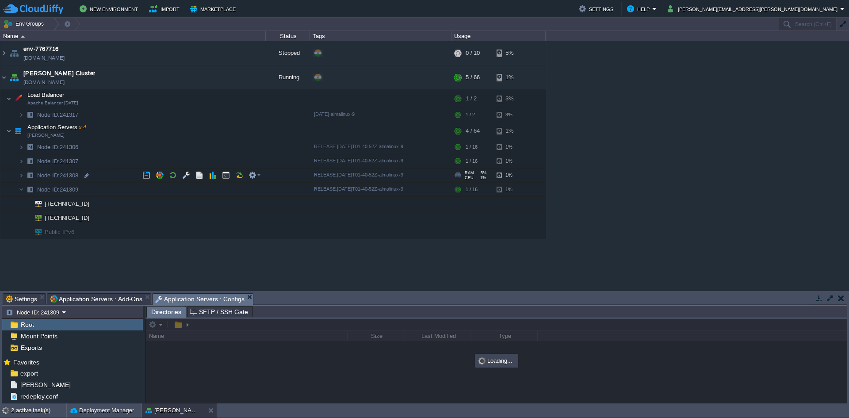
click at [63, 173] on span "Node ID: 241308" at bounding box center [57, 176] width 43 height 8
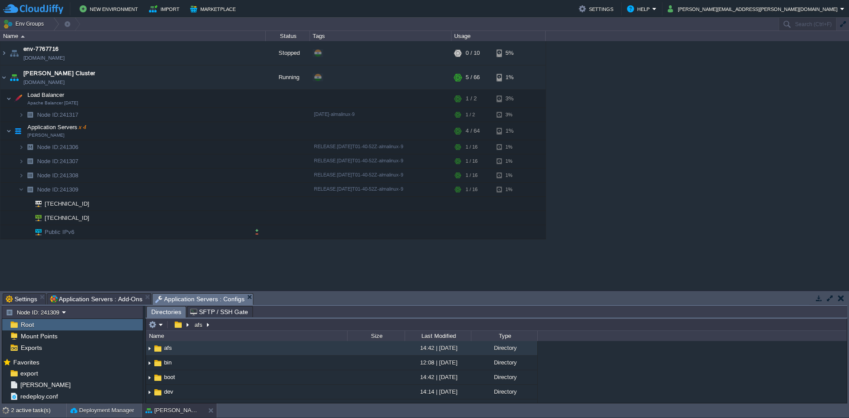
click at [62, 233] on span "Public IPv6" at bounding box center [60, 232] width 32 height 14
click at [52, 79] on link "[DOMAIN_NAME]" at bounding box center [43, 82] width 41 height 9
click at [0, 102] on table "env-7767716 [DOMAIN_NAME] Stopped + Add to Env Group RAM 0% CPU 0% 0 / 10 5% [P…" at bounding box center [273, 140] width 546 height 198
click at [14, 99] on img at bounding box center [18, 99] width 12 height 18
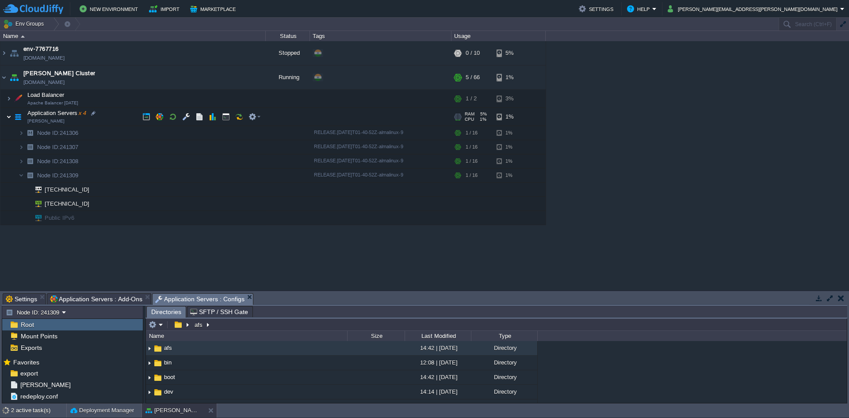
click at [7, 114] on img at bounding box center [8, 117] width 5 height 18
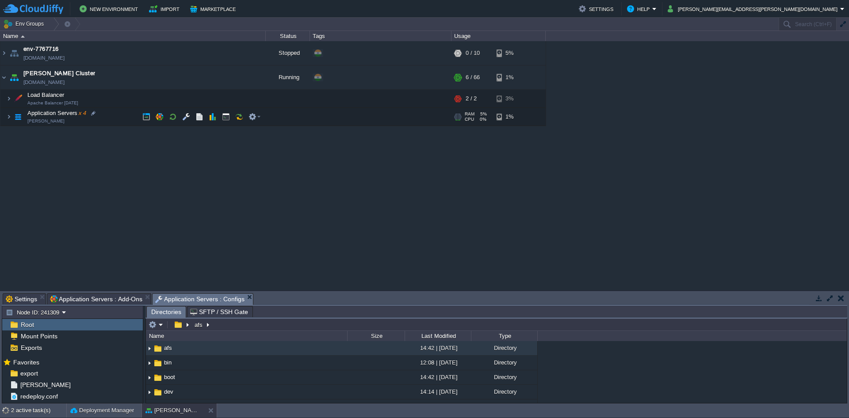
click at [94, 299] on span "Application Servers : Add-Ons" at bounding box center [96, 299] width 92 height 11
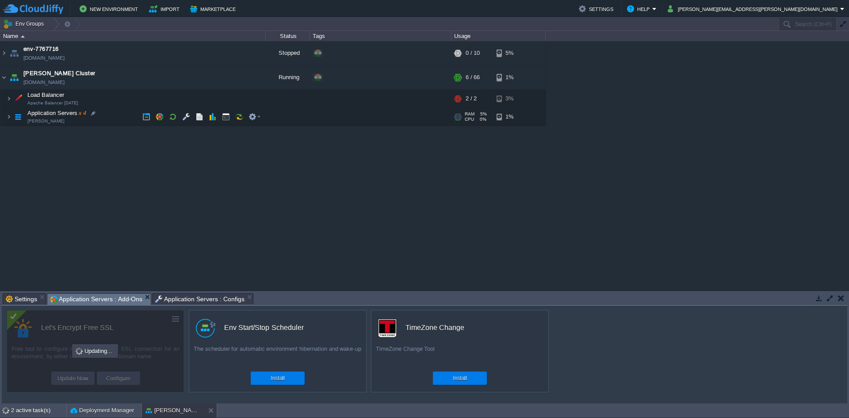
click at [246, 300] on em "Application Servers : Configs" at bounding box center [204, 299] width 98 height 11
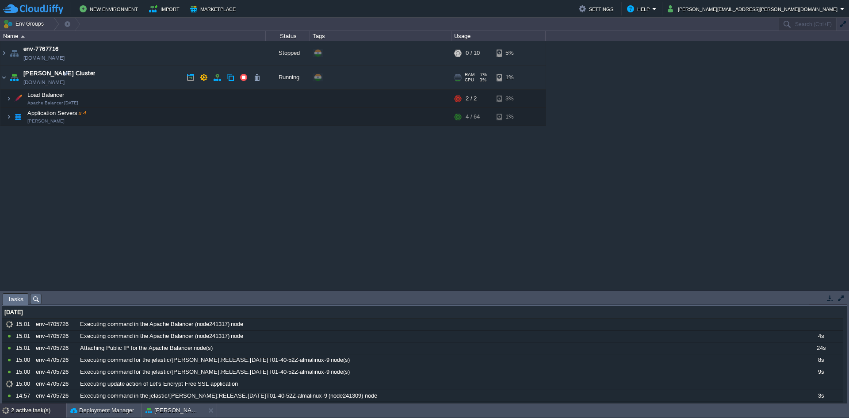
click at [122, 72] on td "[PERSON_NAME] Cluster [DOMAIN_NAME]" at bounding box center [132, 77] width 265 height 24
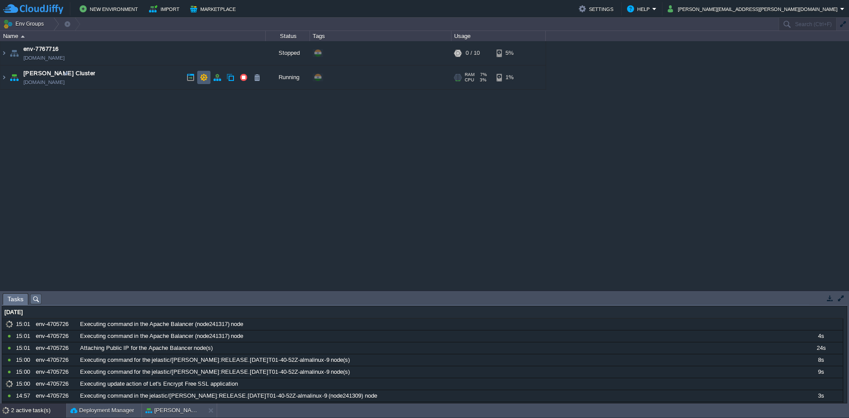
click at [208, 73] on td at bounding box center [203, 77] width 13 height 13
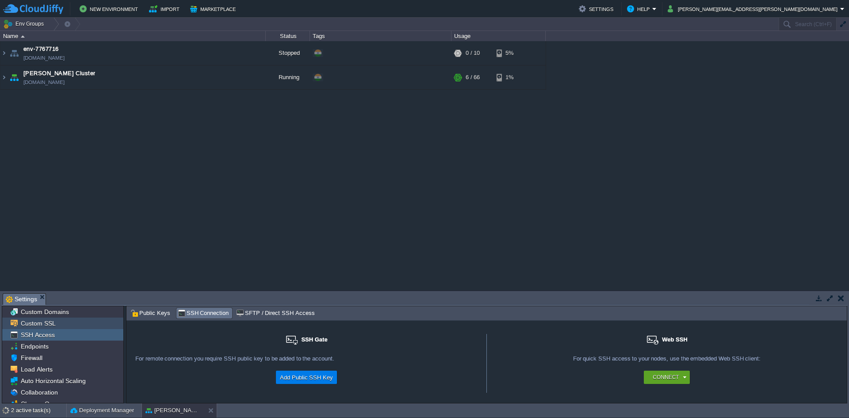
click at [37, 325] on span "Custom SSL" at bounding box center [38, 323] width 38 height 8
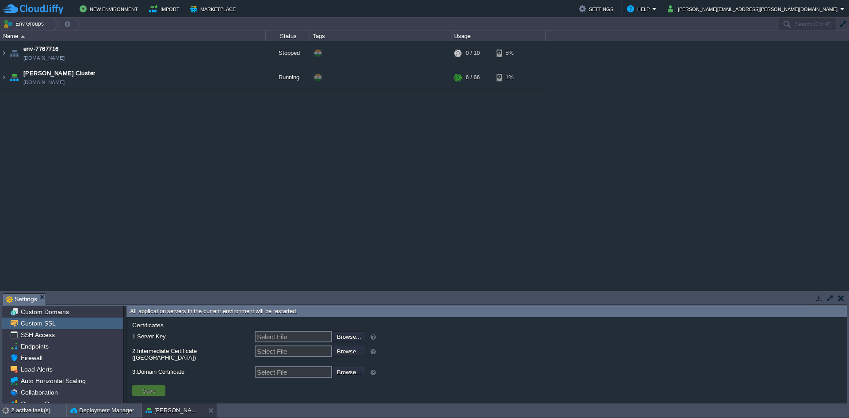
click at [278, 339] on input "Select File" at bounding box center [293, 336] width 77 height 11
click at [340, 337] on input "file" at bounding box center [309, 336] width 112 height 10
drag, startPoint x: 171, startPoint y: 353, endPoint x: 184, endPoint y: 352, distance: 13.7
click at [184, 352] on span "Intermediate Certificate ([GEOGRAPHIC_DATA])" at bounding box center [164, 353] width 65 height 13
drag, startPoint x: 173, startPoint y: 365, endPoint x: 203, endPoint y: 364, distance: 30.1
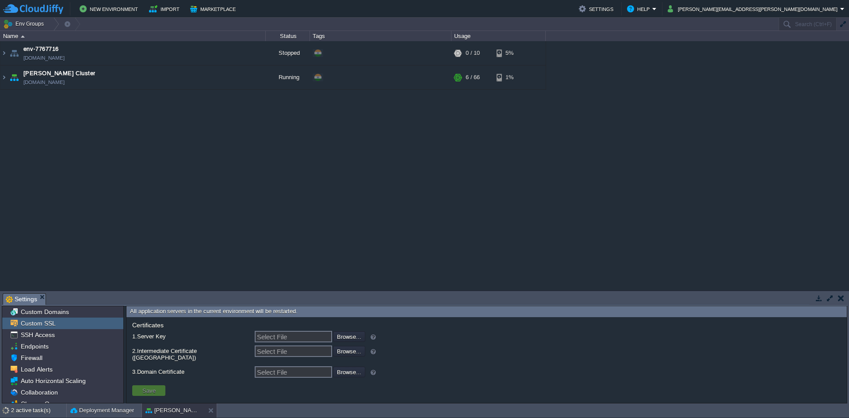
click at [202, 366] on label "3. Domain Certificate" at bounding box center [190, 371] width 119 height 11
click at [255, 366] on input "Select File" at bounding box center [293, 371] width 77 height 11
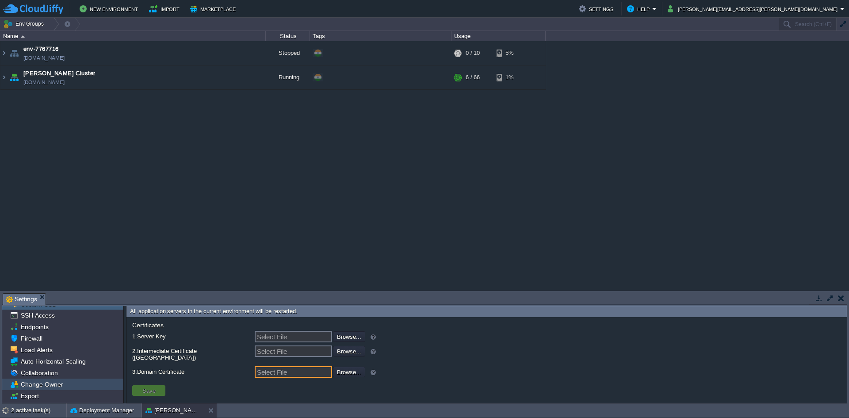
scroll to position [30, 0]
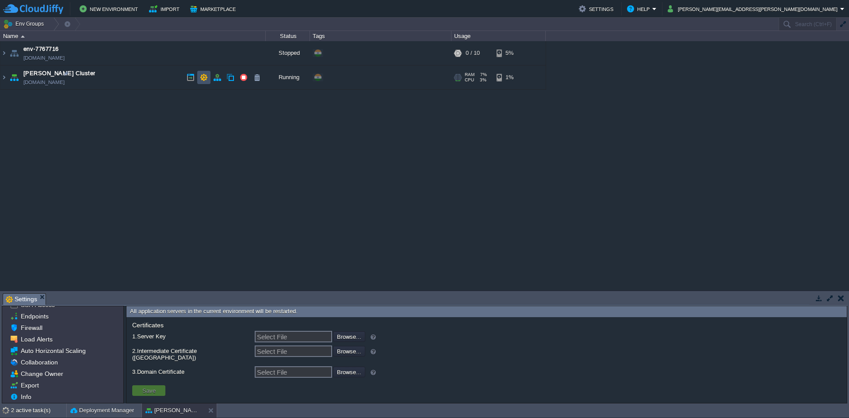
click at [200, 78] on button "button" at bounding box center [204, 77] width 8 height 8
click at [4, 81] on img at bounding box center [3, 77] width 7 height 24
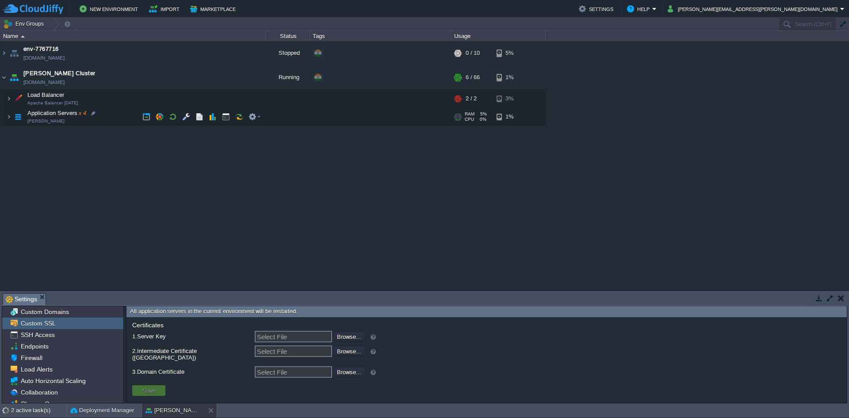
click at [13, 115] on img at bounding box center [18, 117] width 12 height 18
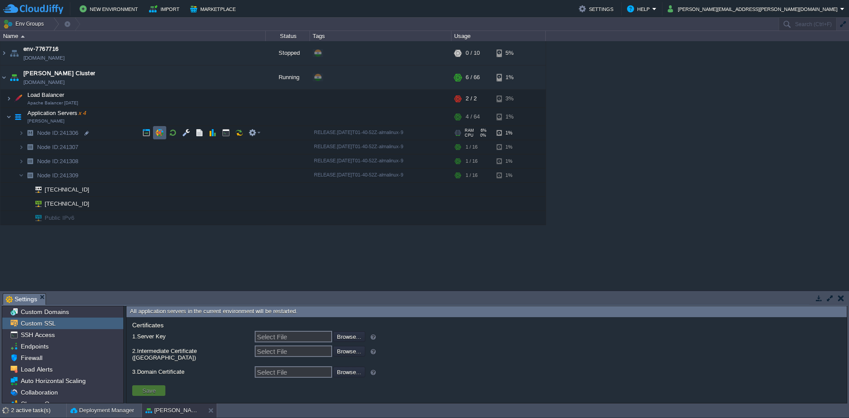
click at [164, 137] on td at bounding box center [159, 132] width 13 height 13
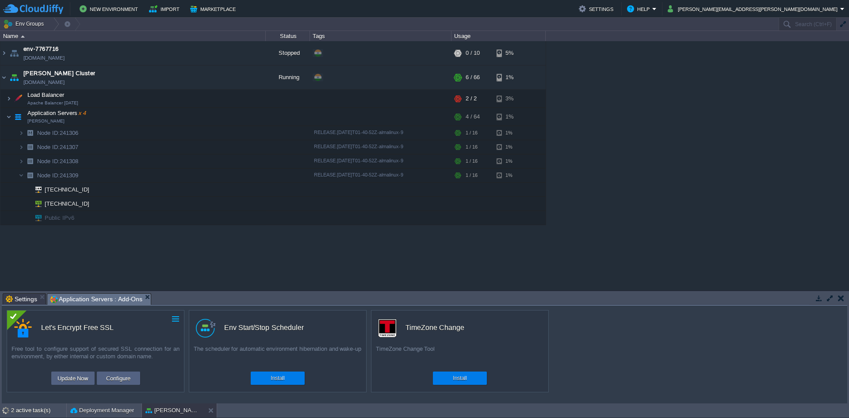
click at [179, 318] on td at bounding box center [175, 318] width 11 height 11
click at [127, 375] on button "Configure" at bounding box center [118, 378] width 30 height 11
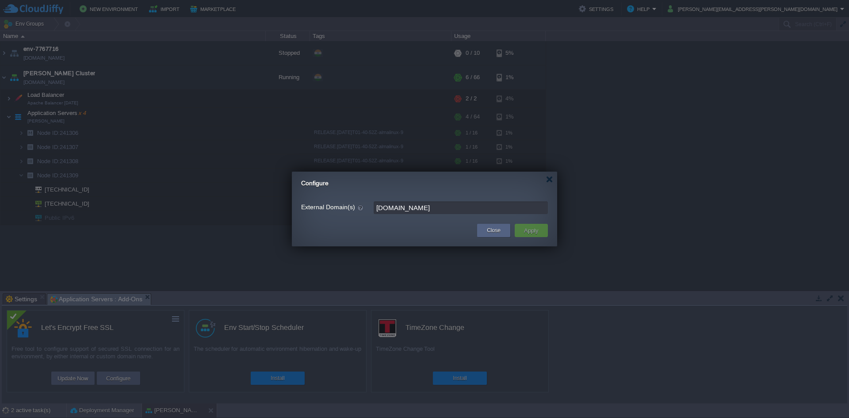
click at [530, 232] on button "Apply" at bounding box center [531, 230] width 20 height 11
click at [490, 206] on input "[DOMAIN_NAME]" at bounding box center [461, 207] width 174 height 13
click at [531, 228] on button "Apply" at bounding box center [531, 230] width 20 height 11
click at [457, 245] on div "Close Apply" at bounding box center [424, 232] width 265 height 27
click at [502, 229] on div "Close" at bounding box center [494, 230] width 20 height 13
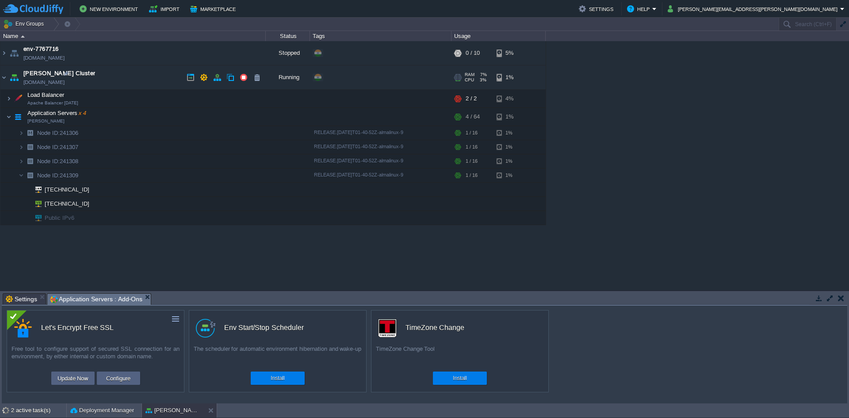
click at [50, 84] on link "[DOMAIN_NAME]" at bounding box center [43, 82] width 41 height 9
click at [73, 380] on button "Update Now" at bounding box center [73, 378] width 36 height 11
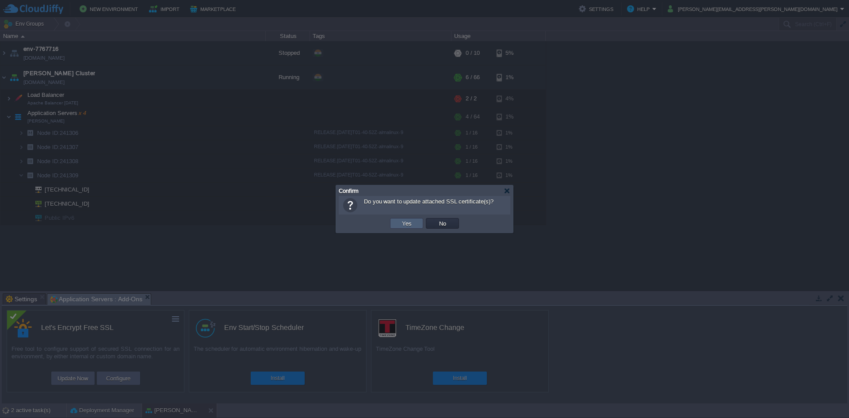
click at [419, 224] on td "Yes" at bounding box center [406, 223] width 33 height 11
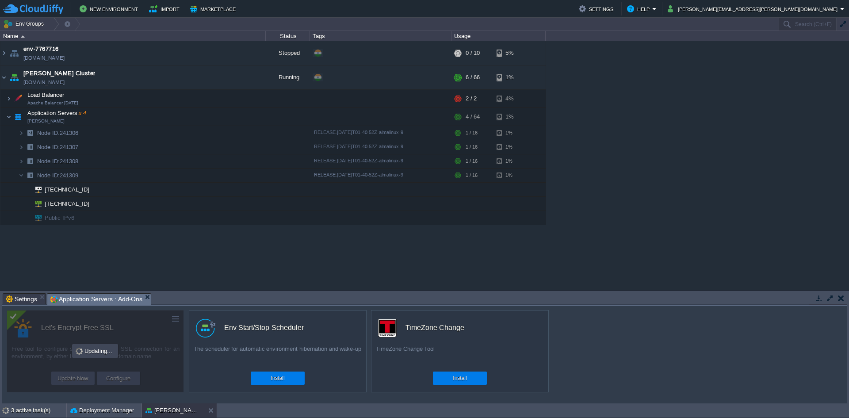
click at [117, 378] on div at bounding box center [95, 351] width 177 height 82
click at [104, 351] on div "Updating..." at bounding box center [95, 351] width 44 height 12
drag, startPoint x: 177, startPoint y: 318, endPoint x: 169, endPoint y: 321, distance: 8.7
click at [178, 318] on div at bounding box center [95, 351] width 177 height 82
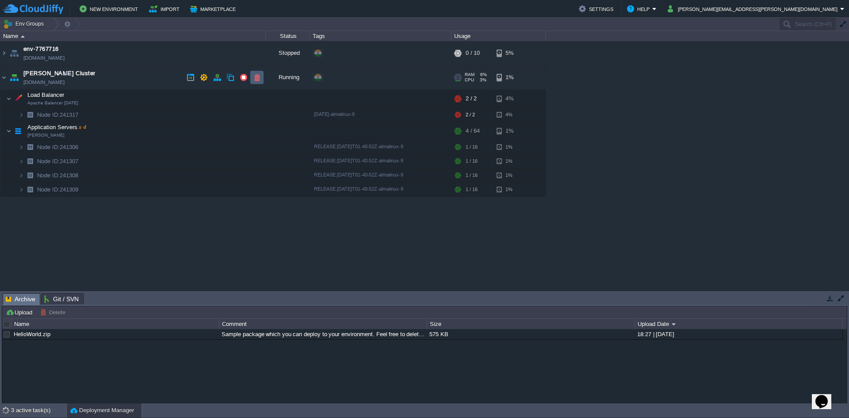
click at [258, 81] on td at bounding box center [256, 77] width 13 height 13
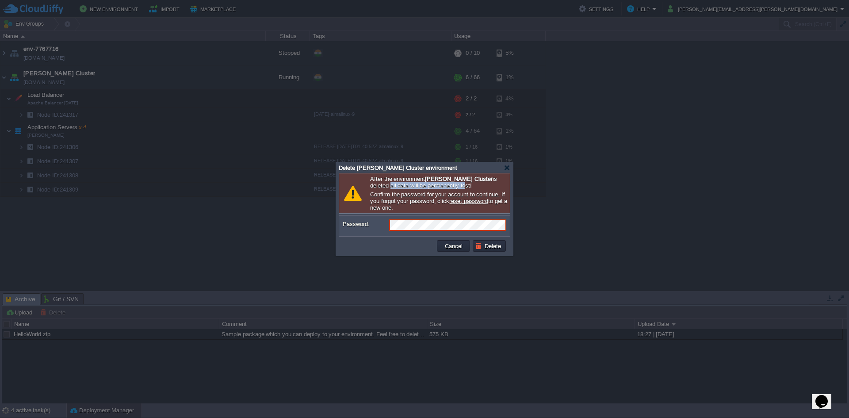
drag, startPoint x: 489, startPoint y: 177, endPoint x: 427, endPoint y: 187, distance: 62.7
click at [432, 185] on p "After the environment MinIO Cluster is deleted all data will be permanently los…" at bounding box center [438, 182] width 137 height 13
click at [426, 187] on p "After the environment MinIO Cluster is deleted all data will be permanently los…" at bounding box center [438, 182] width 137 height 13
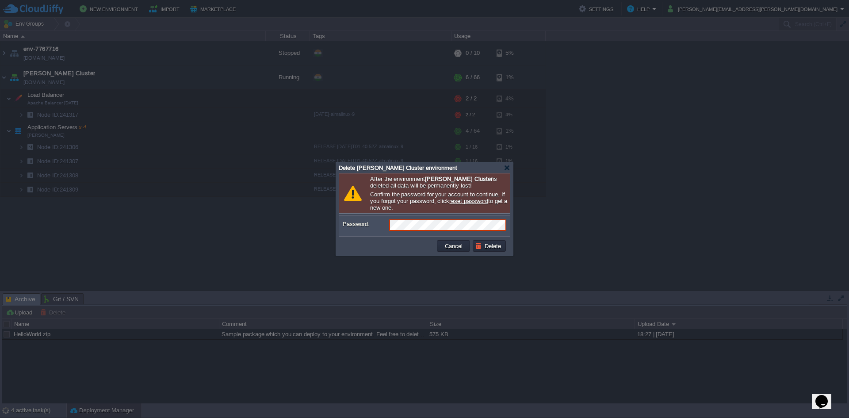
click at [419, 195] on p "Confirm the password for your account to continue. If you forgot your password,…" at bounding box center [438, 201] width 137 height 20
click at [429, 195] on p "Confirm the password for your account to continue. If you forgot your password,…" at bounding box center [438, 201] width 137 height 20
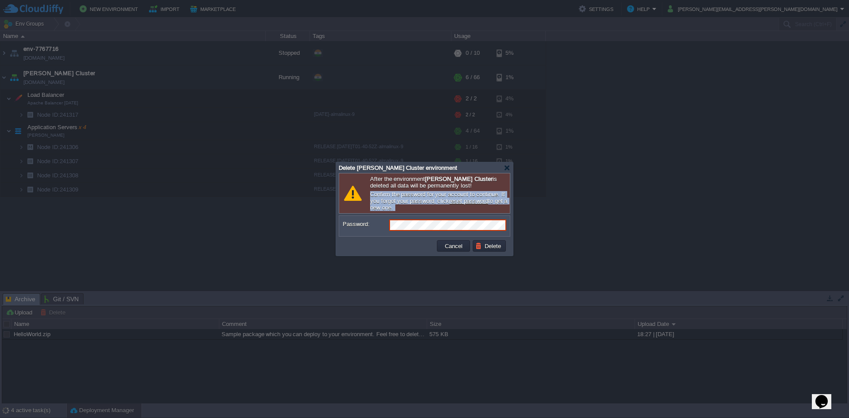
click at [429, 195] on p "Confirm the password for your account to continue. If you forgot your password,…" at bounding box center [438, 201] width 137 height 20
click at [402, 204] on p "Confirm the password for your account to continue. If you forgot your password,…" at bounding box center [438, 201] width 137 height 20
click at [401, 208] on p "Confirm the password for your account to continue. If you forgot your password,…" at bounding box center [438, 201] width 137 height 20
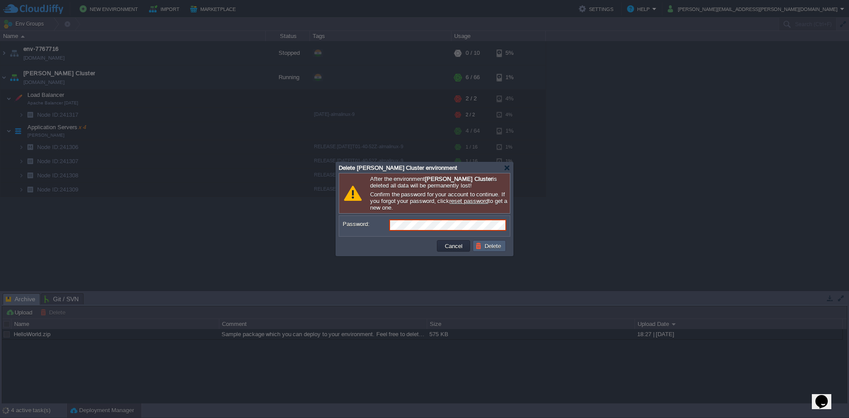
click at [484, 250] on td "Delete" at bounding box center [489, 245] width 33 height 11
click at [459, 248] on button "Cancel" at bounding box center [453, 246] width 23 height 8
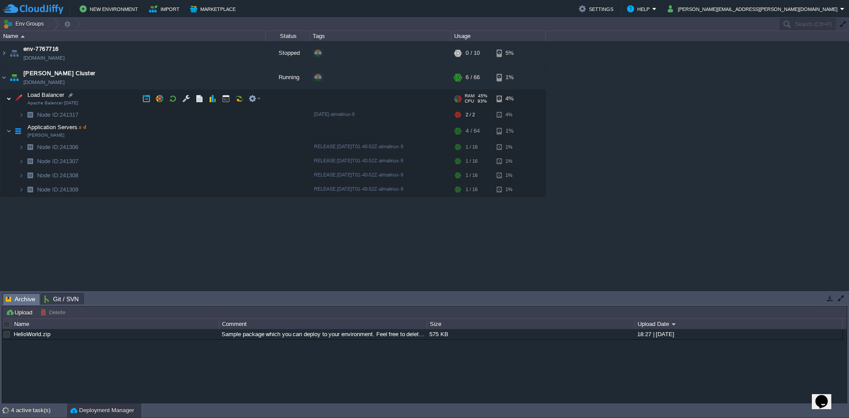
click at [7, 102] on img at bounding box center [8, 99] width 5 height 18
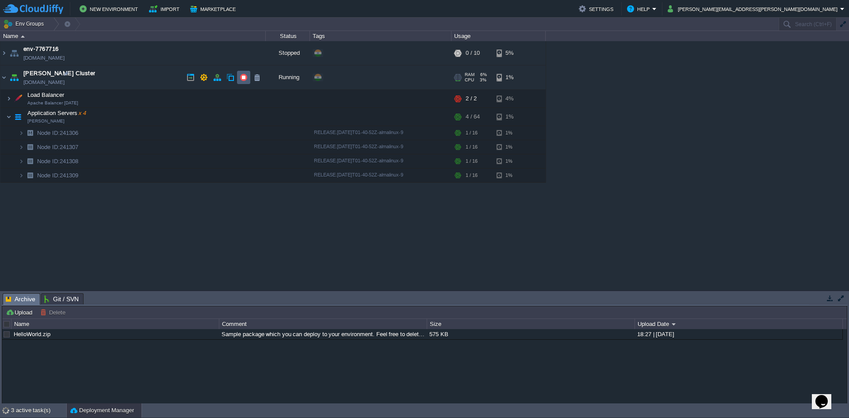
click at [243, 79] on button "button" at bounding box center [244, 77] width 8 height 8
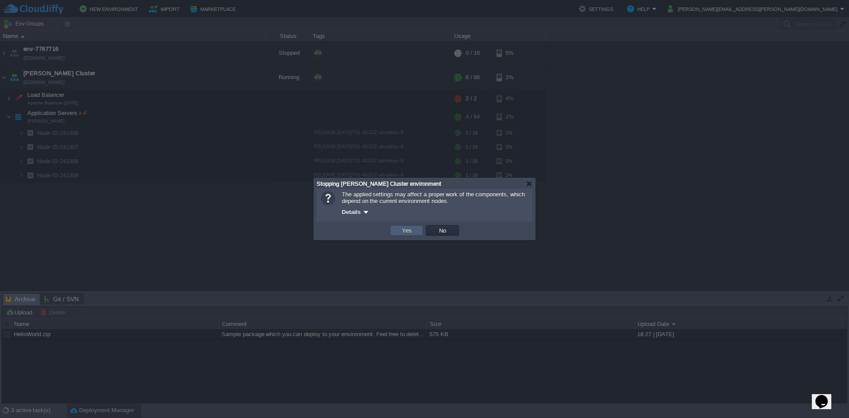
click at [405, 233] on button "Yes" at bounding box center [406, 230] width 15 height 8
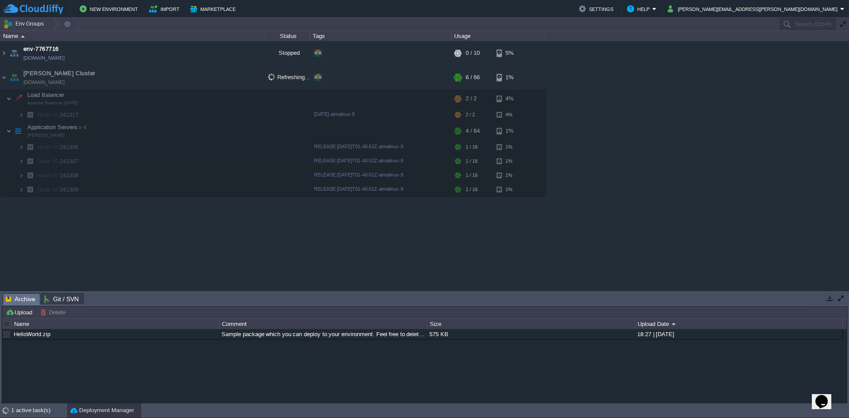
click at [128, 230] on div "env-7767716 env-7767716.cloudjiffy.net Stopped + Add to Env Group RAM 0% CPU 0%…" at bounding box center [424, 165] width 849 height 249
click at [262, 227] on div "env-7767716 env-7767716.cloudjiffy.net Stopped + Add to Env Group RAM 0% CPU 0%…" at bounding box center [424, 165] width 849 height 249
click at [4, 81] on img at bounding box center [3, 77] width 7 height 24
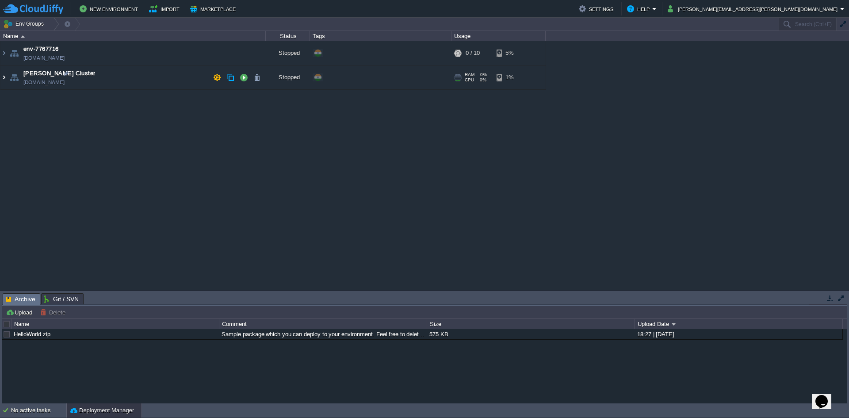
click at [1, 77] on img at bounding box center [3, 77] width 7 height 24
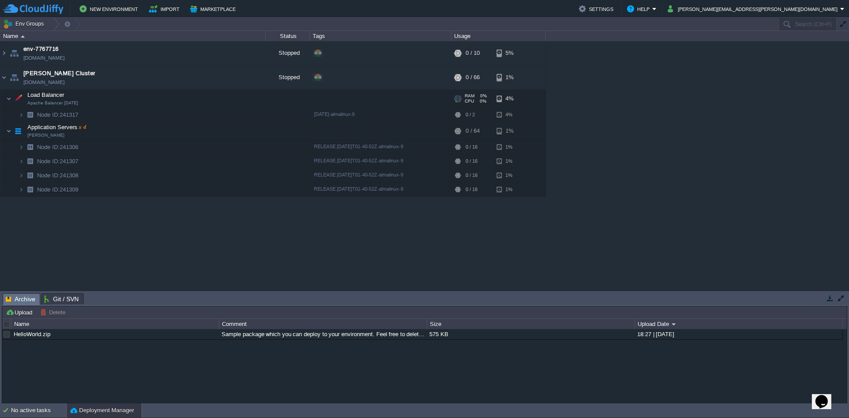
click at [4, 101] on span at bounding box center [3, 98] width 6 height 7
click at [8, 98] on img at bounding box center [8, 99] width 5 height 18
click at [104, 111] on td "Node ID: 241317" at bounding box center [132, 115] width 265 height 14
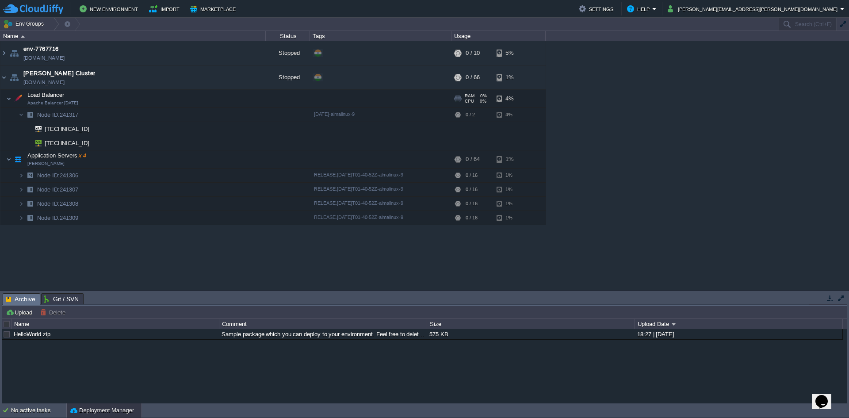
click at [77, 105] on td "Load Balancer Apache Balancer [DATE]" at bounding box center [132, 99] width 265 height 18
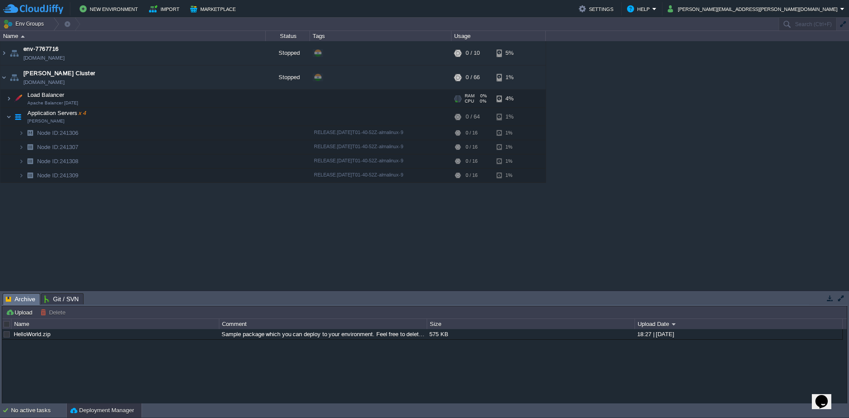
click at [77, 105] on td "Load Balancer Apache Balancer [DATE]" at bounding box center [132, 99] width 265 height 18
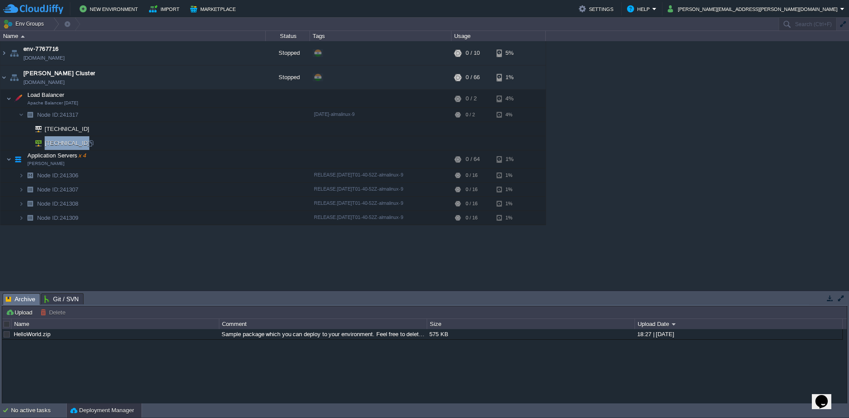
drag, startPoint x: 106, startPoint y: 144, endPoint x: 40, endPoint y: 142, distance: 65.9
click at [43, 139] on td "[TECHNICAL_ID]" at bounding box center [132, 143] width 265 height 14
click at [204, 75] on td "[PERSON_NAME] Cluster [DOMAIN_NAME]" at bounding box center [132, 77] width 265 height 24
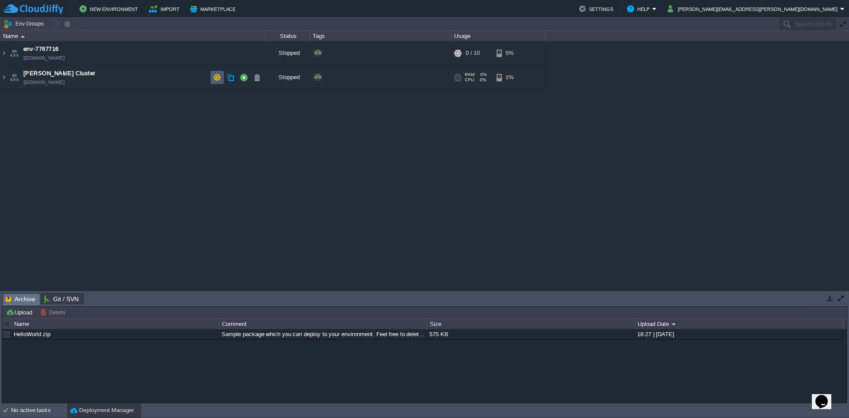
click at [214, 79] on button "button" at bounding box center [217, 77] width 8 height 8
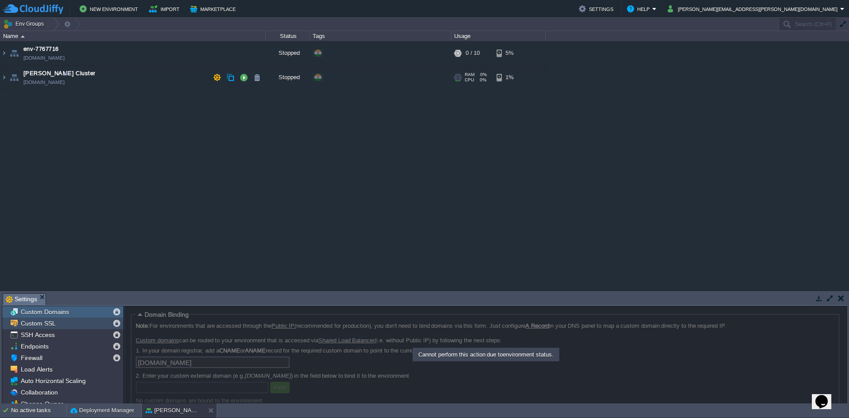
click at [32, 321] on span "Custom SSL" at bounding box center [38, 323] width 38 height 8
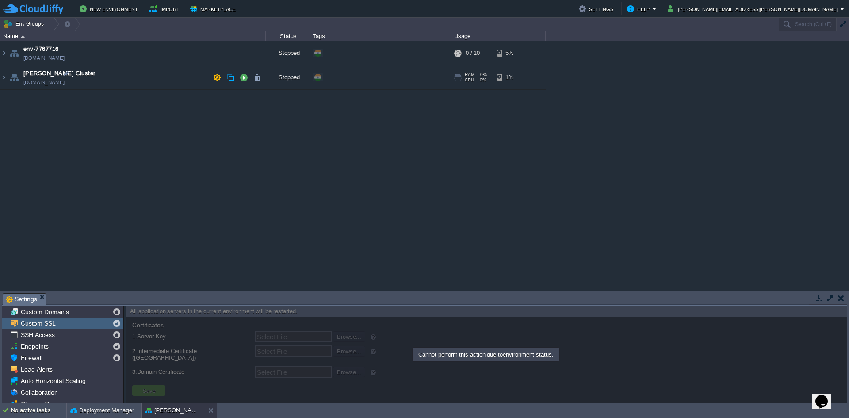
drag, startPoint x: 485, startPoint y: 358, endPoint x: 545, endPoint y: 357, distance: 59.7
click at [545, 357] on div "Cannot perform this action due to environment status." at bounding box center [485, 354] width 145 height 12
click at [54, 336] on span "SSH Access" at bounding box center [37, 335] width 37 height 8
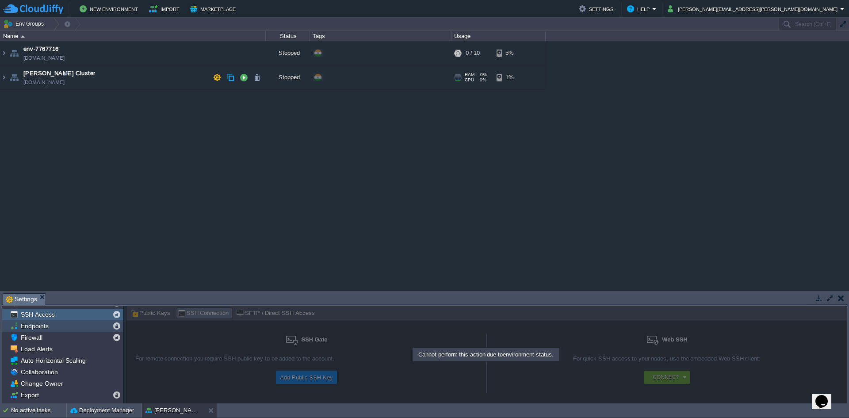
scroll to position [30, 0]
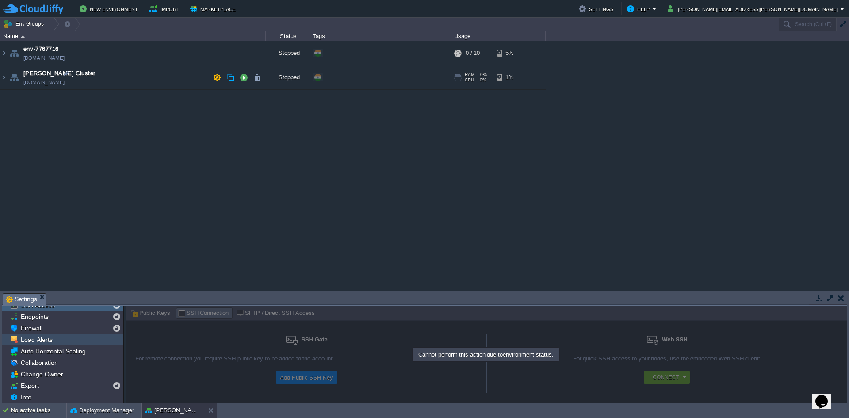
click at [57, 339] on div "Load Alerts" at bounding box center [62, 339] width 121 height 11
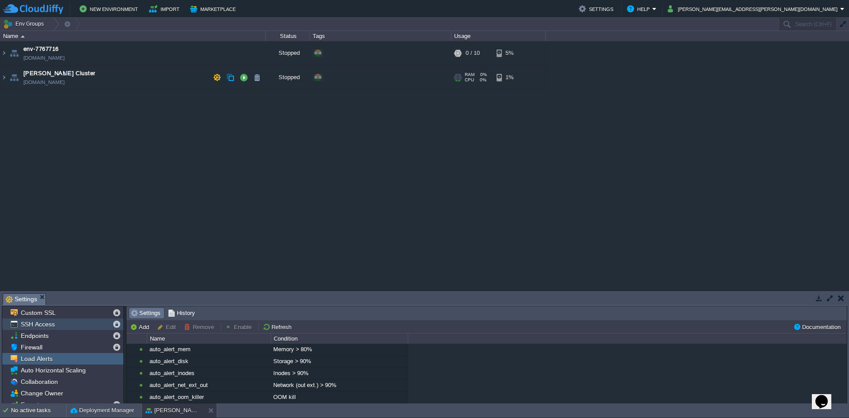
scroll to position [0, 0]
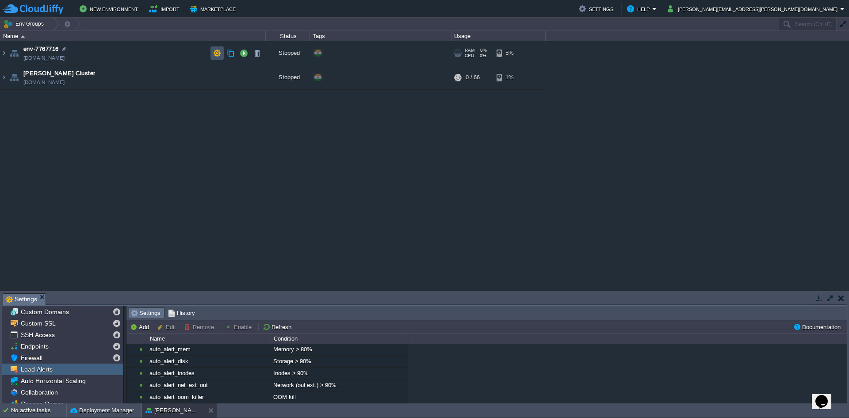
click at [215, 55] on button "button" at bounding box center [217, 53] width 8 height 8
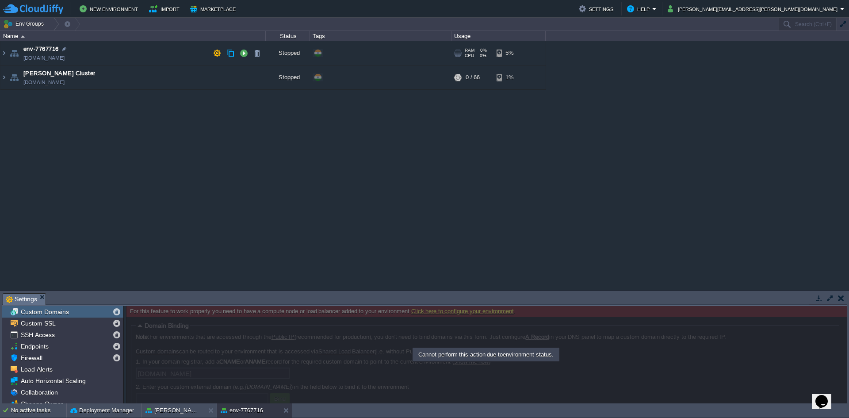
click at [128, 53] on td "env-7767716 env-7767716.cloudjiffy.net" at bounding box center [132, 53] width 265 height 24
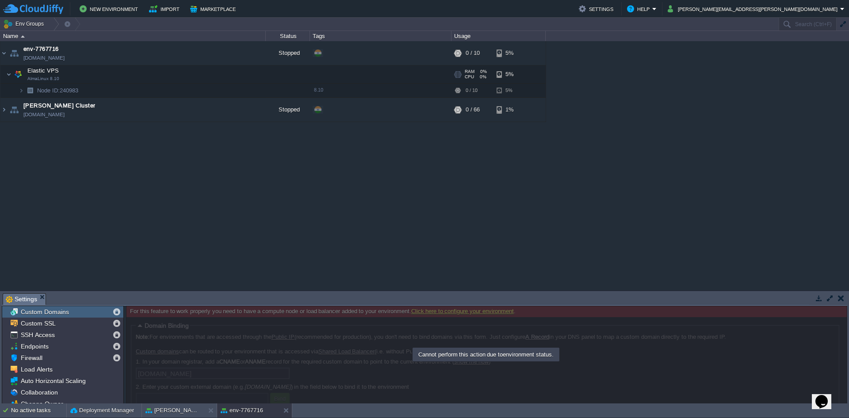
click at [168, 80] on td "Elastic VPS AlmaLinux 8.10" at bounding box center [132, 74] width 265 height 18
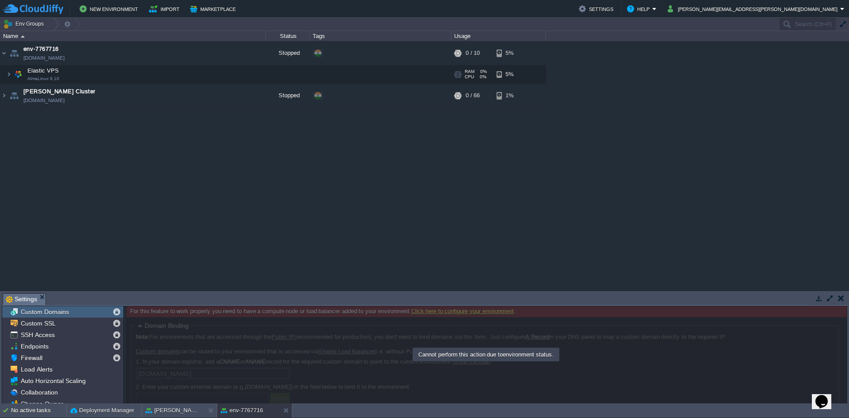
click at [158, 79] on td "Elastic VPS AlmaLinux 8.10" at bounding box center [132, 74] width 265 height 18
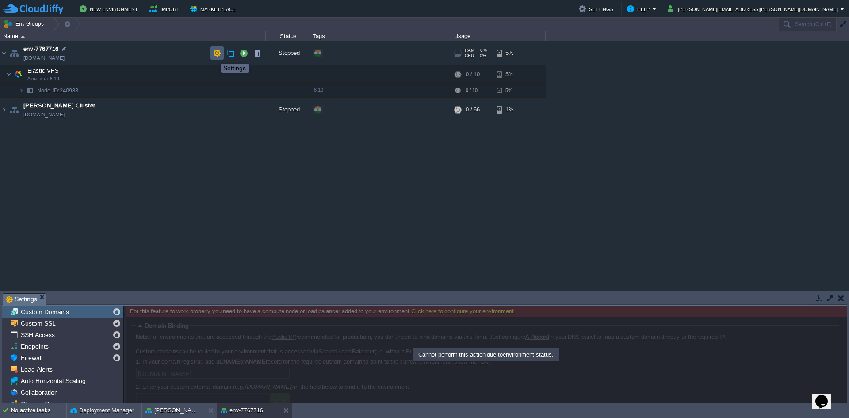
click at [214, 56] on button "button" at bounding box center [217, 53] width 8 height 8
click at [213, 111] on td at bounding box center [216, 109] width 13 height 13
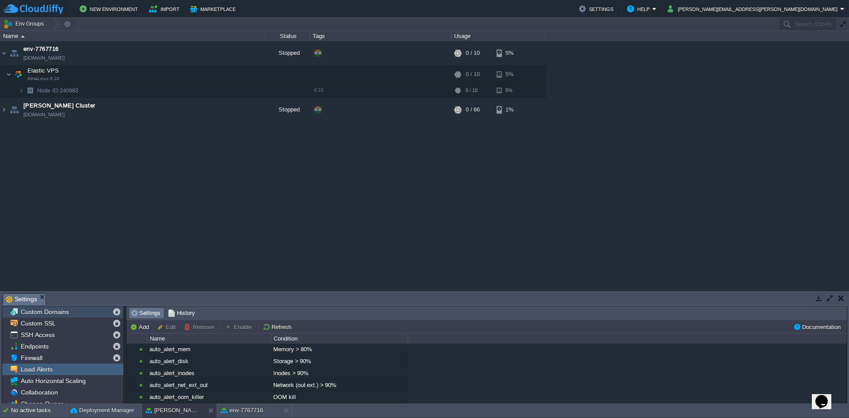
click at [47, 315] on span "Custom Domains" at bounding box center [44, 312] width 51 height 8
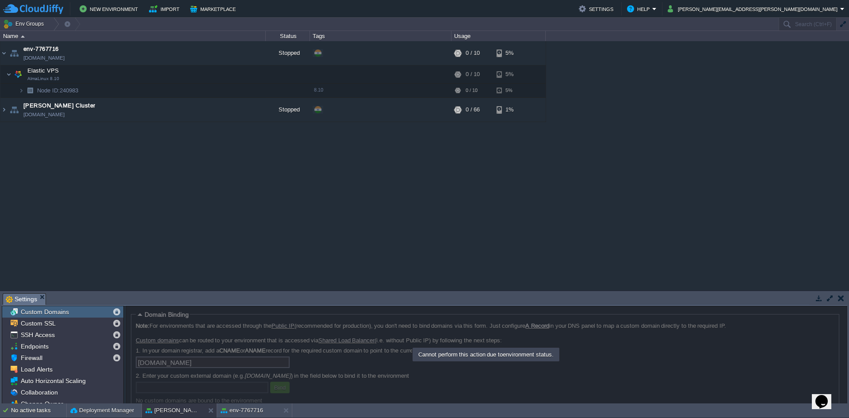
click at [198, 386] on div at bounding box center [486, 354] width 721 height 98
drag, startPoint x: 198, startPoint y: 386, endPoint x: 250, endPoint y: 387, distance: 52.6
click at [197, 386] on div at bounding box center [486, 354] width 721 height 98
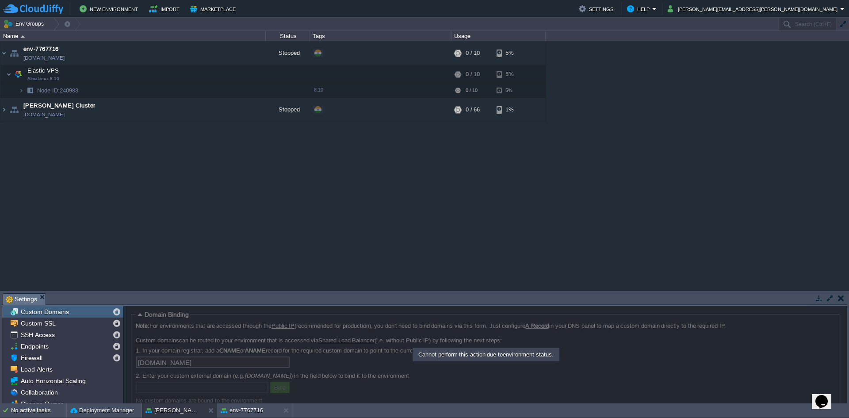
click at [160, 393] on div at bounding box center [486, 354] width 721 height 98
click at [38, 295] on em "Settings" at bounding box center [26, 299] width 40 height 11
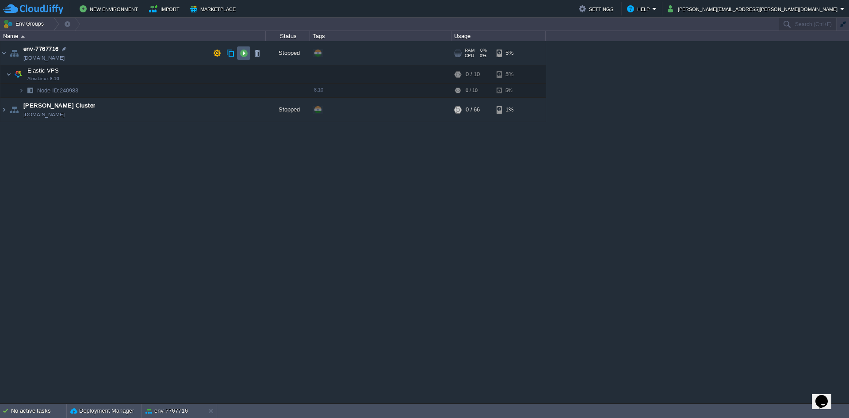
click at [242, 54] on button "button" at bounding box center [244, 53] width 8 height 8
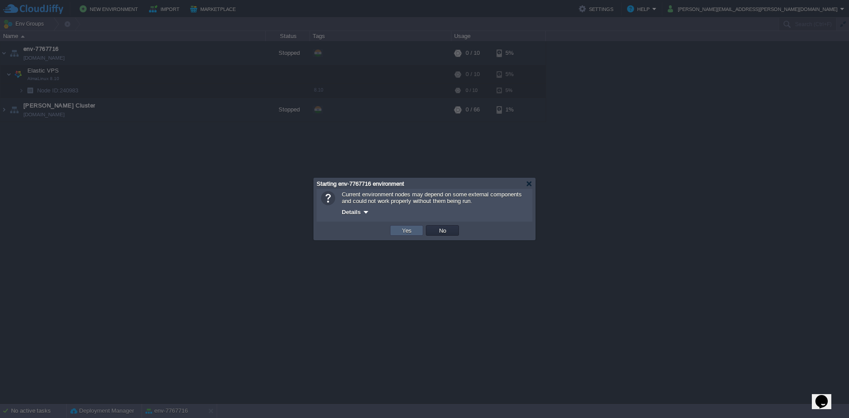
click at [399, 227] on button "Yes" at bounding box center [406, 230] width 15 height 8
